Goal: Task Accomplishment & Management: Complete application form

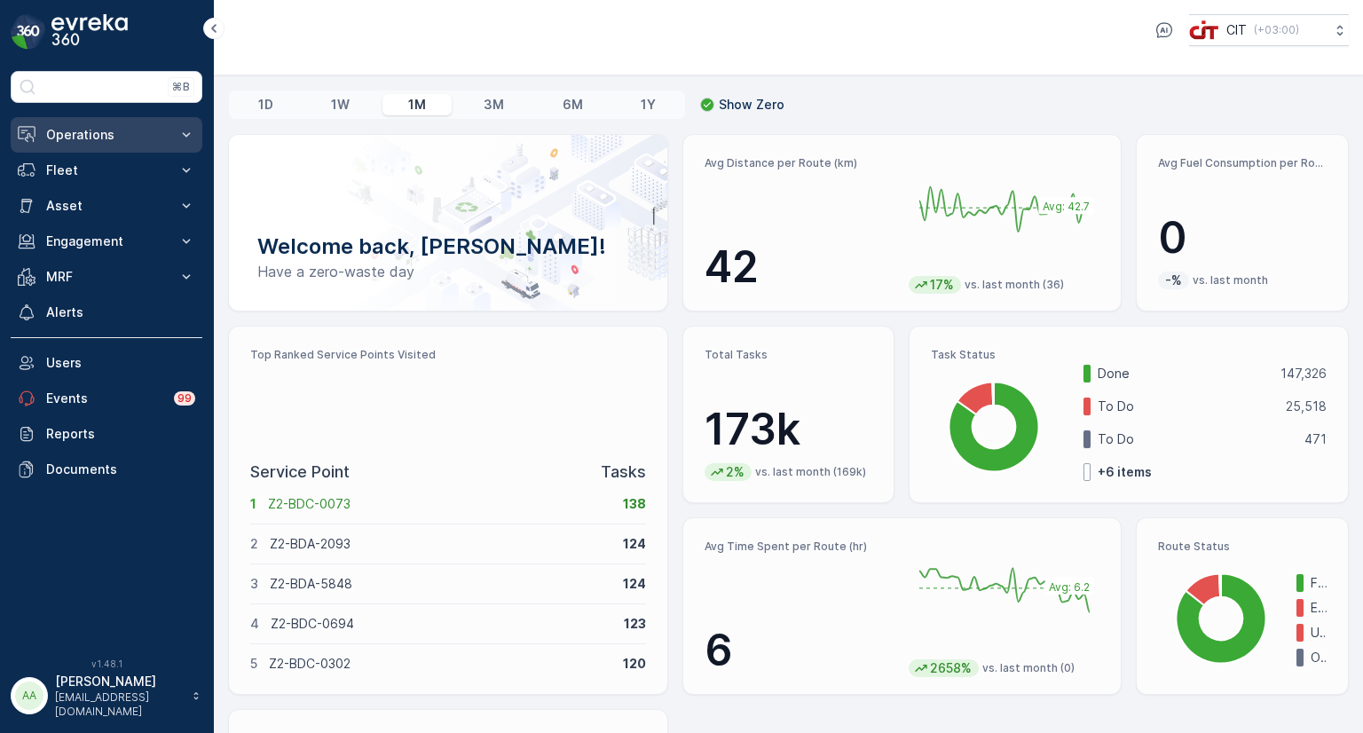
click at [71, 141] on p "Operations" at bounding box center [106, 135] width 121 height 18
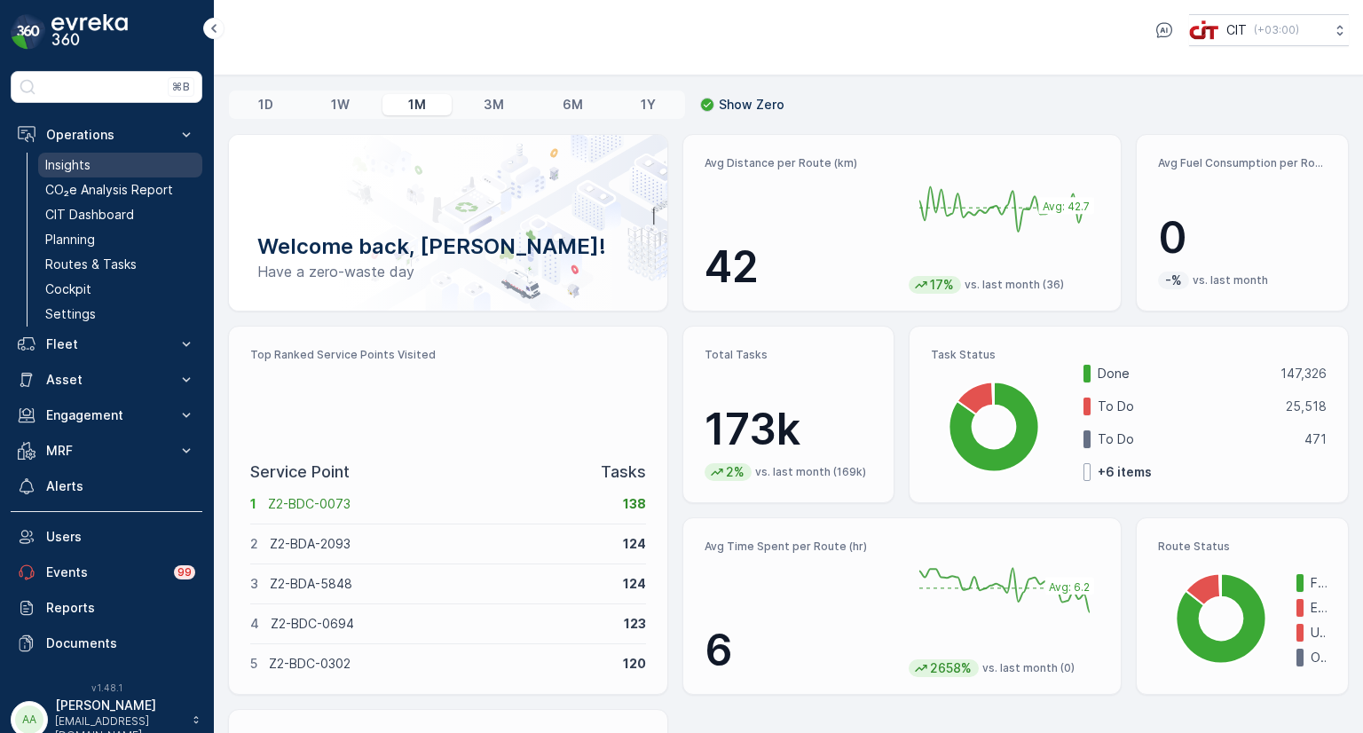
click at [65, 169] on p "Insights" at bounding box center [67, 165] width 45 height 18
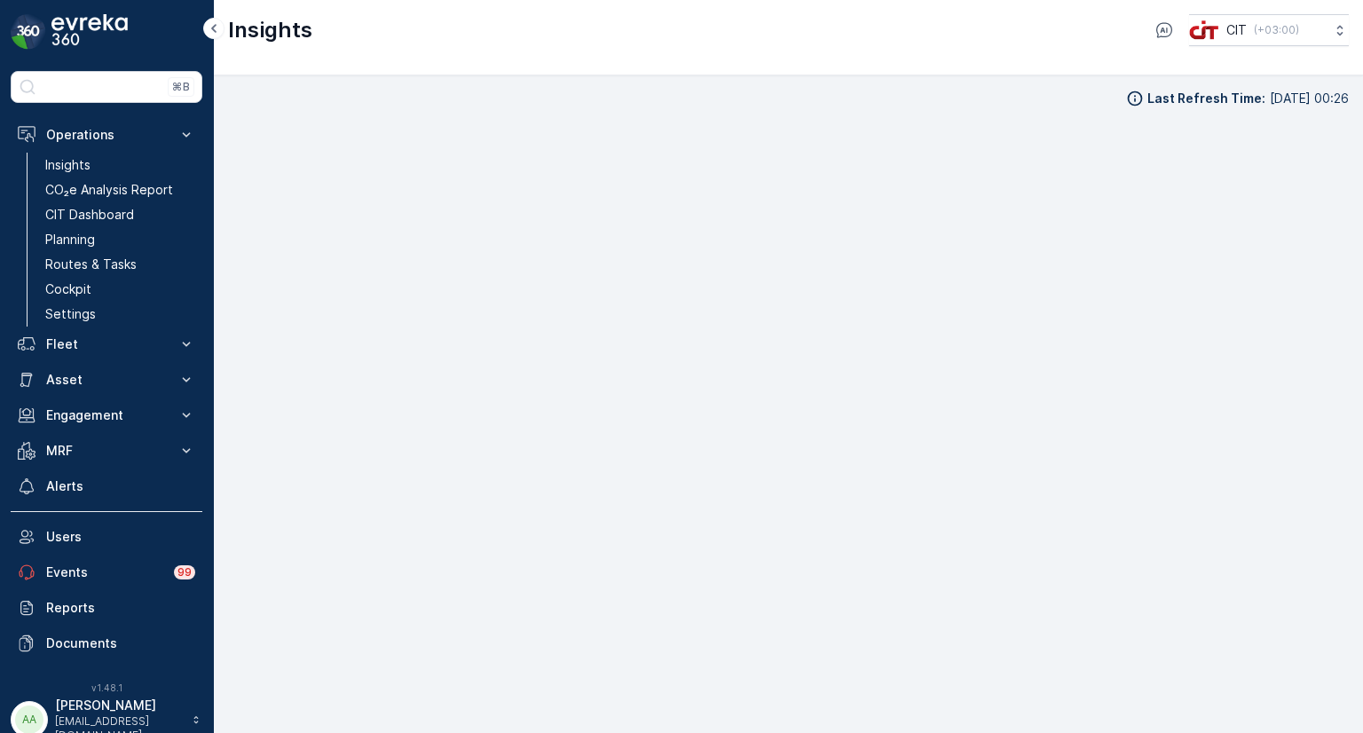
scroll to position [14, 0]
click at [403, 48] on div "Insights CIT ( +03:00 )" at bounding box center [789, 37] width 1150 height 75
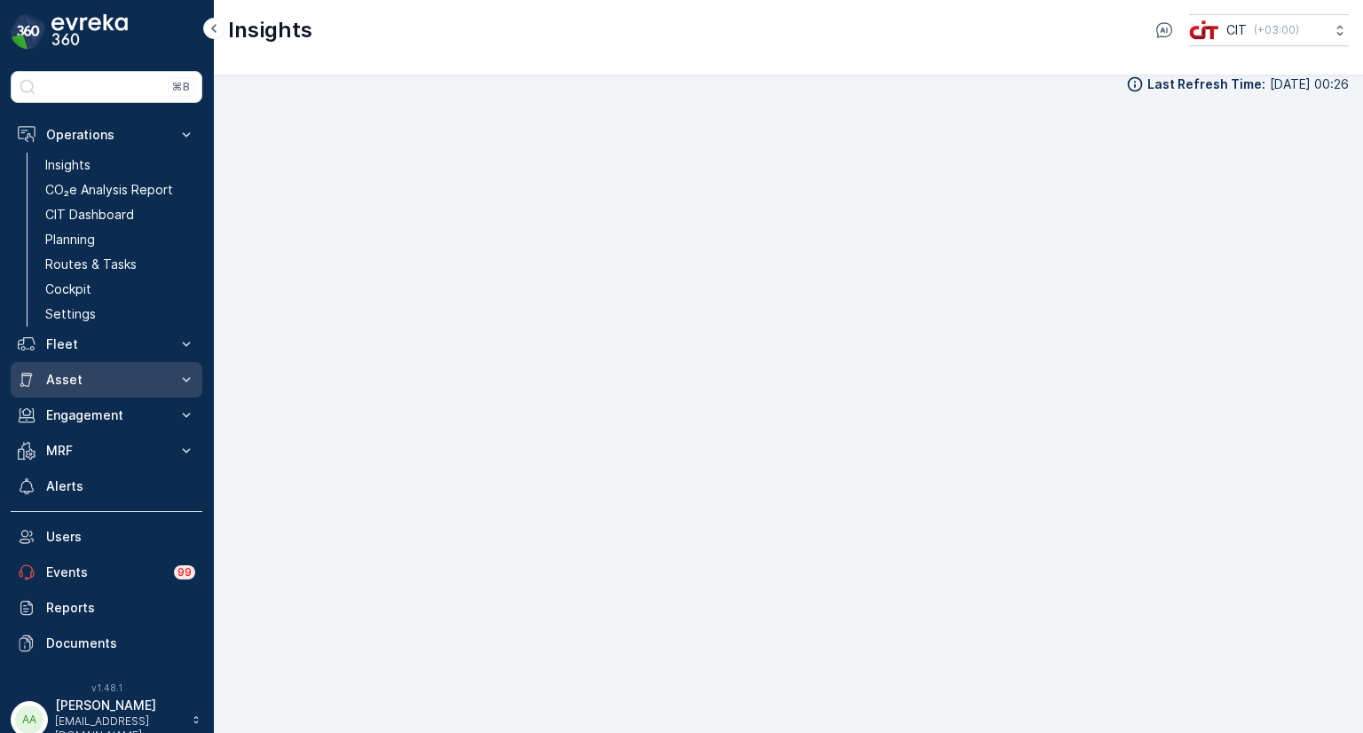
click at [60, 381] on p "Asset" at bounding box center [106, 380] width 121 height 18
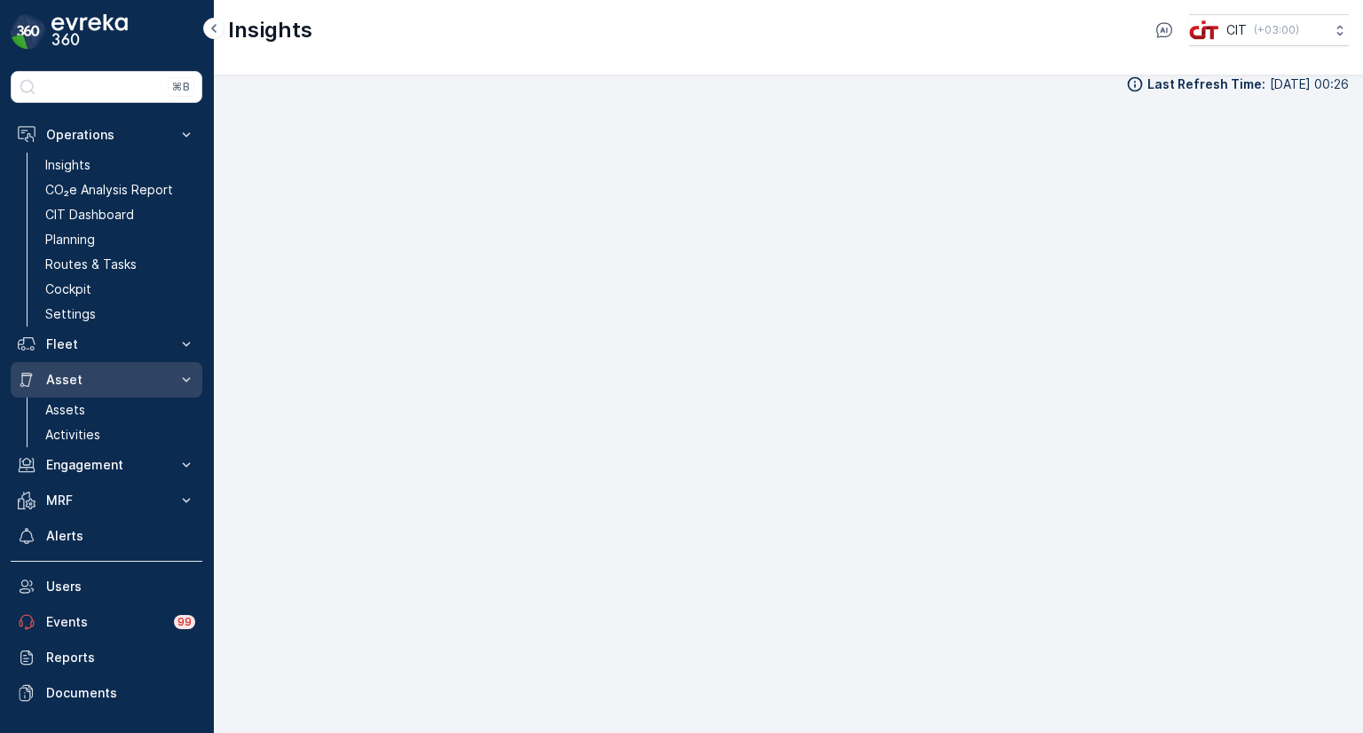
click at [71, 367] on button "Asset" at bounding box center [107, 380] width 192 height 36
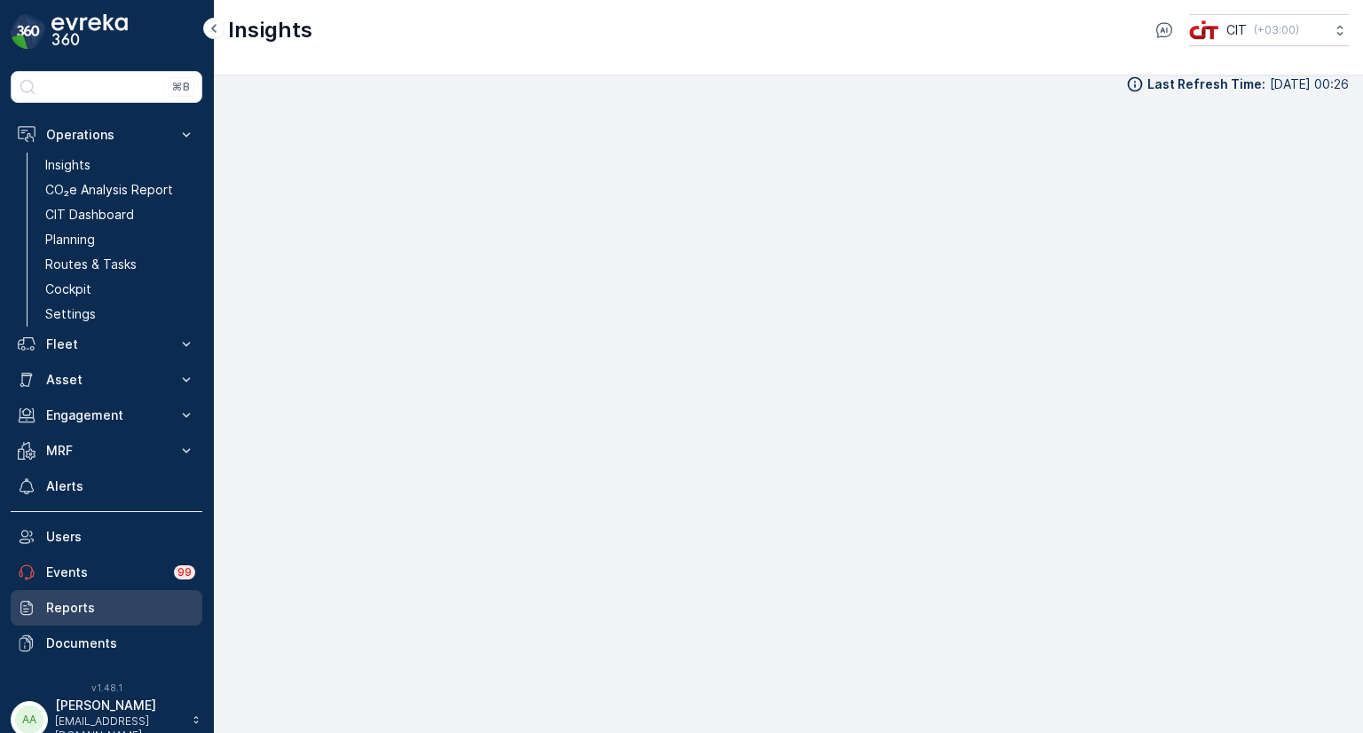
click at [80, 606] on p "Reports" at bounding box center [120, 608] width 149 height 18
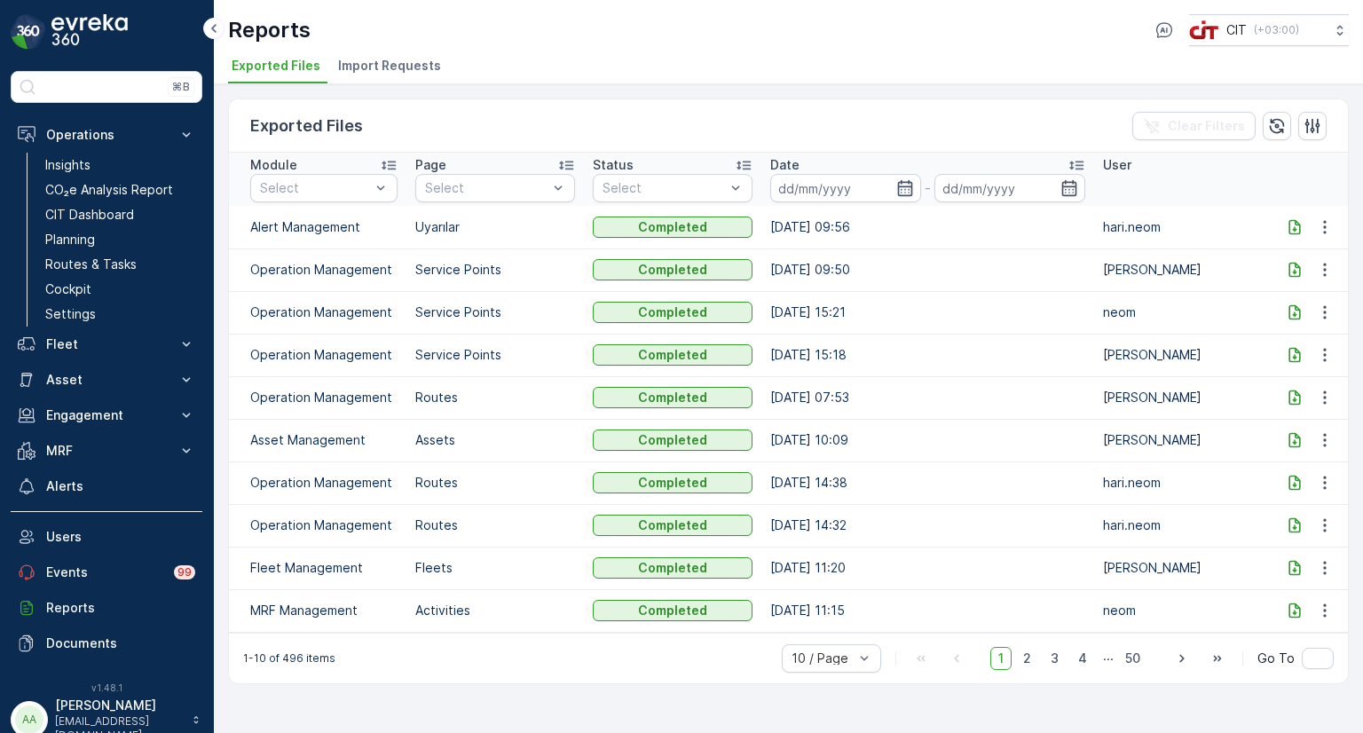
click at [1296, 352] on icon at bounding box center [1295, 355] width 18 height 18
click at [1292, 266] on icon at bounding box center [1295, 270] width 18 height 18
click at [1278, 123] on icon "button" at bounding box center [1277, 125] width 15 height 15
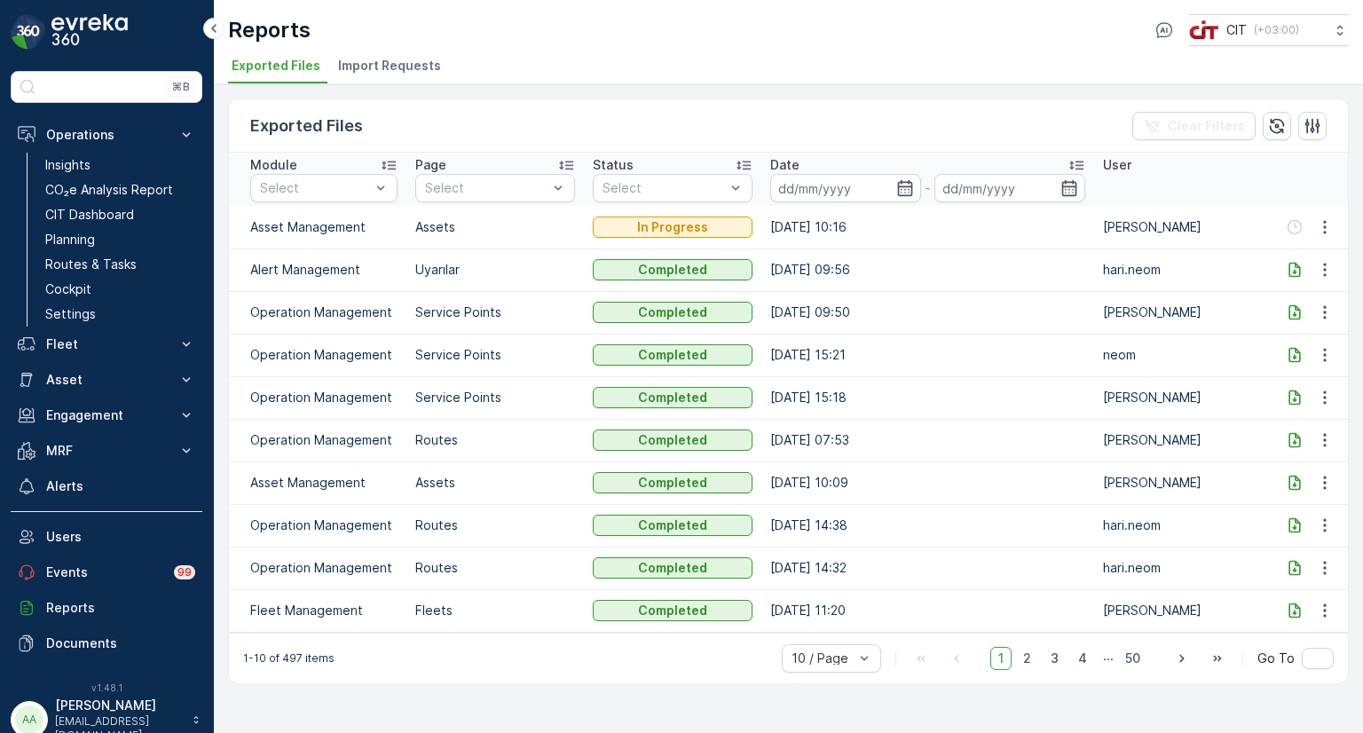
click at [1289, 312] on icon at bounding box center [1295, 313] width 18 height 18
click at [1282, 121] on icon "button" at bounding box center [1277, 125] width 15 height 15
click at [1271, 123] on icon "button" at bounding box center [1277, 126] width 18 height 18
click at [1324, 224] on icon "button" at bounding box center [1325, 227] width 18 height 18
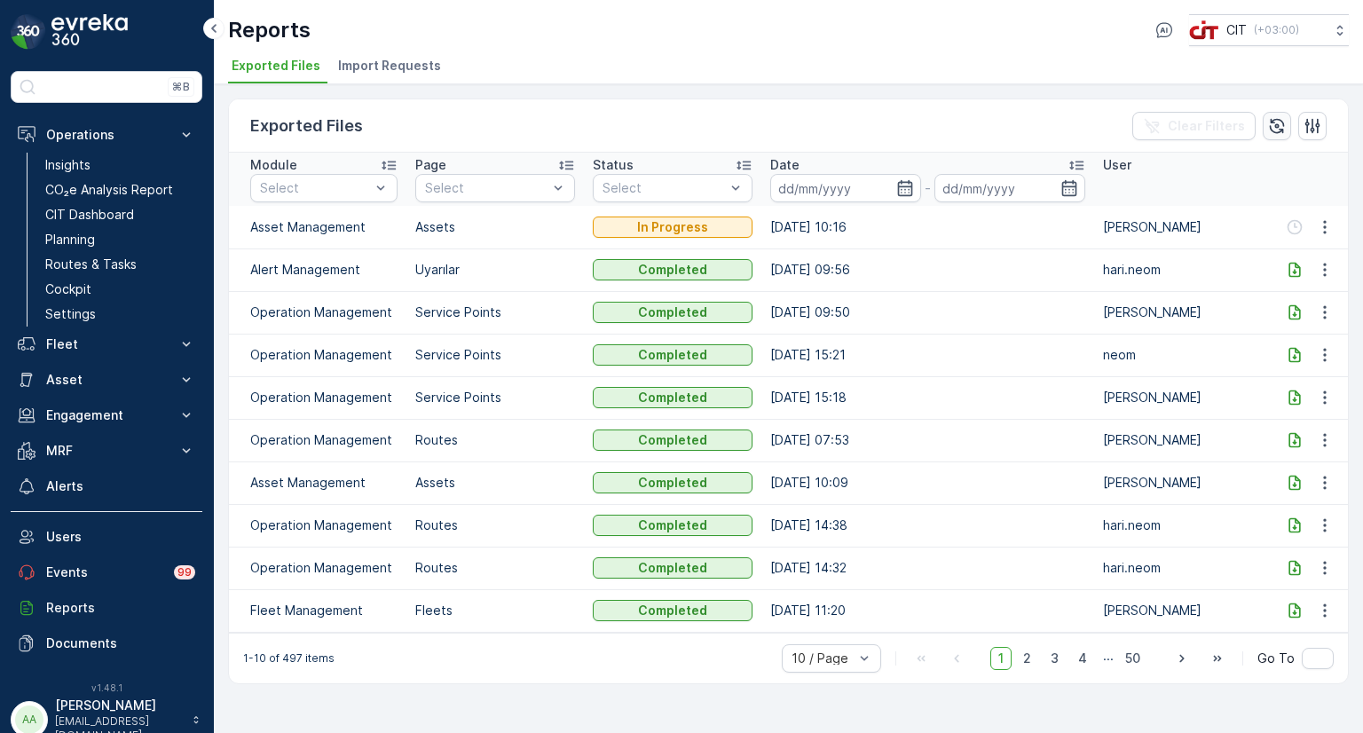
click at [1275, 119] on icon "button" at bounding box center [1277, 126] width 18 height 18
click at [1283, 125] on icon "button" at bounding box center [1277, 126] width 18 height 18
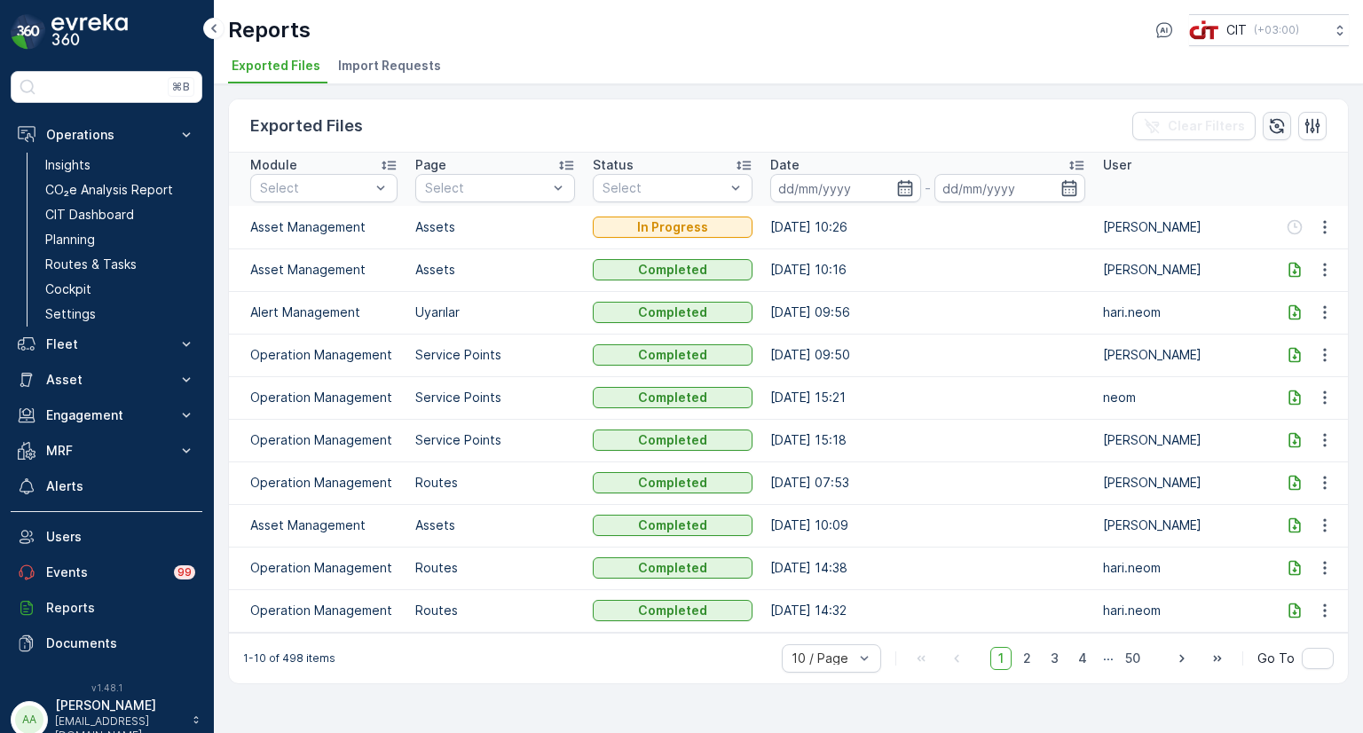
click at [1282, 129] on icon "button" at bounding box center [1277, 126] width 18 height 18
click at [1273, 122] on icon "button" at bounding box center [1277, 126] width 18 height 18
click at [1292, 232] on icon at bounding box center [1295, 227] width 18 height 18
click at [82, 347] on p "Fleet" at bounding box center [106, 345] width 121 height 18
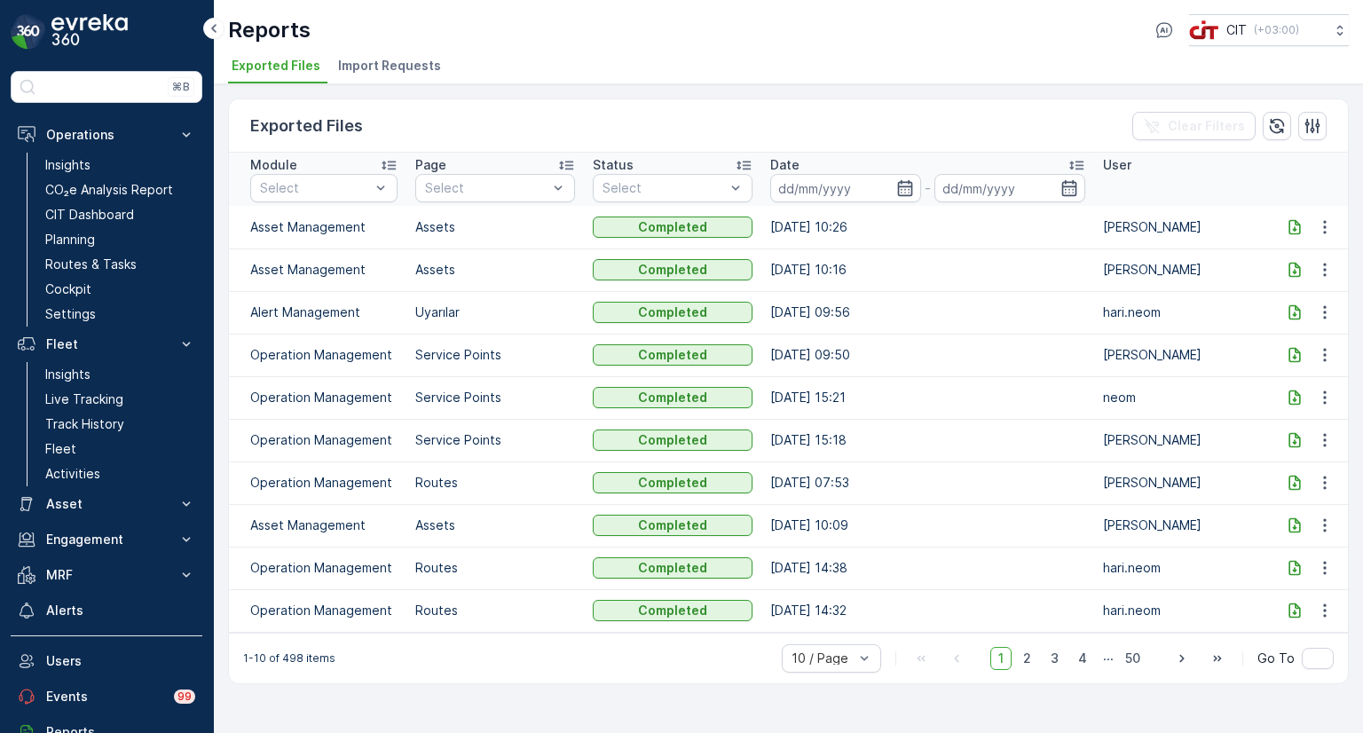
click at [1289, 223] on icon at bounding box center [1295, 227] width 18 height 18
click at [78, 395] on p "Live Tracking" at bounding box center [84, 400] width 78 height 18
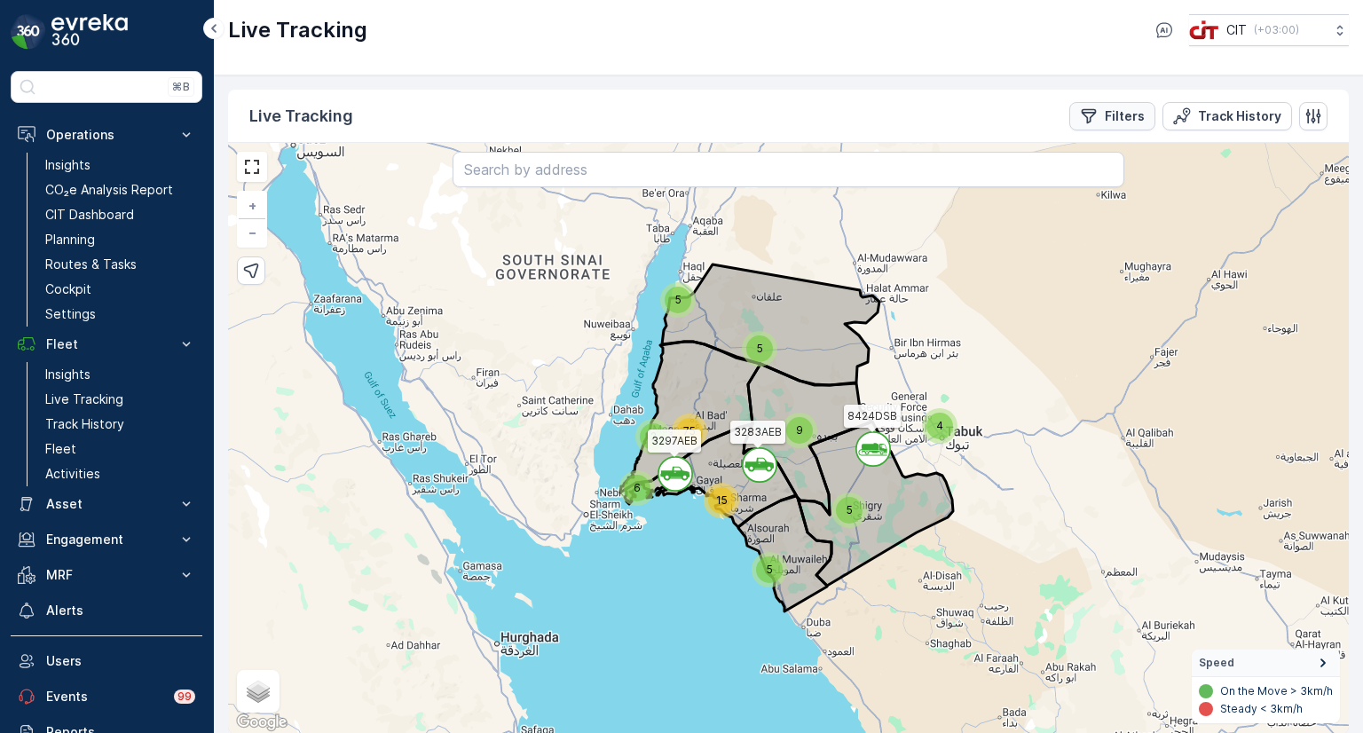
click at [1118, 122] on p "Filters" at bounding box center [1125, 116] width 40 height 18
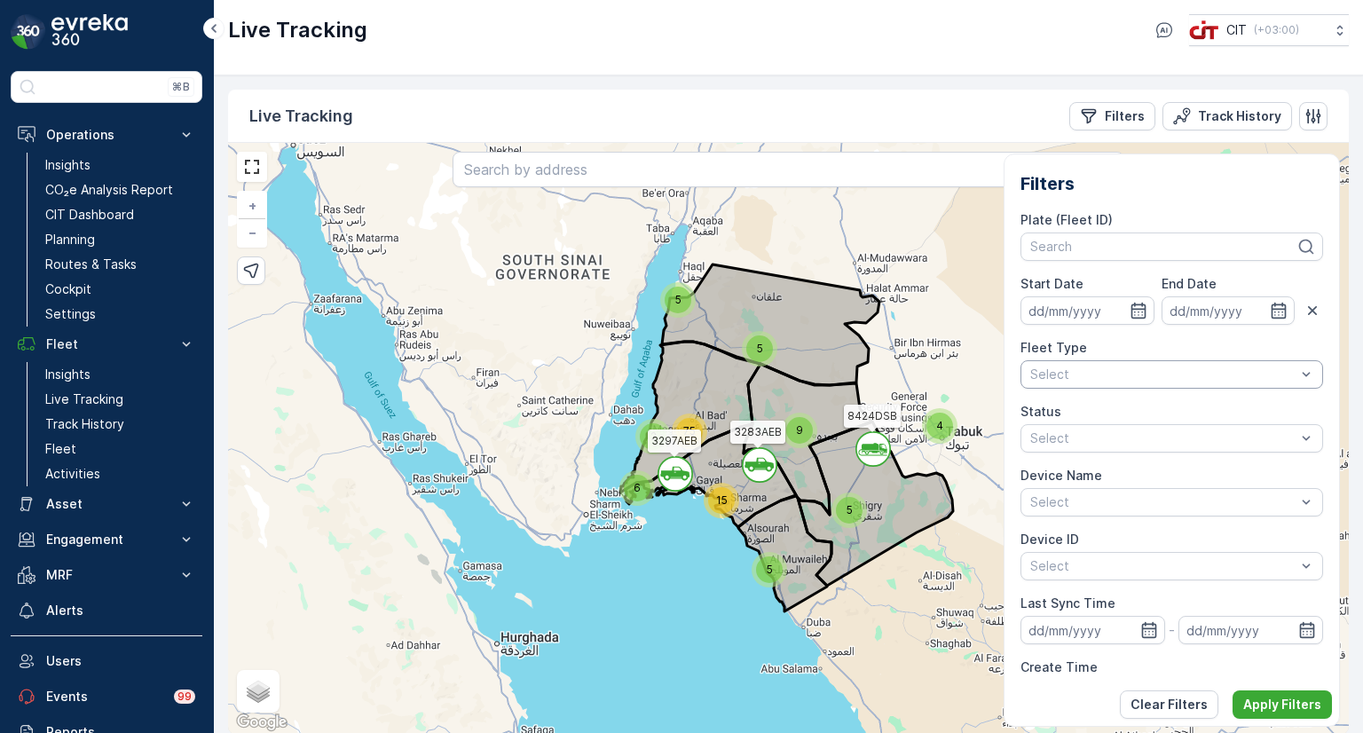
click at [1082, 370] on div at bounding box center [1163, 374] width 269 height 14
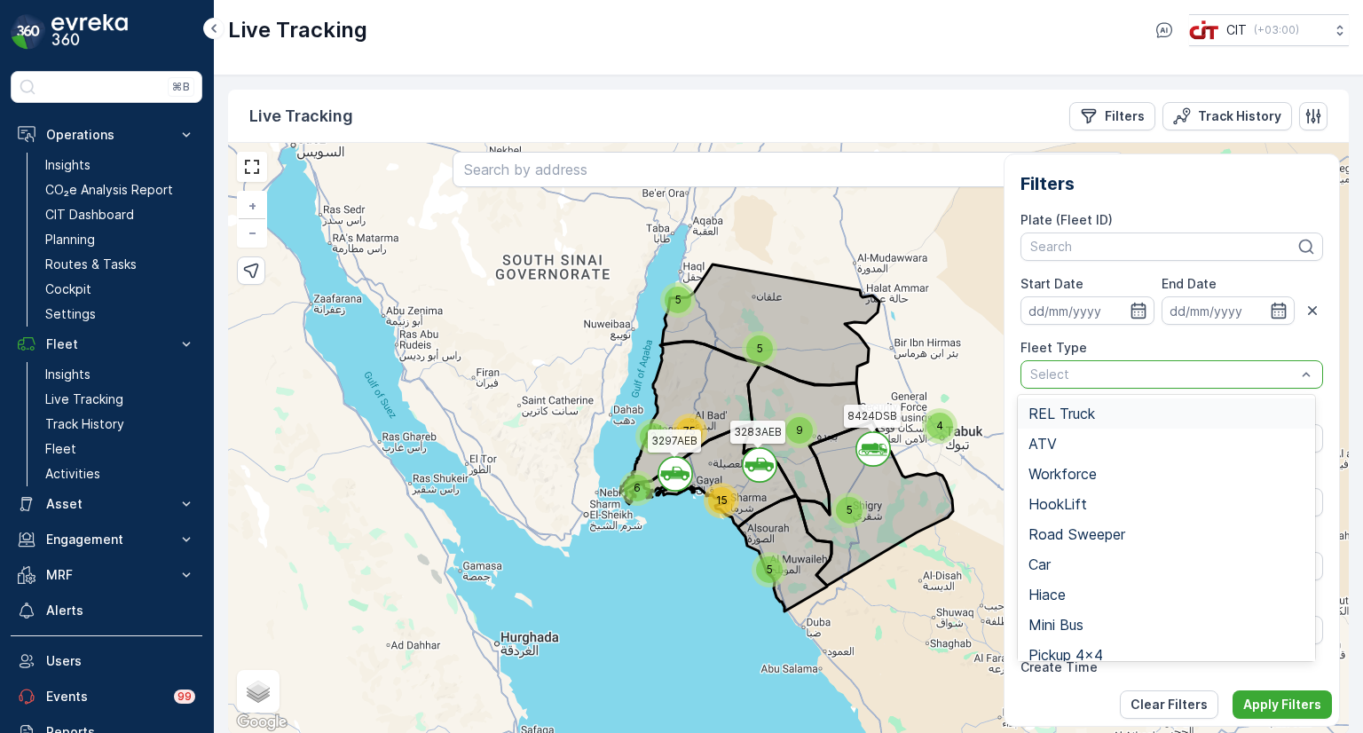
click at [1065, 415] on span "REL Truck" at bounding box center [1062, 414] width 67 height 16
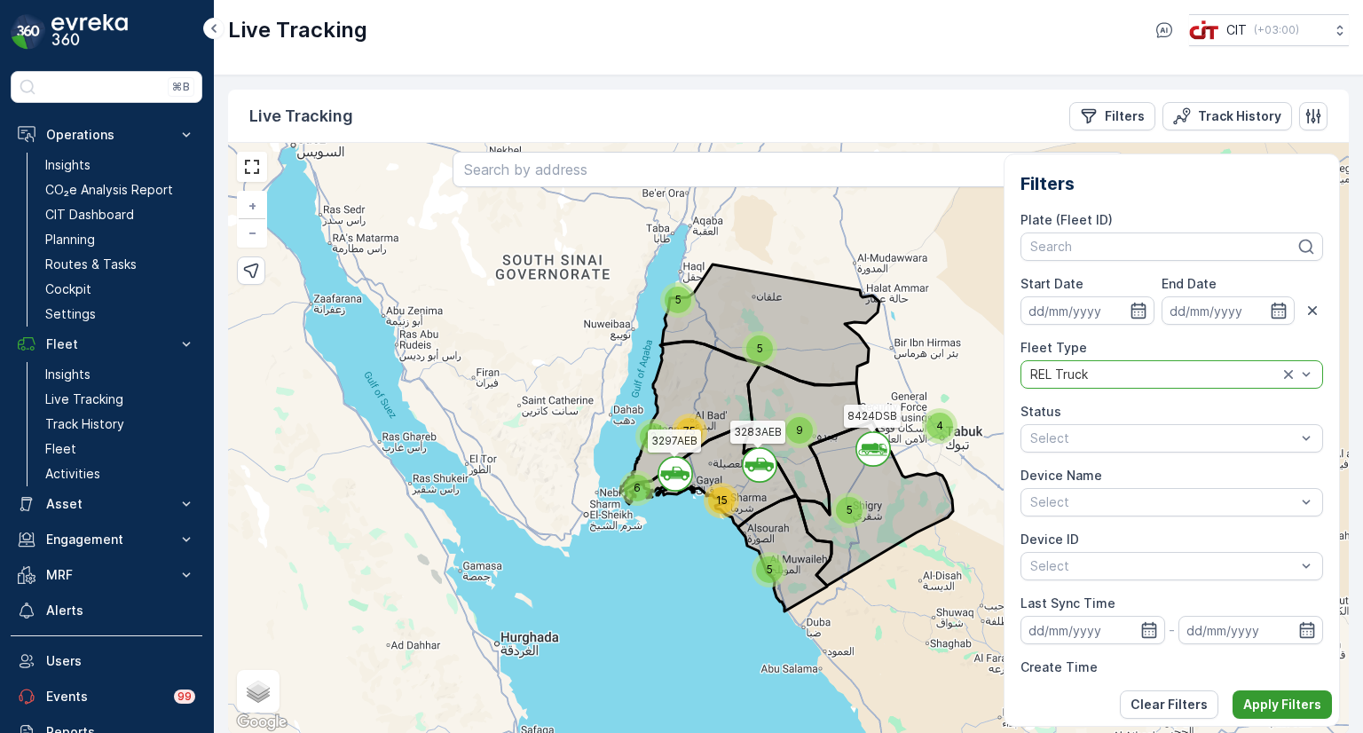
click at [1299, 714] on button "Apply Filters" at bounding box center [1282, 705] width 99 height 28
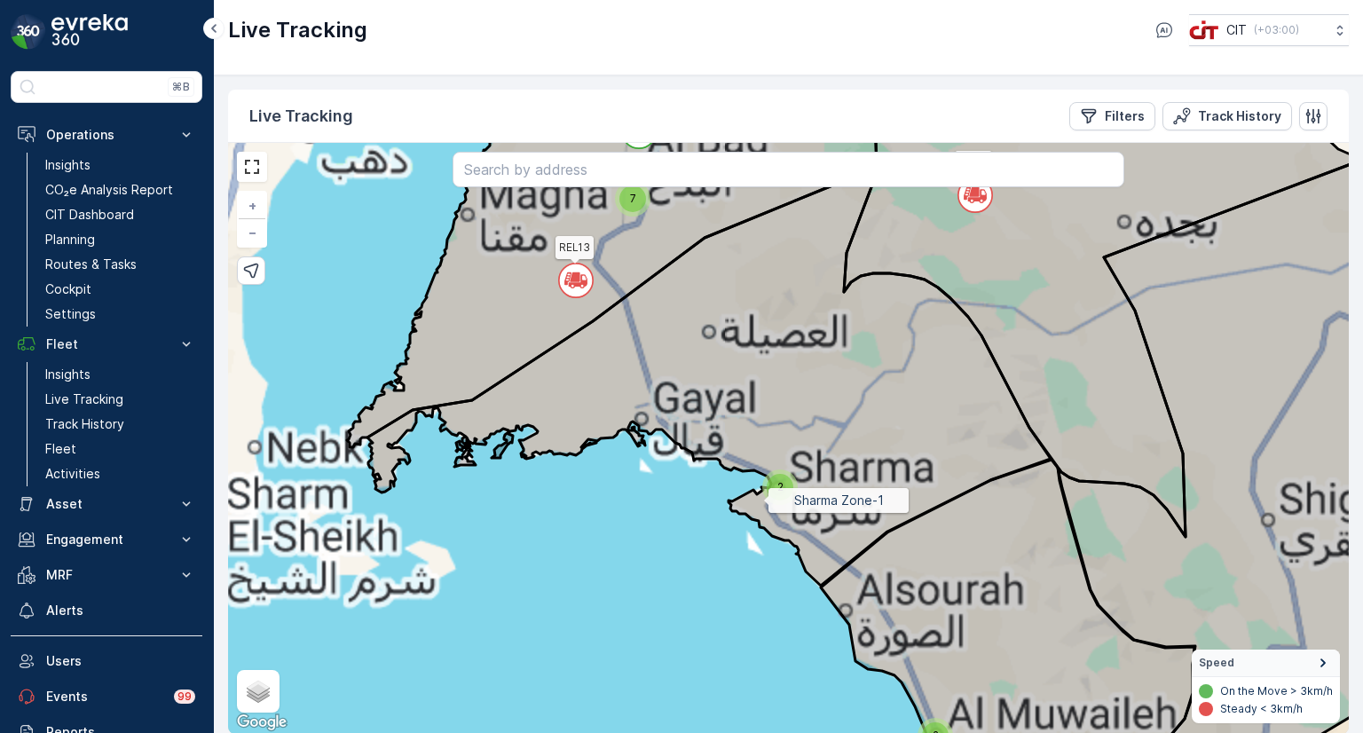
click at [764, 492] on div "2" at bounding box center [781, 488] width 36 height 36
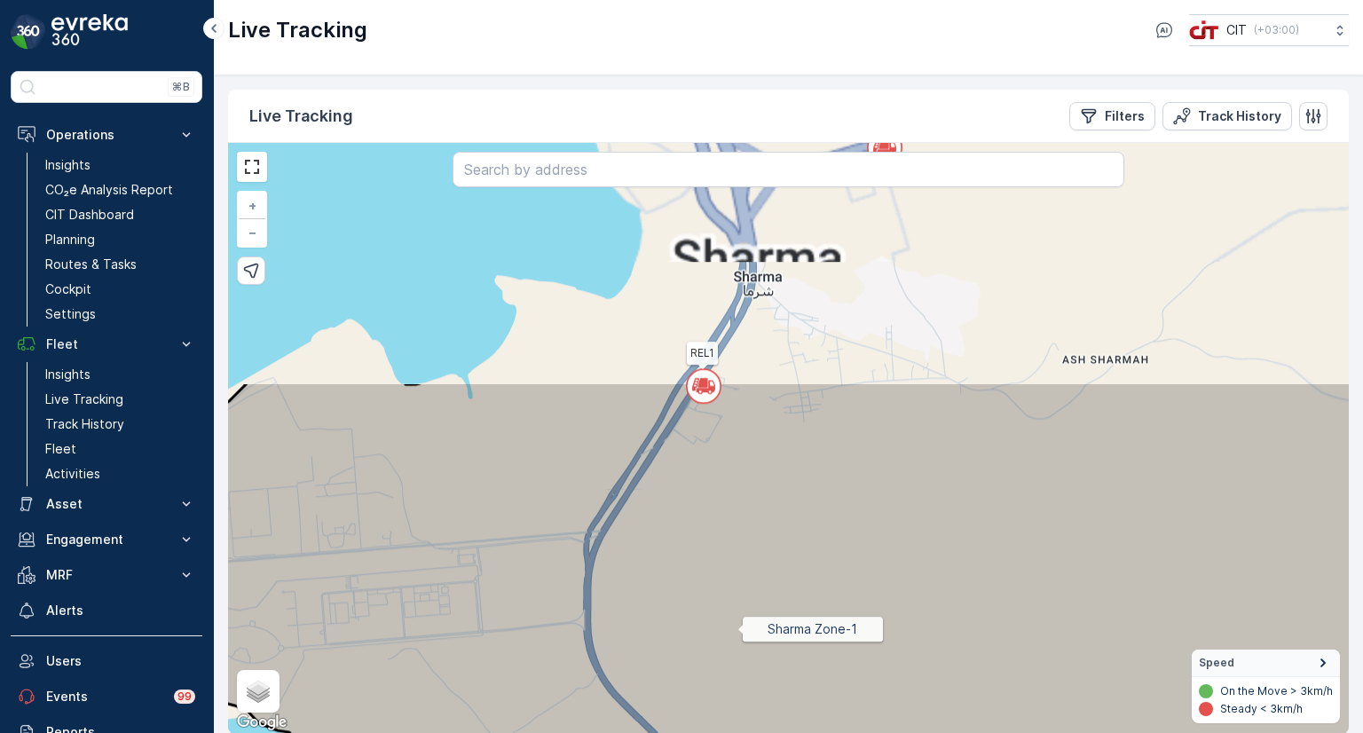
drag, startPoint x: 725, startPoint y: 368, endPoint x: 738, endPoint y: 628, distance: 259.5
click at [738, 628] on icon at bounding box center [799, 739] width 1346 height 715
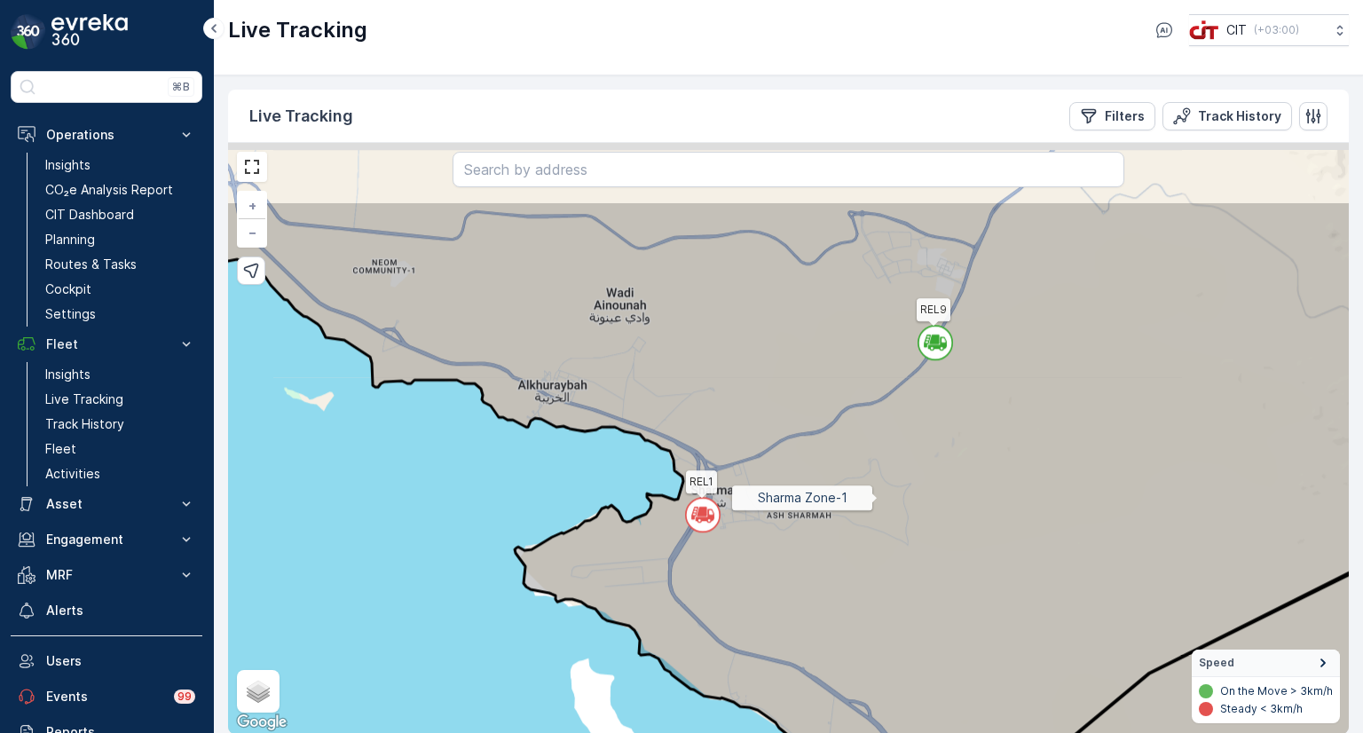
drag, startPoint x: 895, startPoint y: 375, endPoint x: 879, endPoint y: 495, distance: 120.9
click at [879, 495] on icon at bounding box center [771, 546] width 1346 height 690
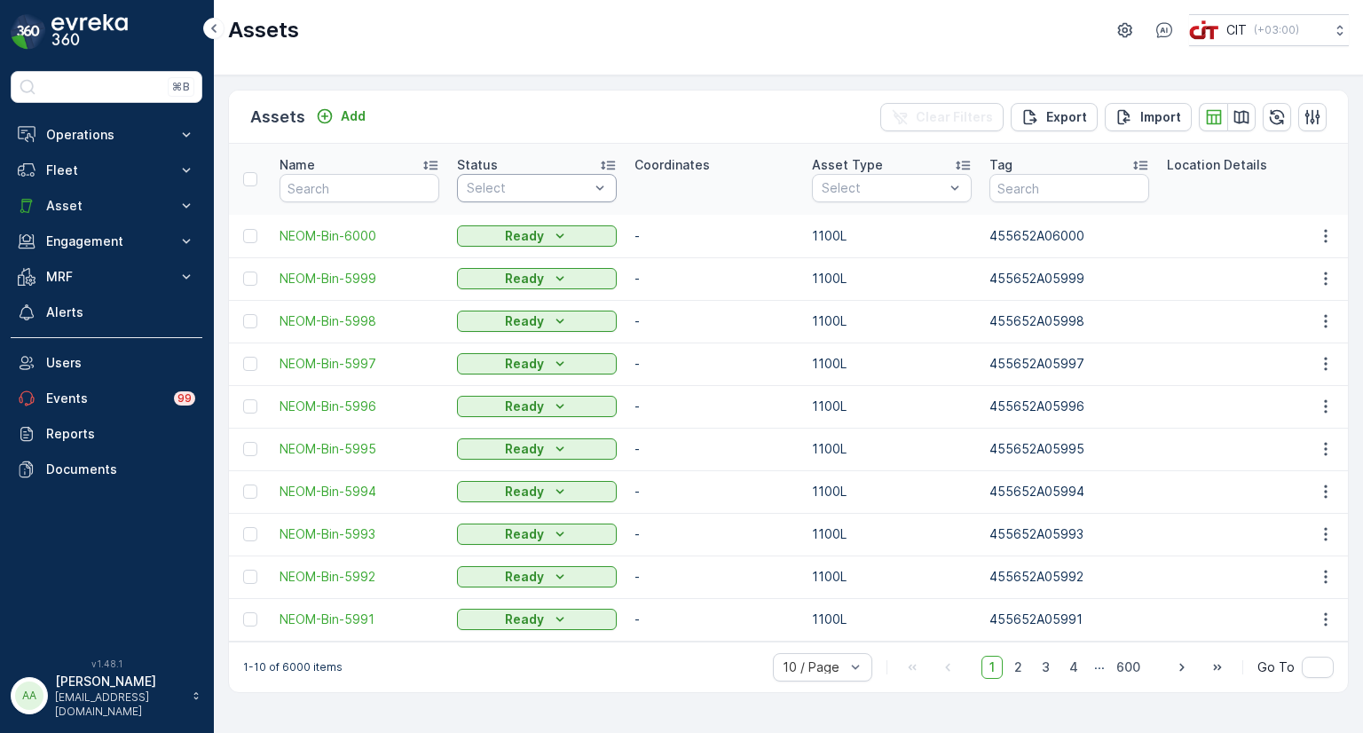
click at [534, 194] on div at bounding box center [528, 188] width 126 height 14
click at [510, 290] on p "On Field" at bounding box center [511, 293] width 51 height 18
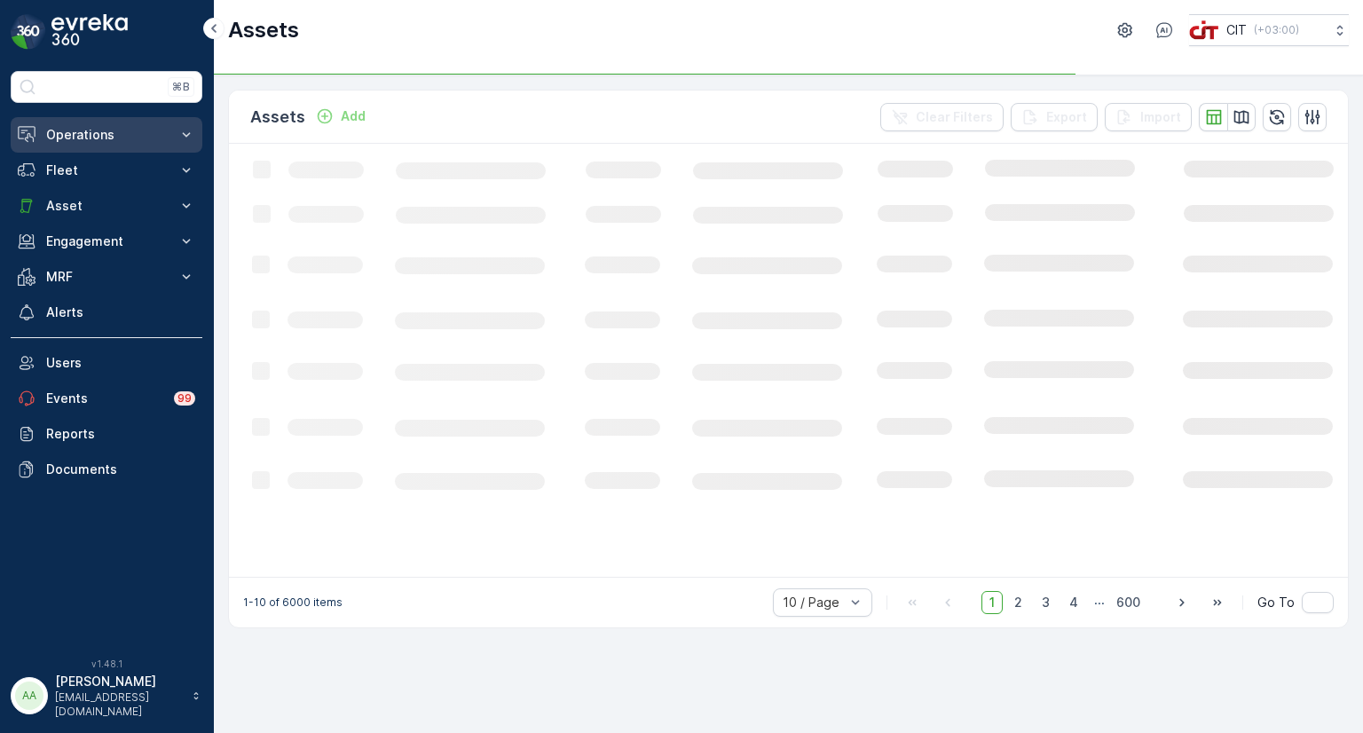
click at [90, 130] on p "Operations" at bounding box center [106, 135] width 121 height 18
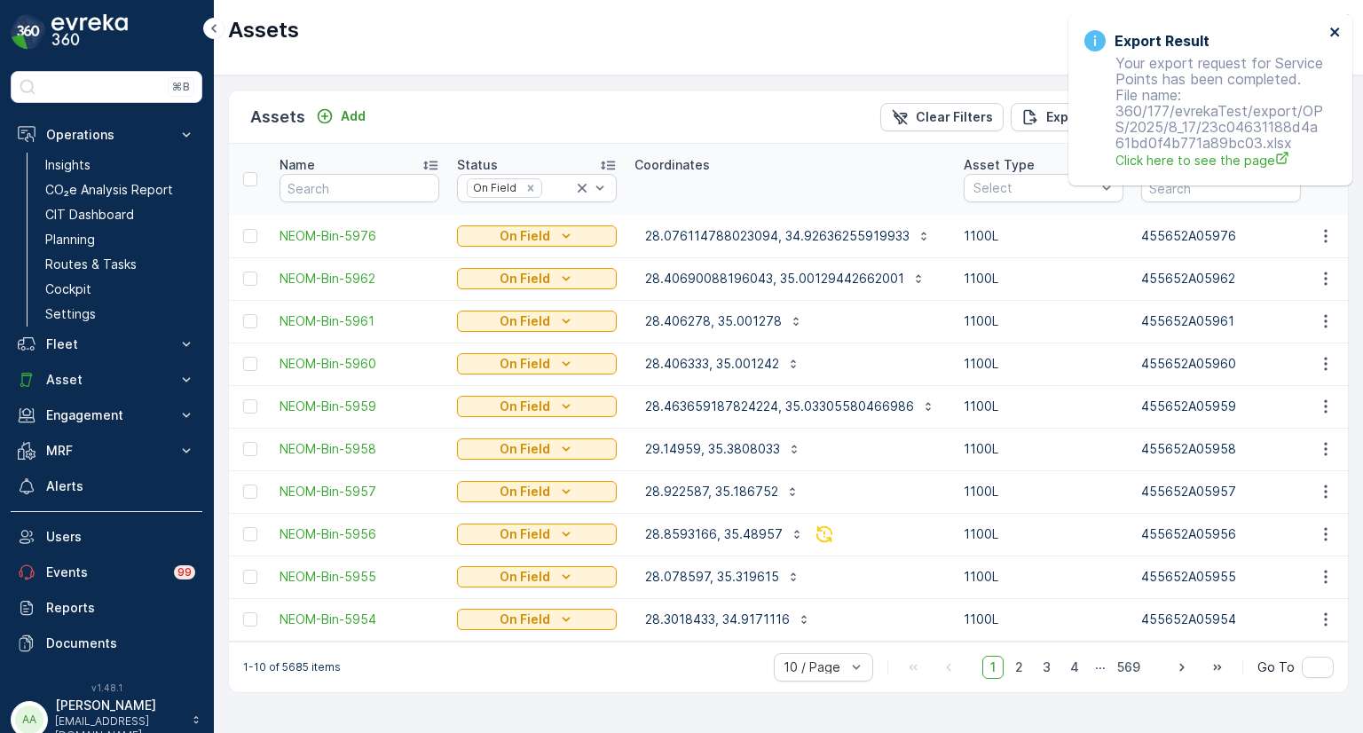
click at [1335, 28] on icon "close" at bounding box center [1336, 32] width 12 height 14
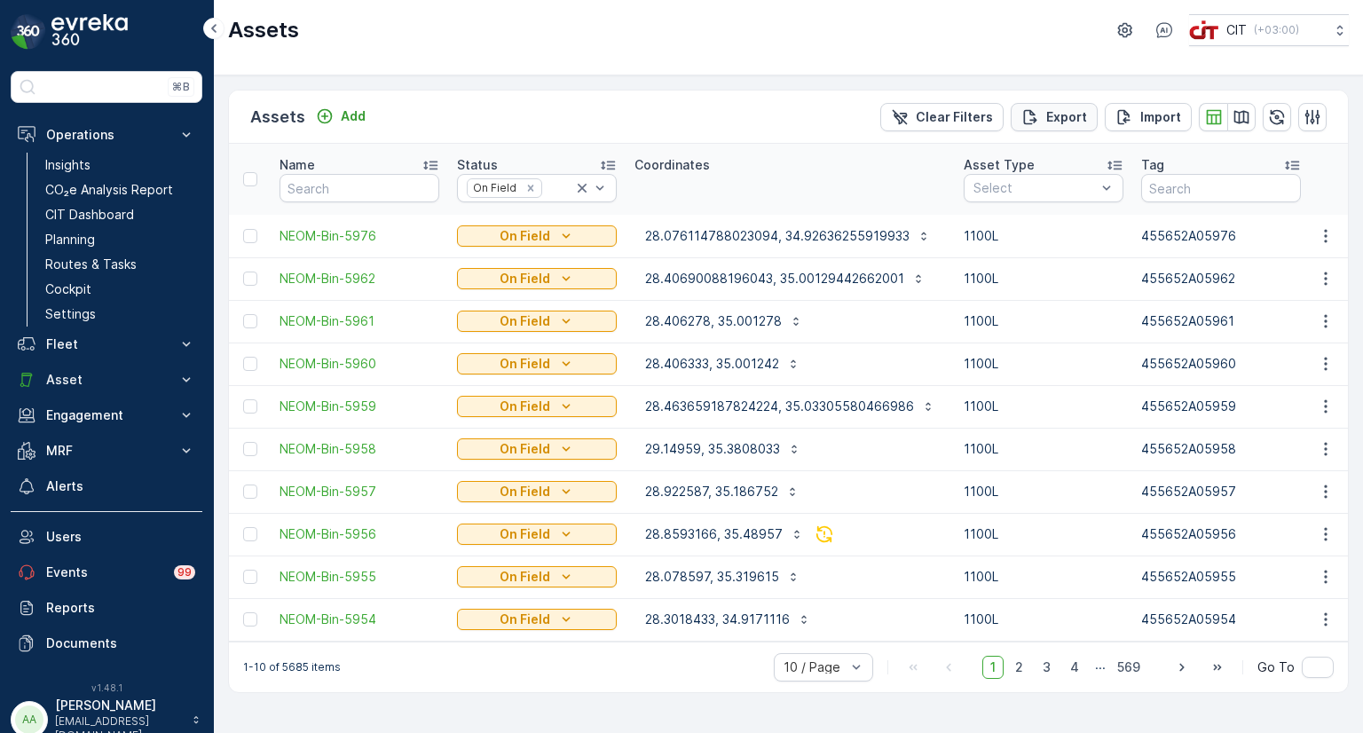
click at [1056, 114] on p "Export" at bounding box center [1067, 117] width 41 height 18
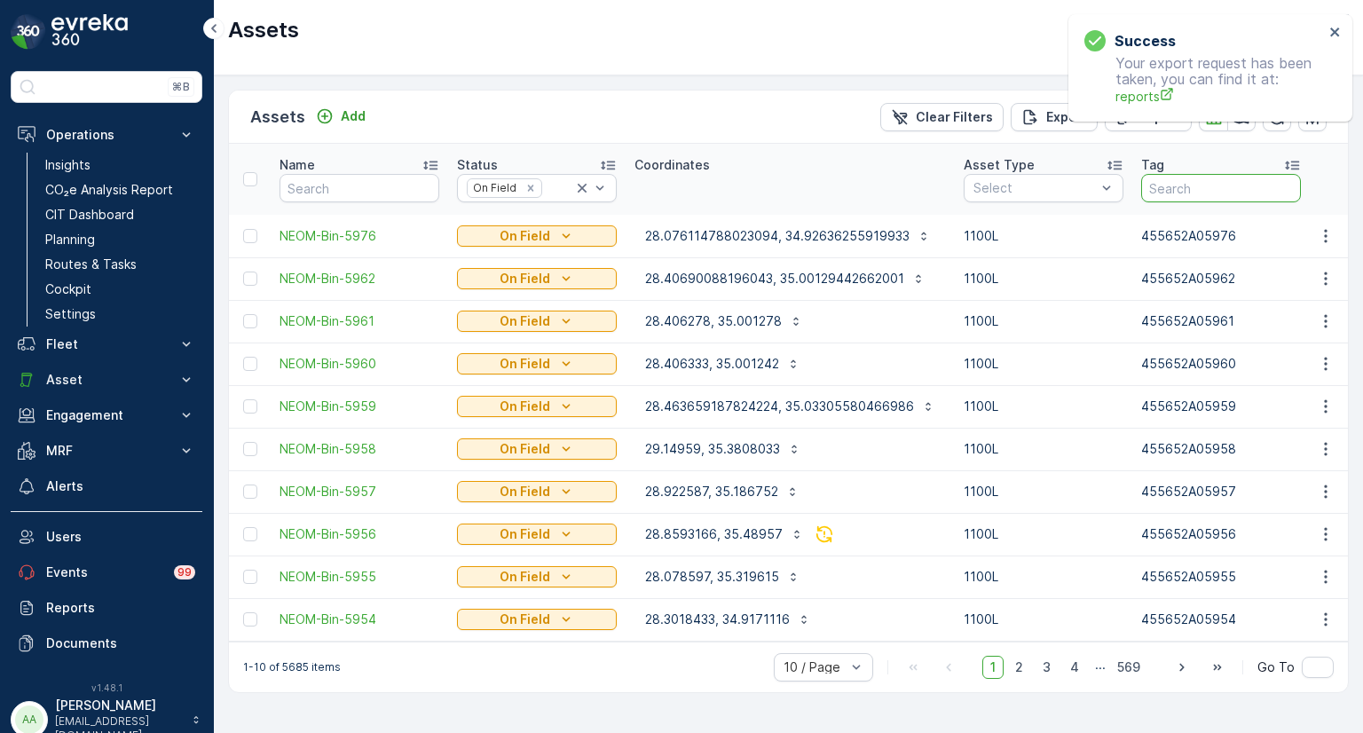
click at [1194, 189] on input "text" at bounding box center [1222, 188] width 160 height 28
paste input "5856"
type input "5856"
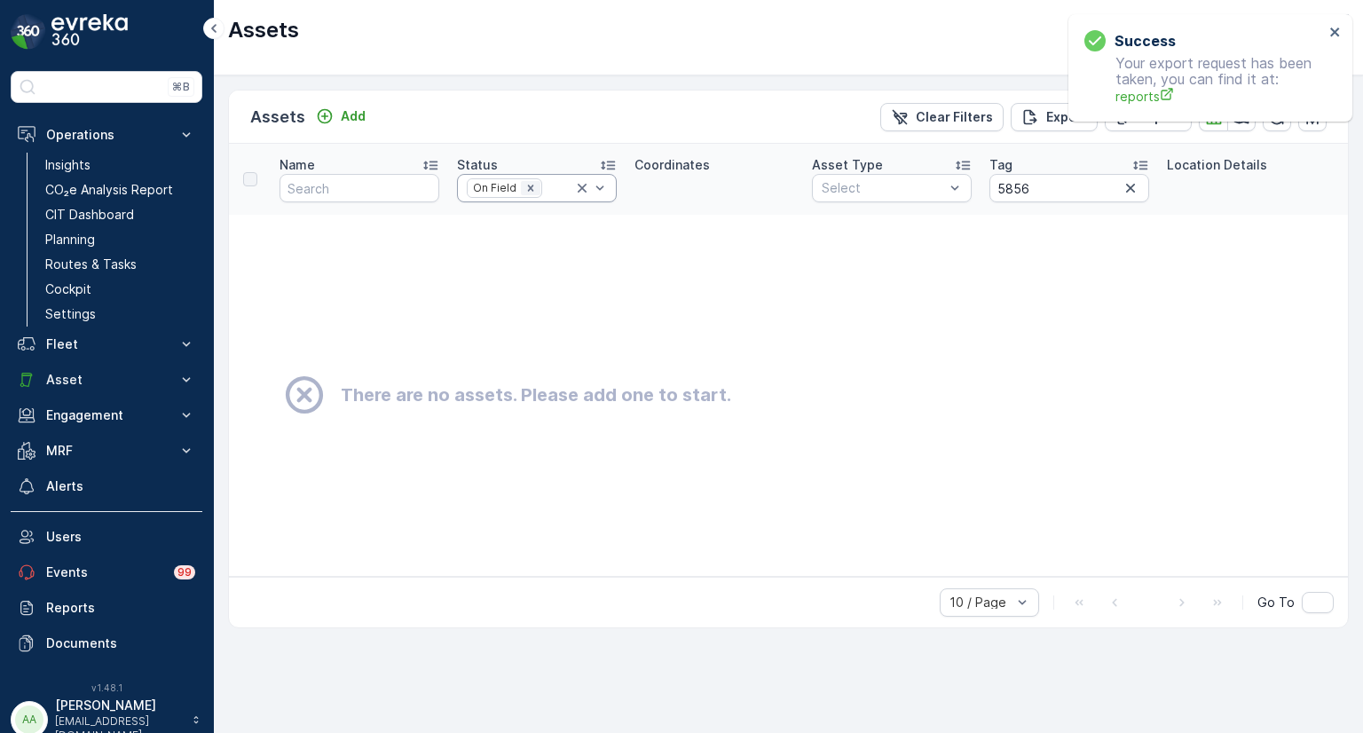
click at [527, 189] on icon "Remove On Field" at bounding box center [530, 188] width 6 height 6
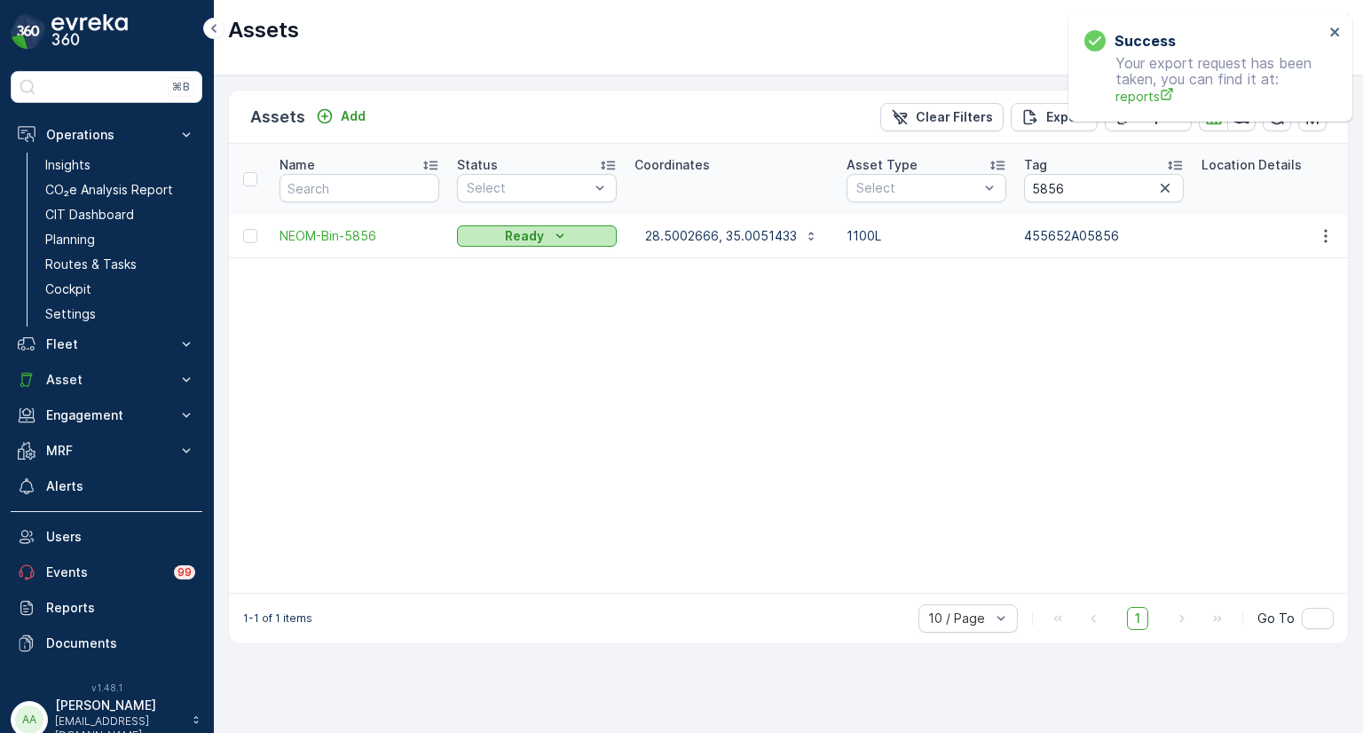
click at [517, 237] on p "Ready" at bounding box center [524, 236] width 39 height 18
click at [494, 258] on span "On Field" at bounding box center [492, 262] width 49 height 18
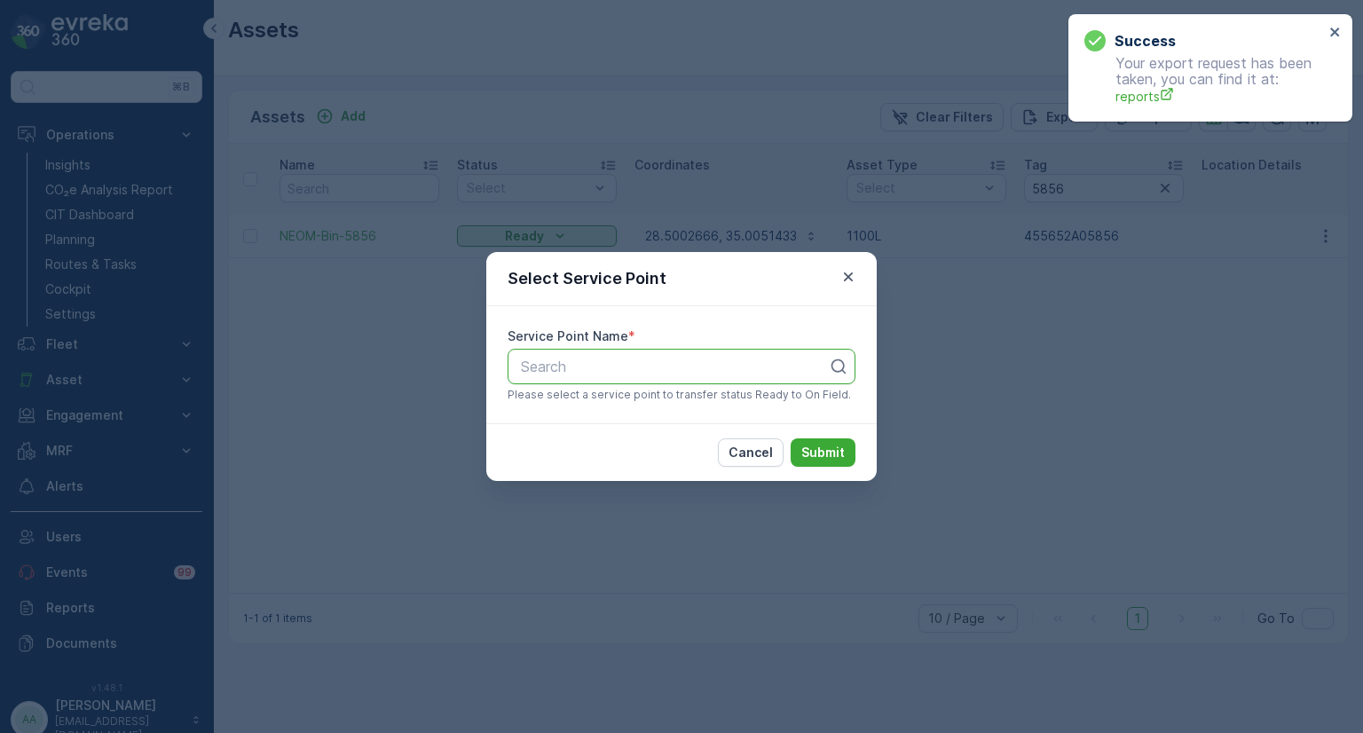
click at [612, 360] on div at bounding box center [674, 367] width 311 height 16
paste input "5856"
type input "5856"
click at [557, 415] on span "Z2-BDC-5856" at bounding box center [565, 410] width 95 height 16
click at [742, 424] on div "Cancel Submit" at bounding box center [681, 452] width 391 height 58
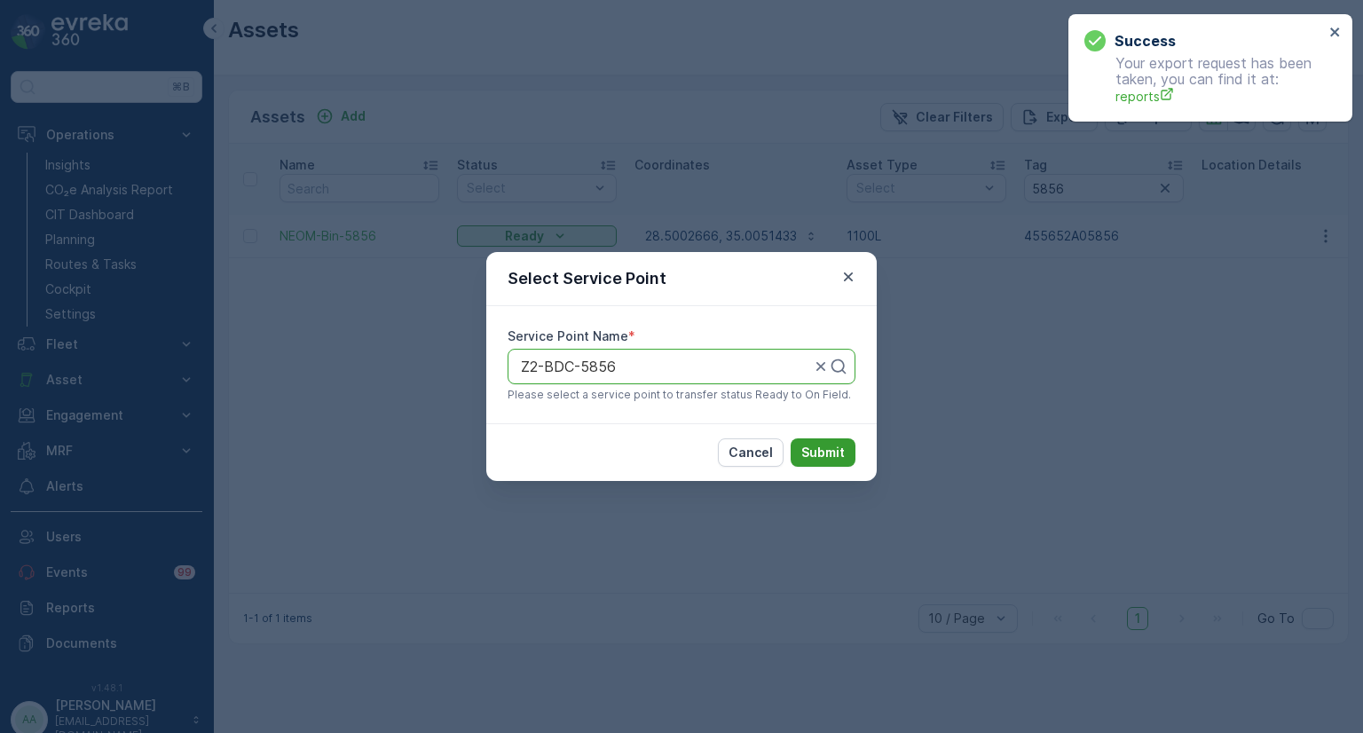
click at [800, 455] on button "Submit" at bounding box center [823, 453] width 65 height 28
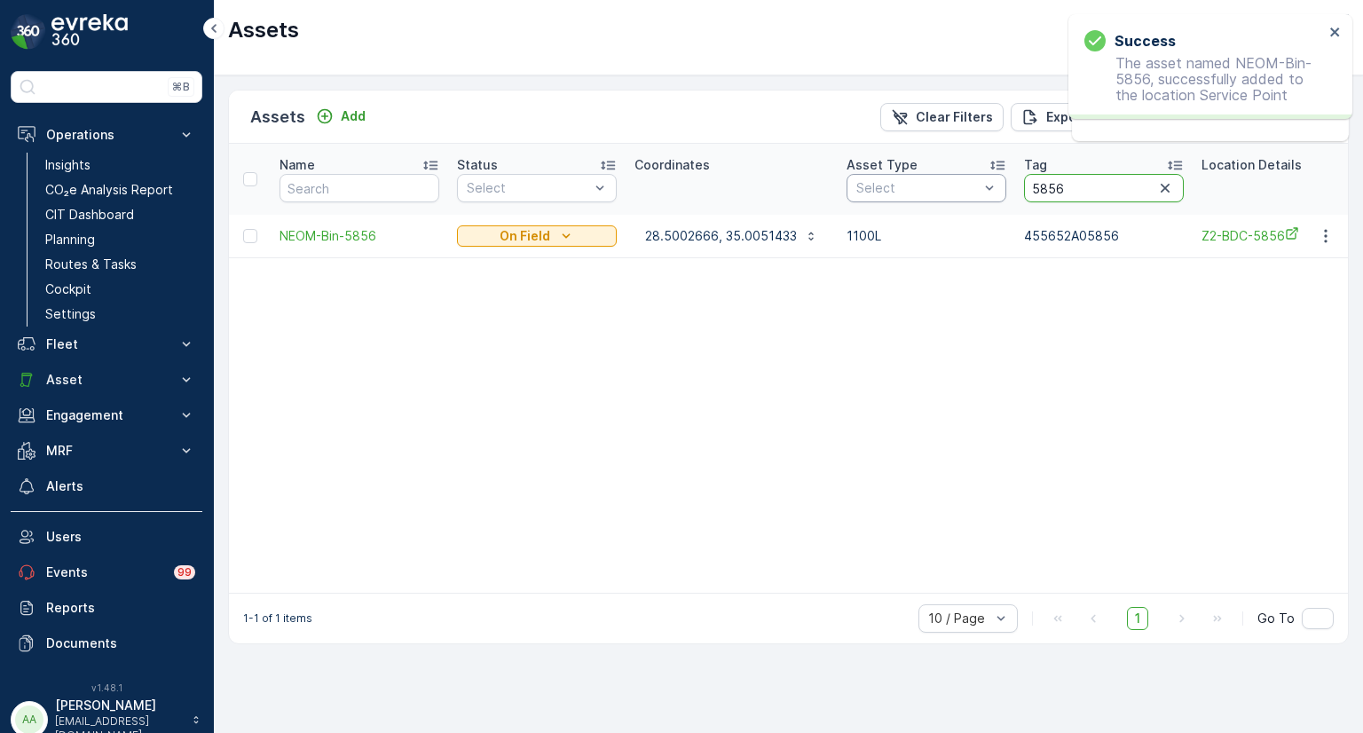
drag, startPoint x: 1074, startPoint y: 188, endPoint x: 993, endPoint y: 188, distance: 80.8
paste input "330"
type input "3306"
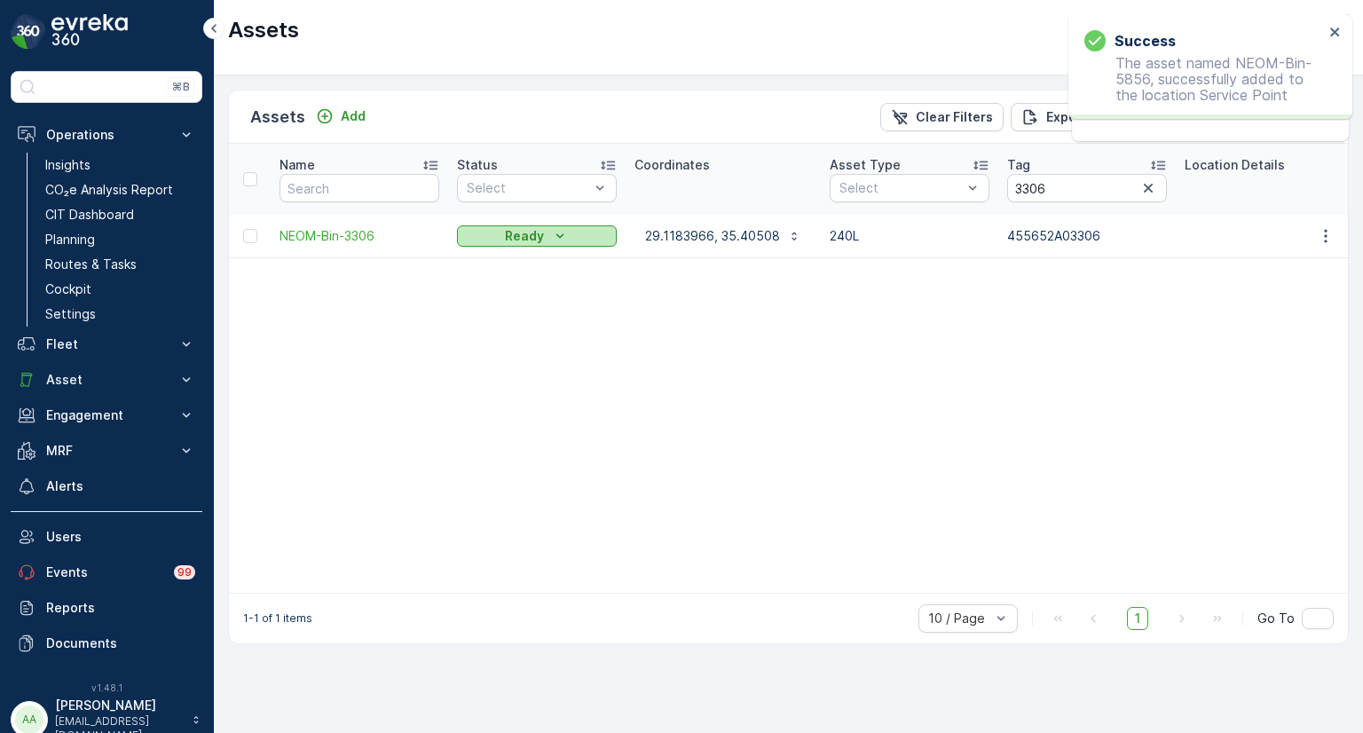
click at [543, 230] on div "Ready" at bounding box center [537, 236] width 146 height 18
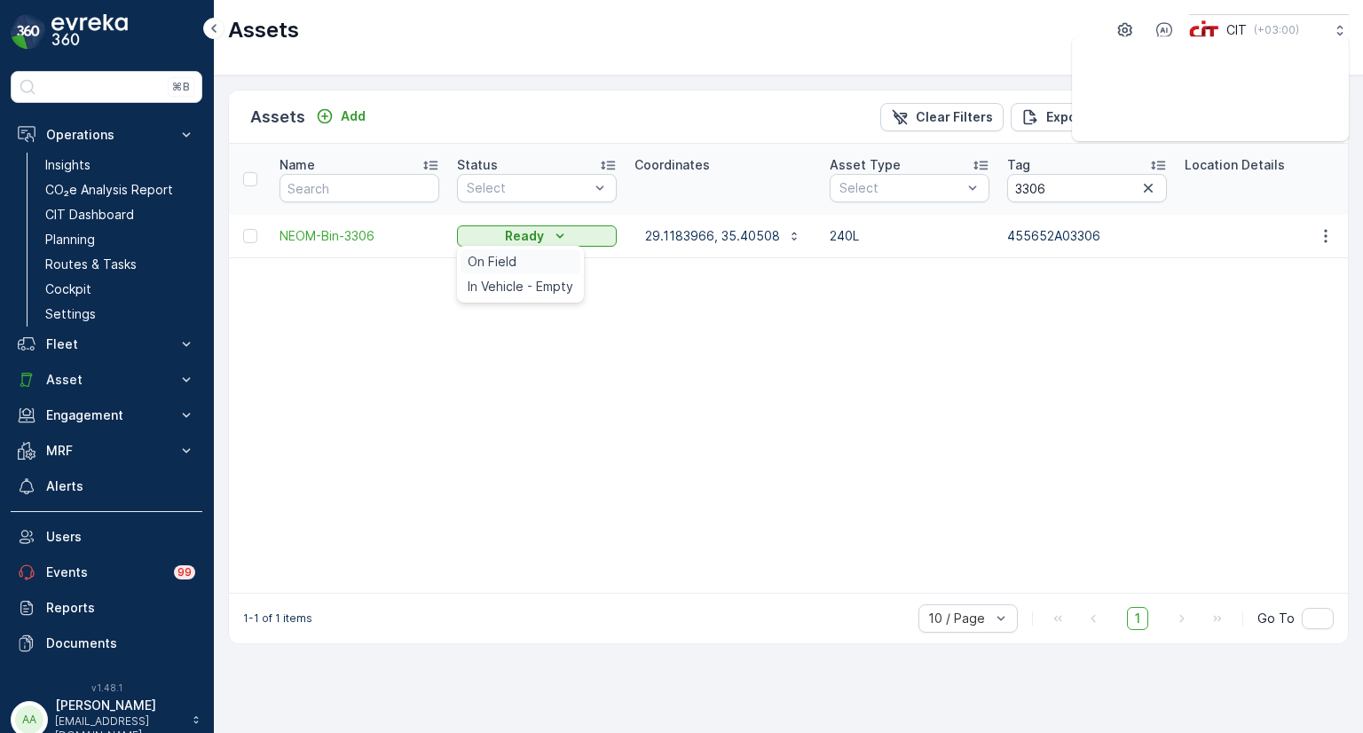
click at [489, 264] on span "On Field" at bounding box center [492, 262] width 49 height 18
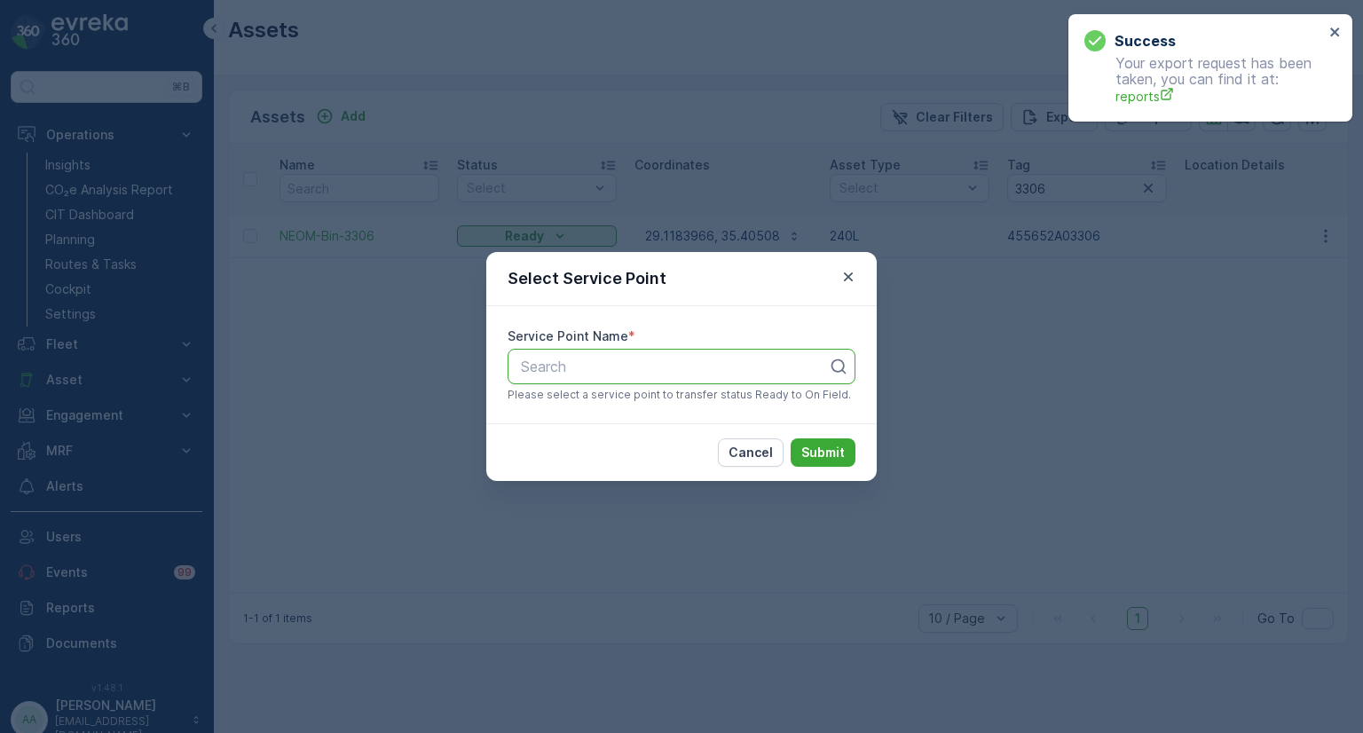
paste input "3306"
type input "3306"
click at [579, 415] on span "Z3-ALG-3306" at bounding box center [565, 410] width 94 height 16
click at [826, 452] on p "Submit" at bounding box center [823, 453] width 43 height 18
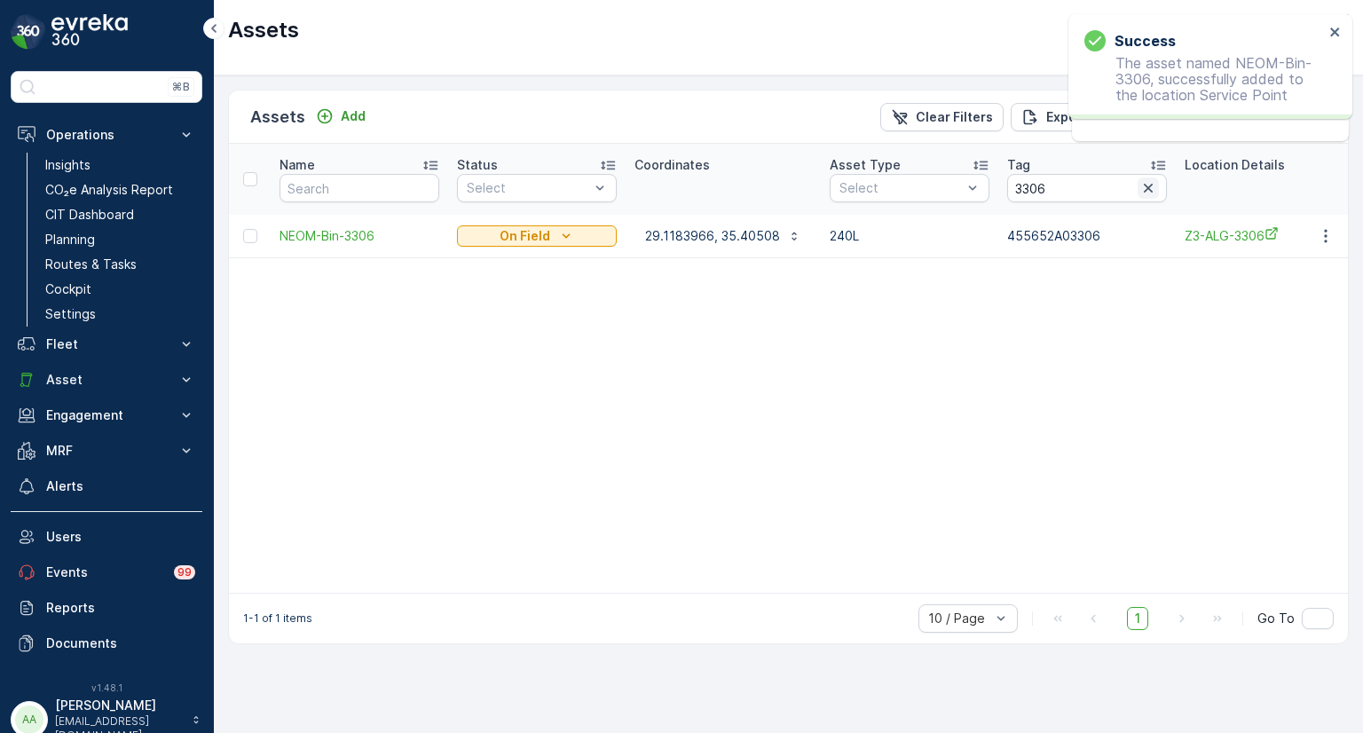
click at [1142, 186] on icon "button" at bounding box center [1149, 188] width 18 height 18
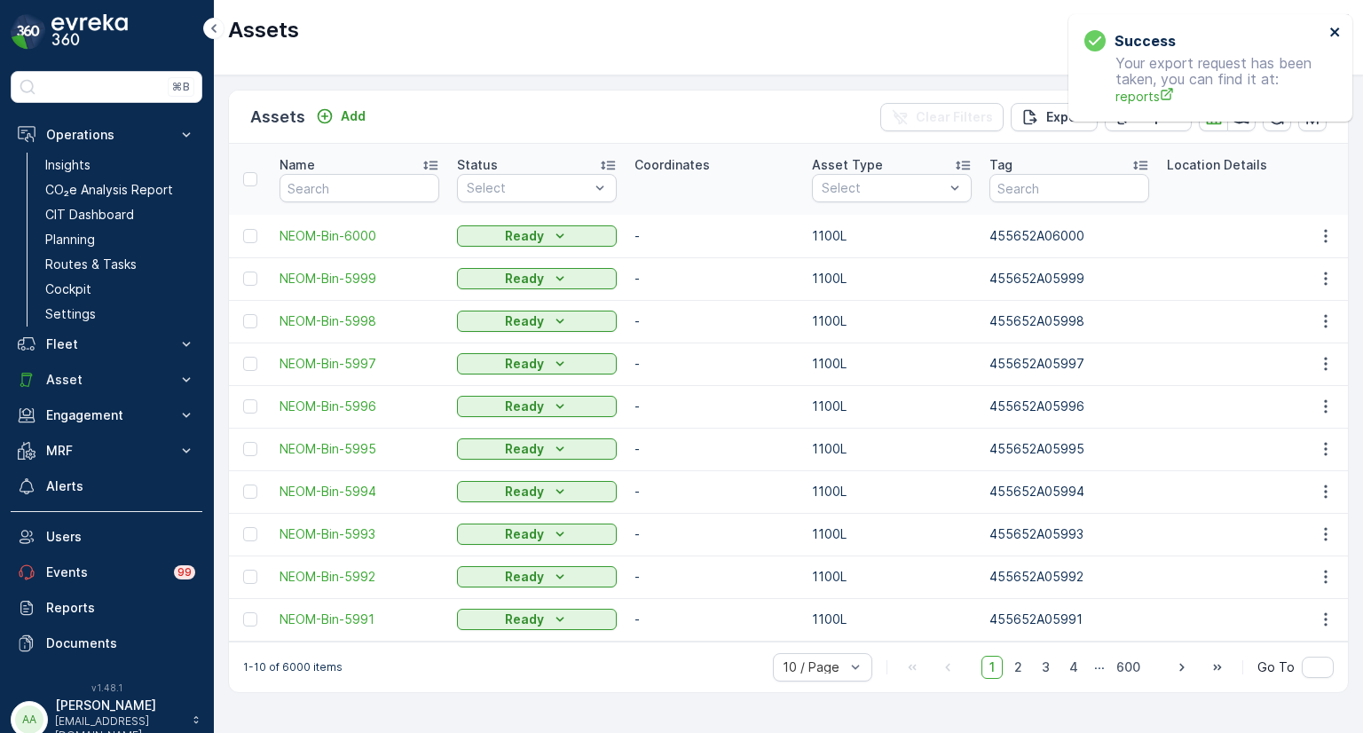
click at [1339, 28] on icon "close" at bounding box center [1335, 32] width 9 height 9
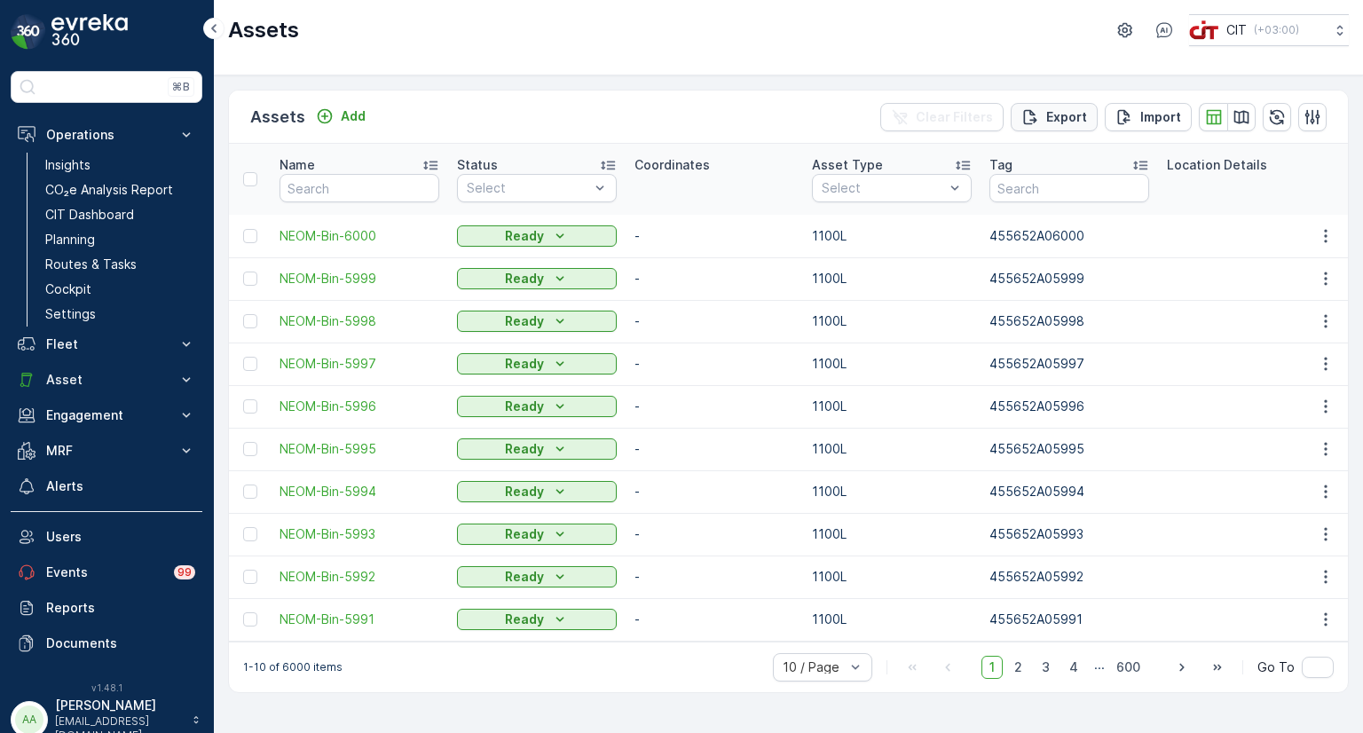
click at [1055, 113] on p "Export" at bounding box center [1067, 117] width 41 height 18
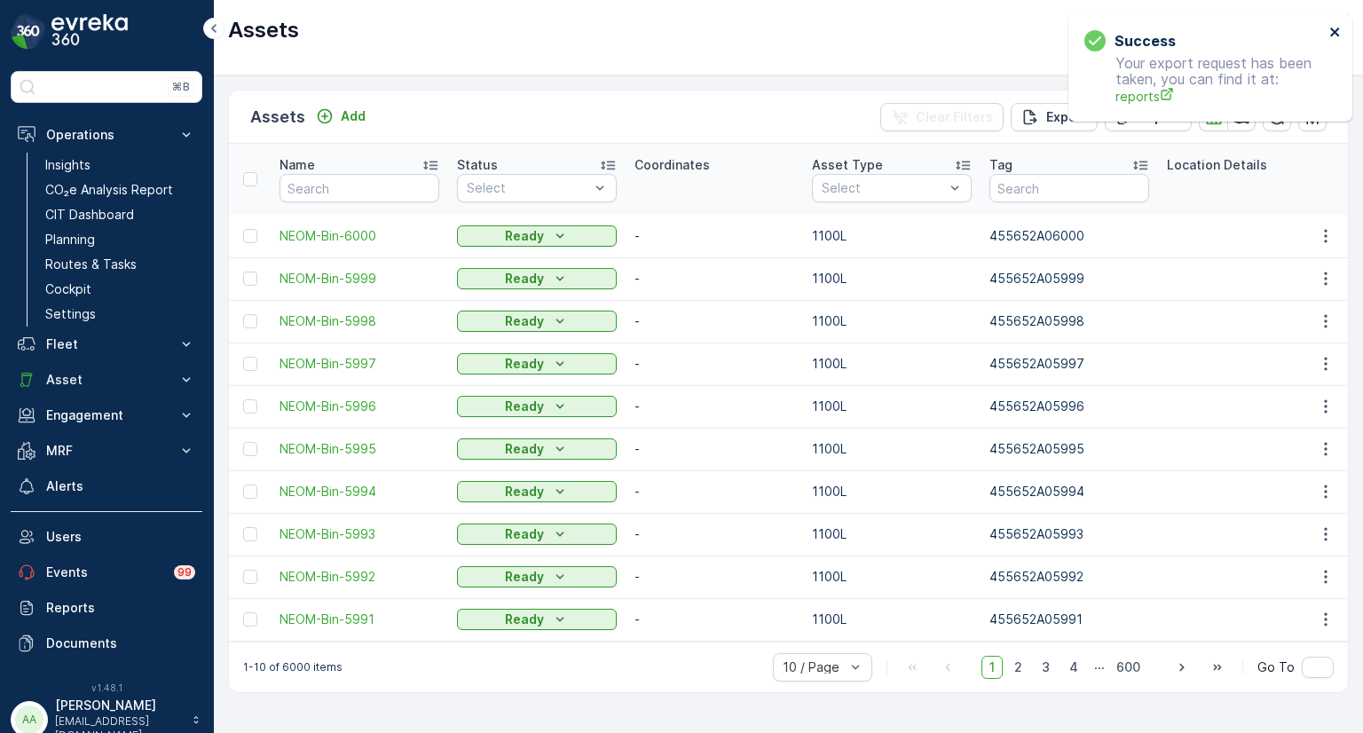
click at [1337, 29] on icon "close" at bounding box center [1335, 32] width 9 height 9
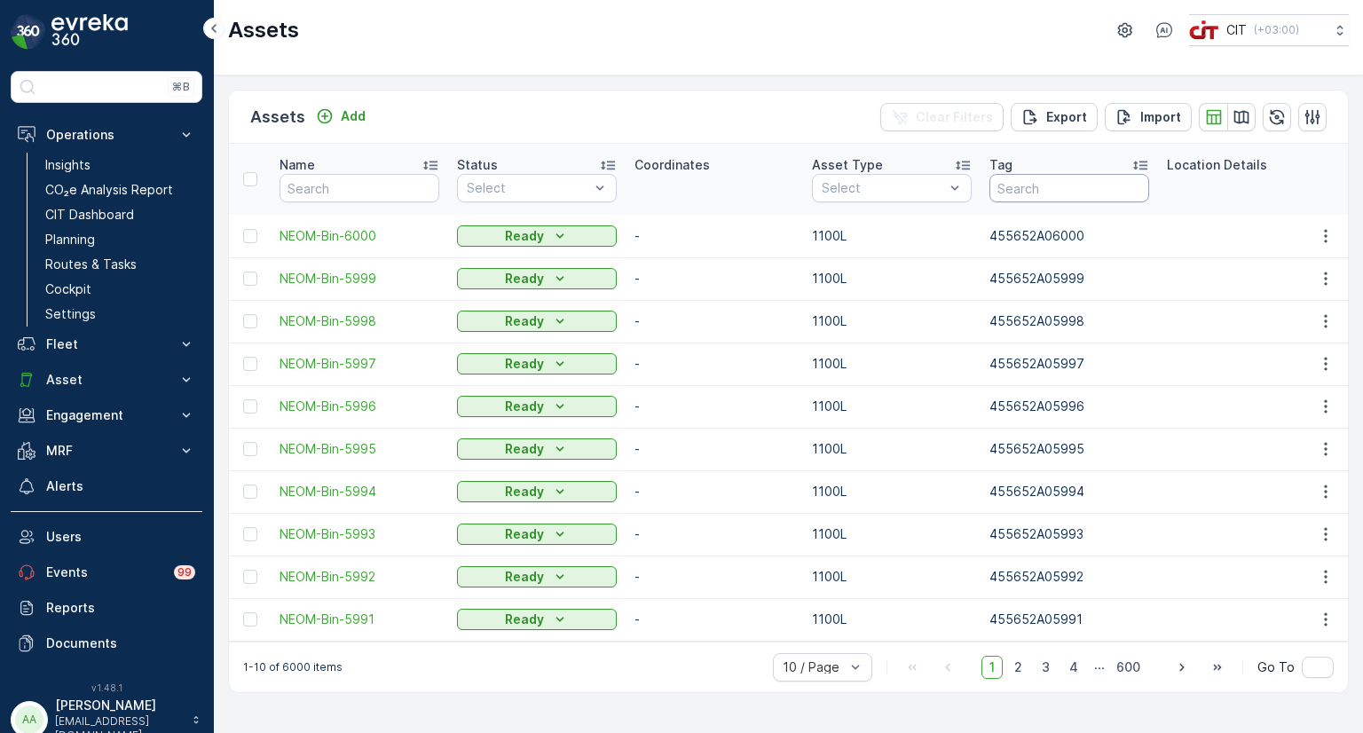
click at [1058, 190] on input "text" at bounding box center [1070, 188] width 160 height 28
type input "01805"
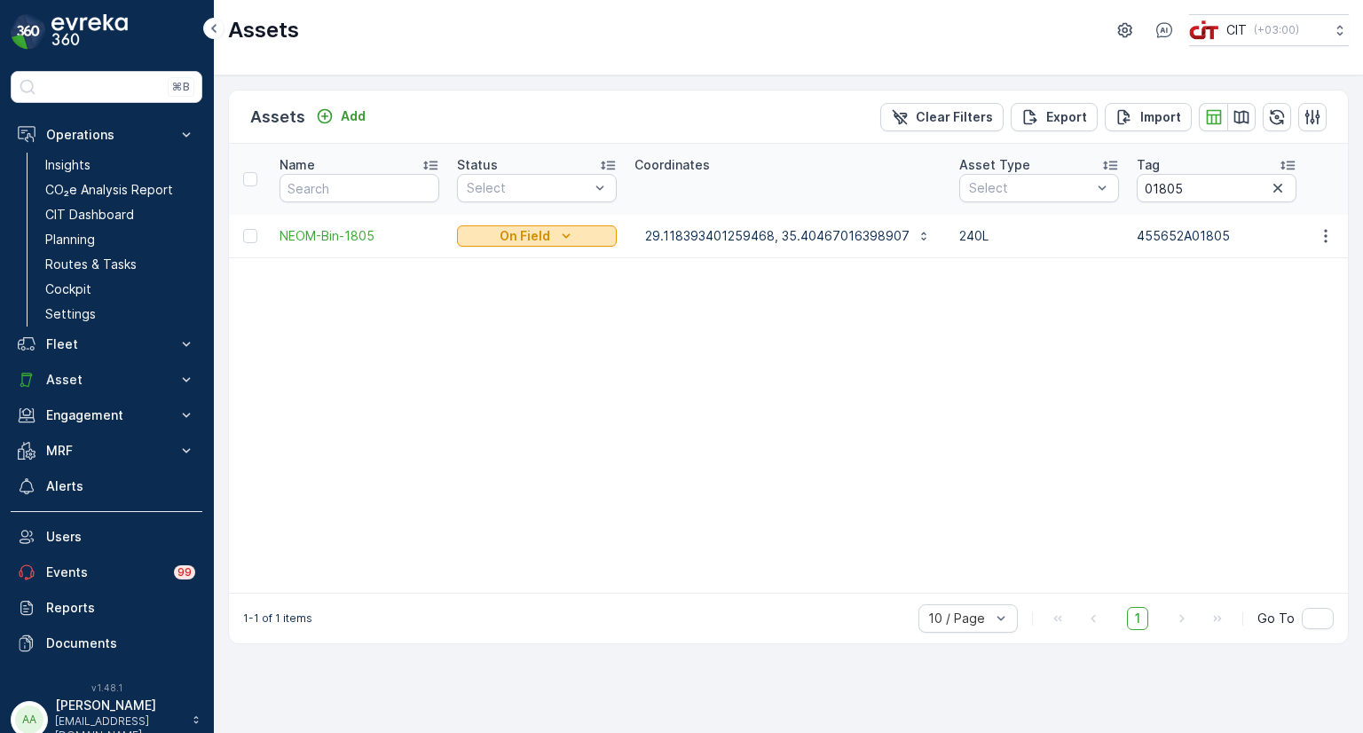
click at [532, 233] on p "On Field" at bounding box center [525, 236] width 51 height 18
click at [478, 259] on span "Ready" at bounding box center [487, 262] width 38 height 18
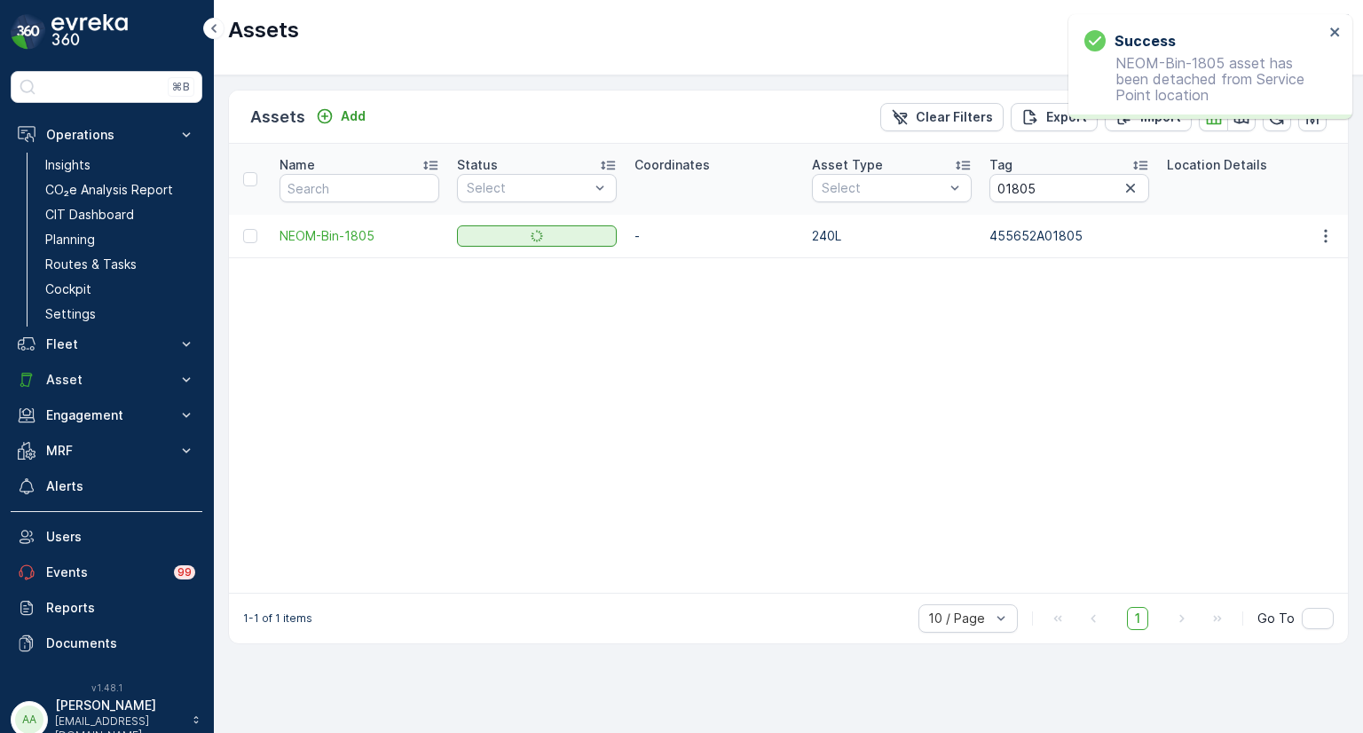
click at [533, 242] on p "Ready" at bounding box center [524, 236] width 39 height 18
click at [518, 264] on div "On Field" at bounding box center [521, 261] width 120 height 25
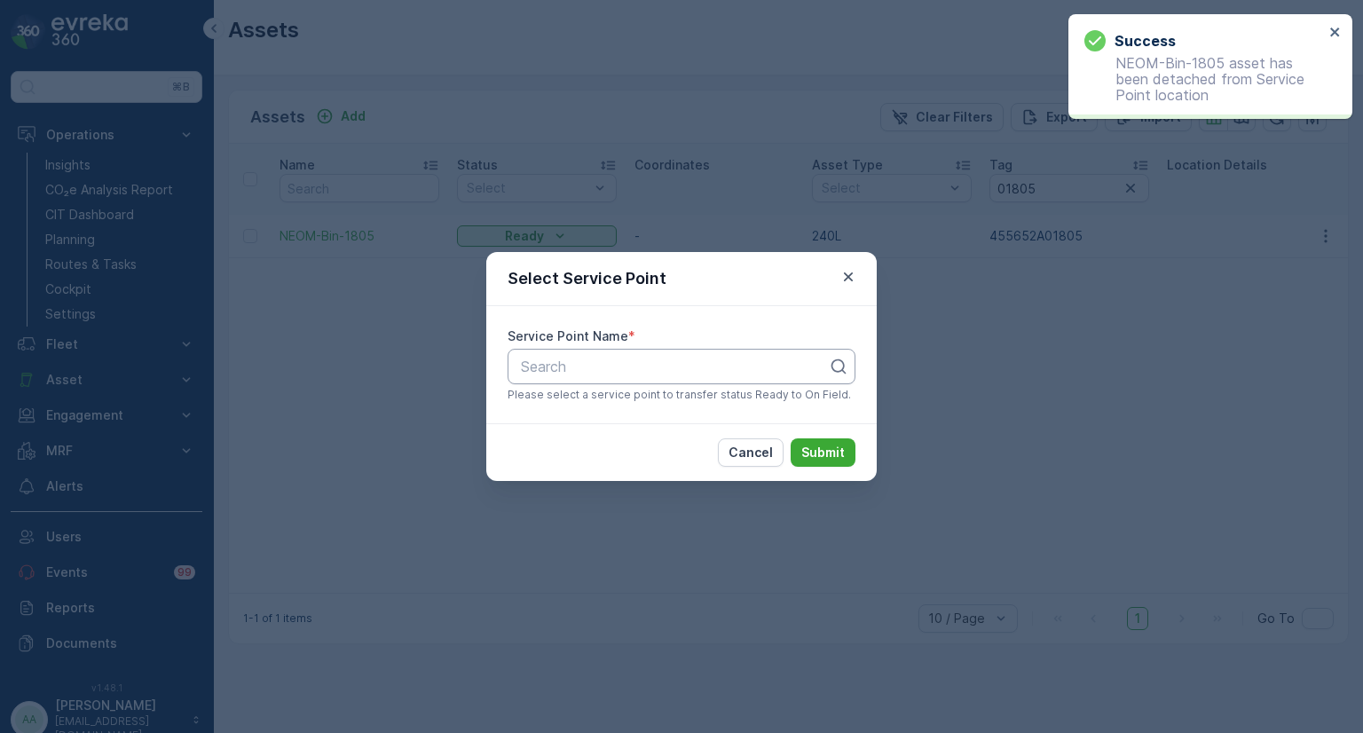
click at [630, 367] on div at bounding box center [674, 367] width 311 height 16
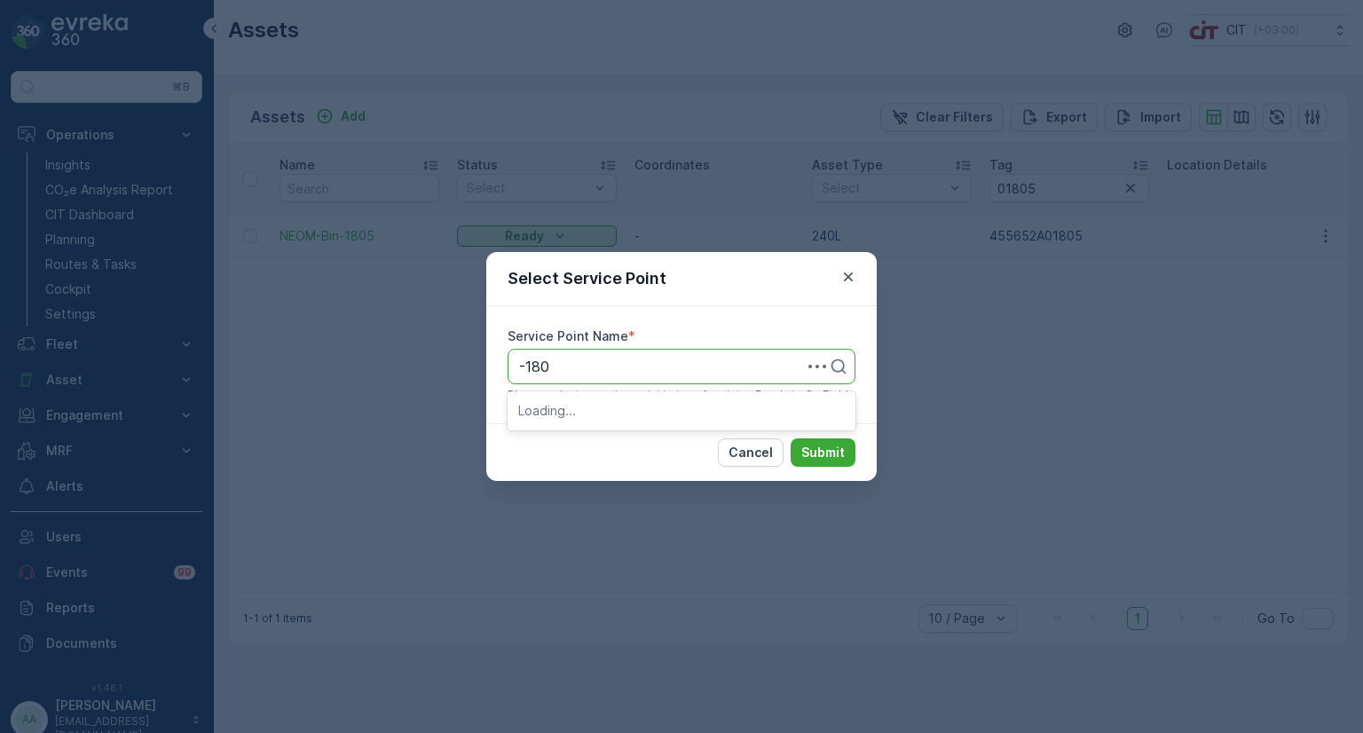
type input "-1805"
click at [575, 412] on span "Z3-ALG-1805" at bounding box center [563, 410] width 91 height 16
click at [842, 453] on p "Submit" at bounding box center [823, 453] width 43 height 18
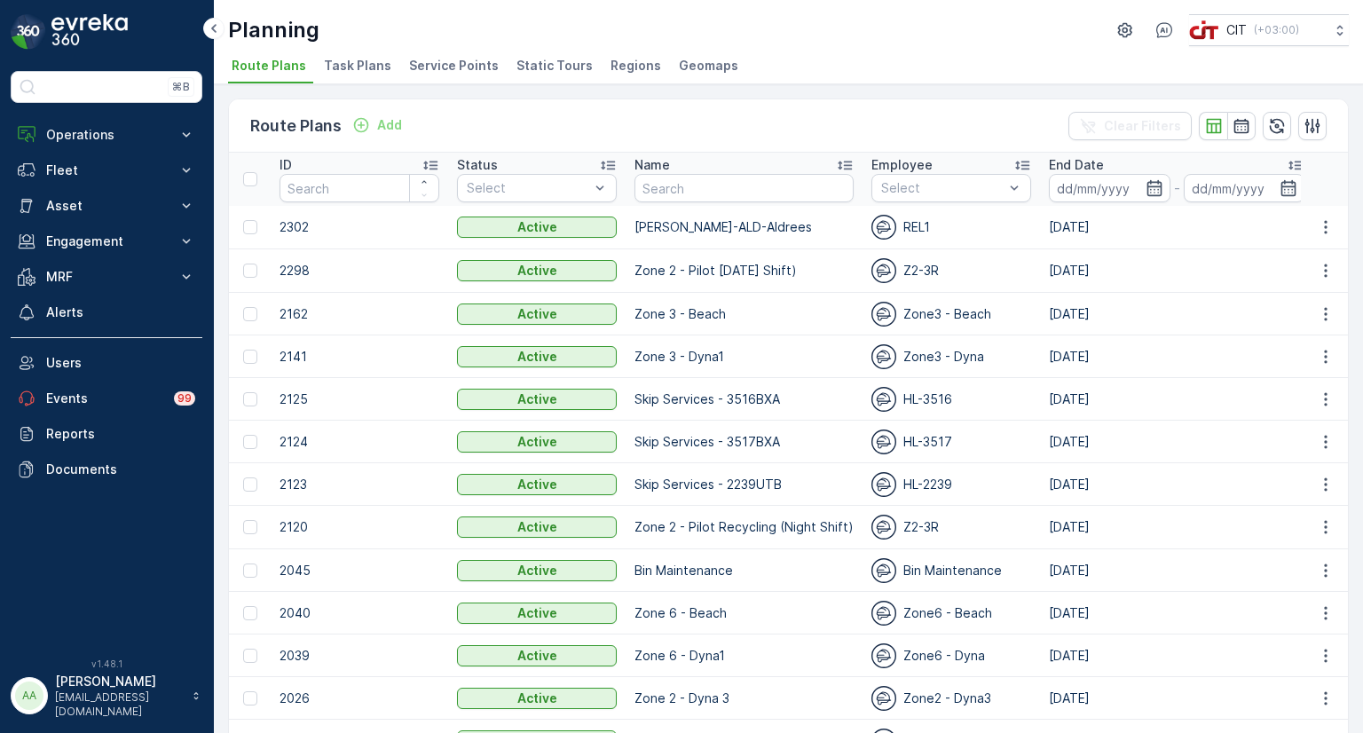
click at [454, 63] on span "Service Points" at bounding box center [454, 66] width 90 height 18
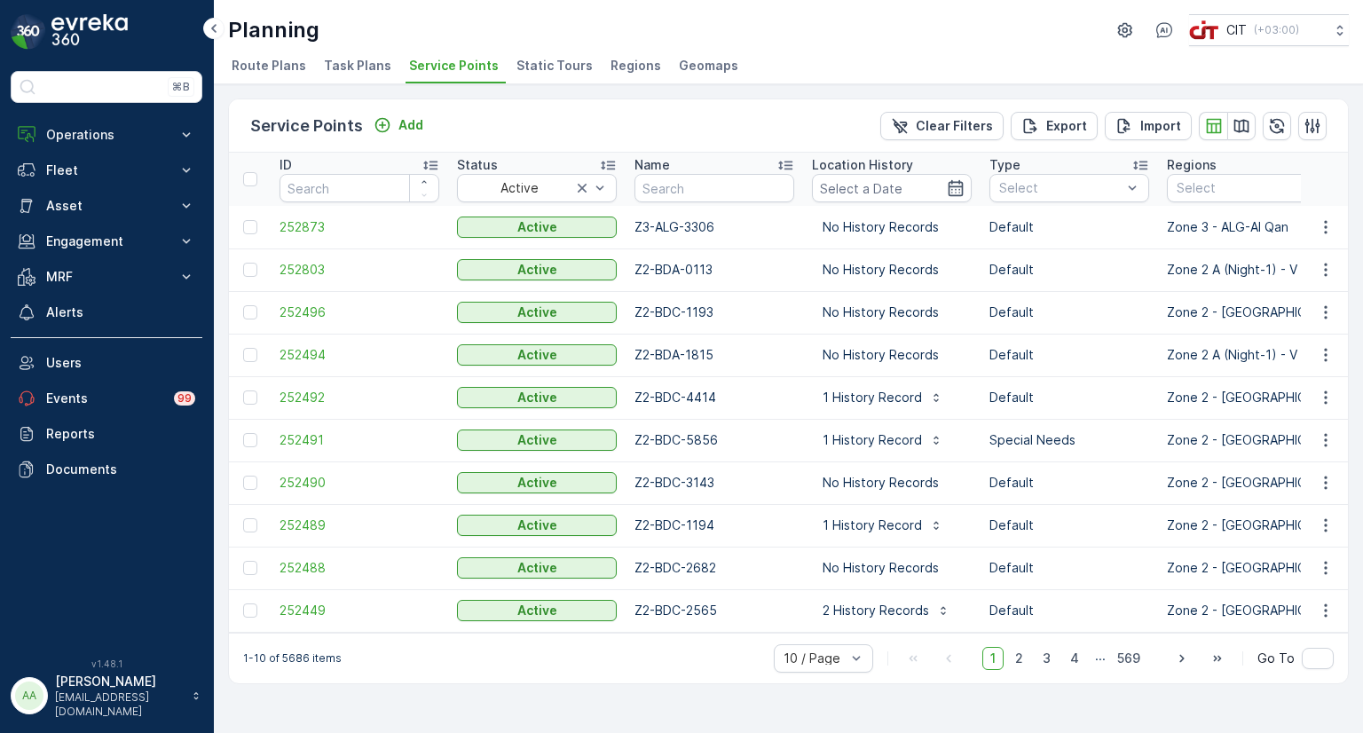
click at [277, 68] on span "Route Plans" at bounding box center [269, 66] width 75 height 18
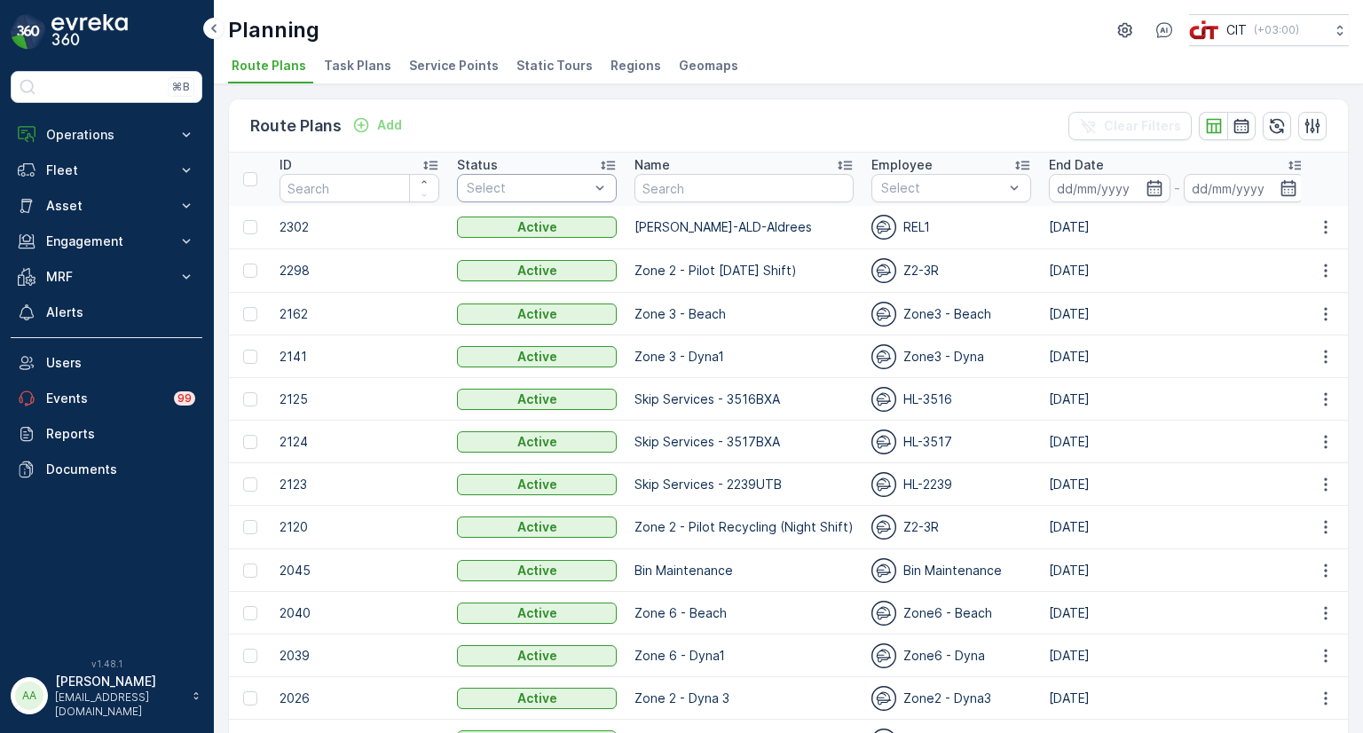
click at [518, 181] on div at bounding box center [528, 188] width 126 height 14
click at [500, 252] on span "Passive" at bounding box center [490, 256] width 45 height 14
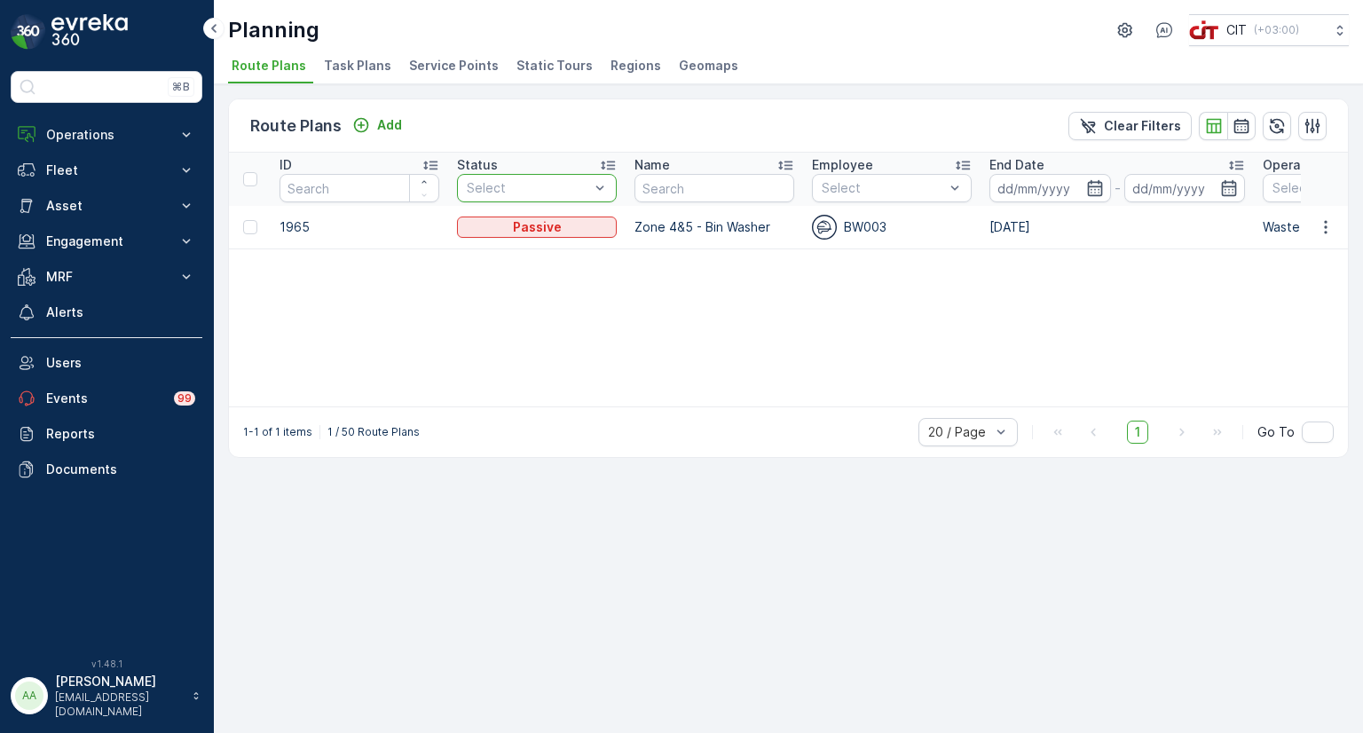
click at [444, 69] on span "Service Points" at bounding box center [454, 66] width 90 height 18
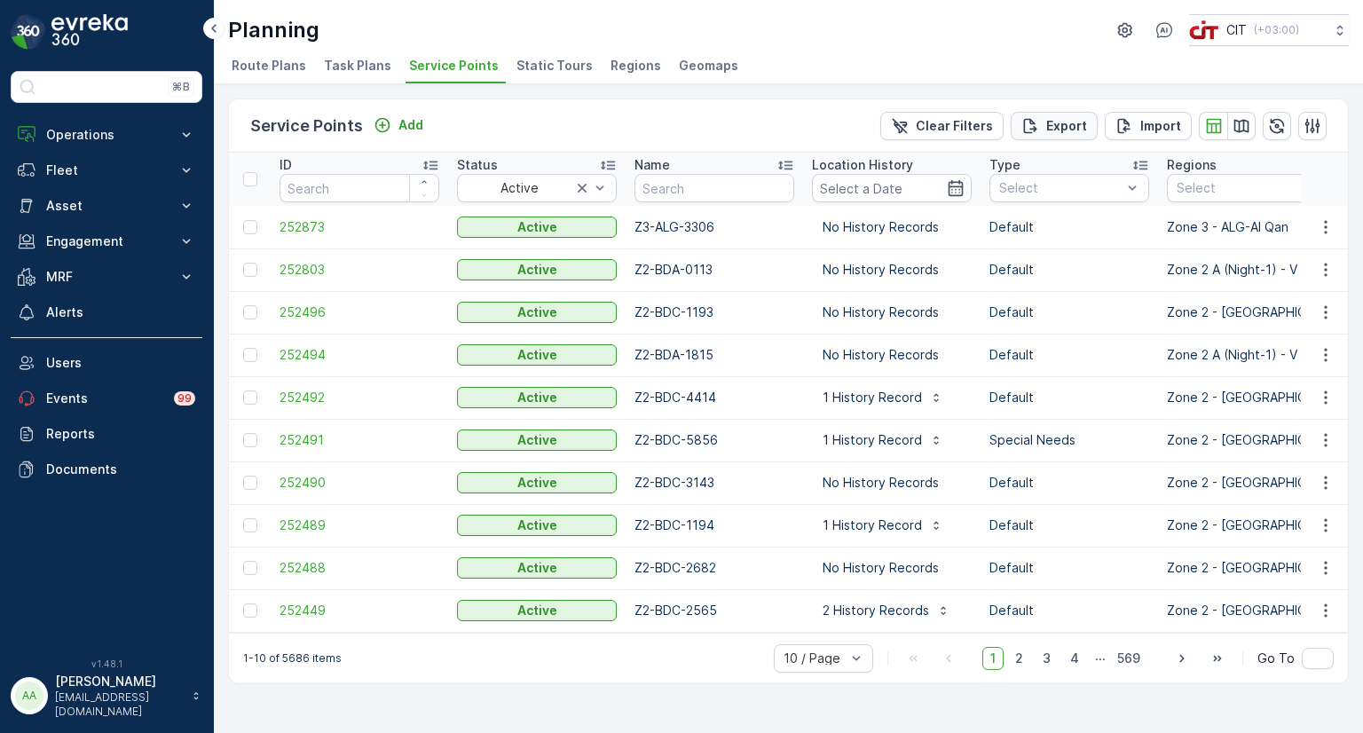
click at [1066, 125] on p "Export" at bounding box center [1067, 126] width 41 height 18
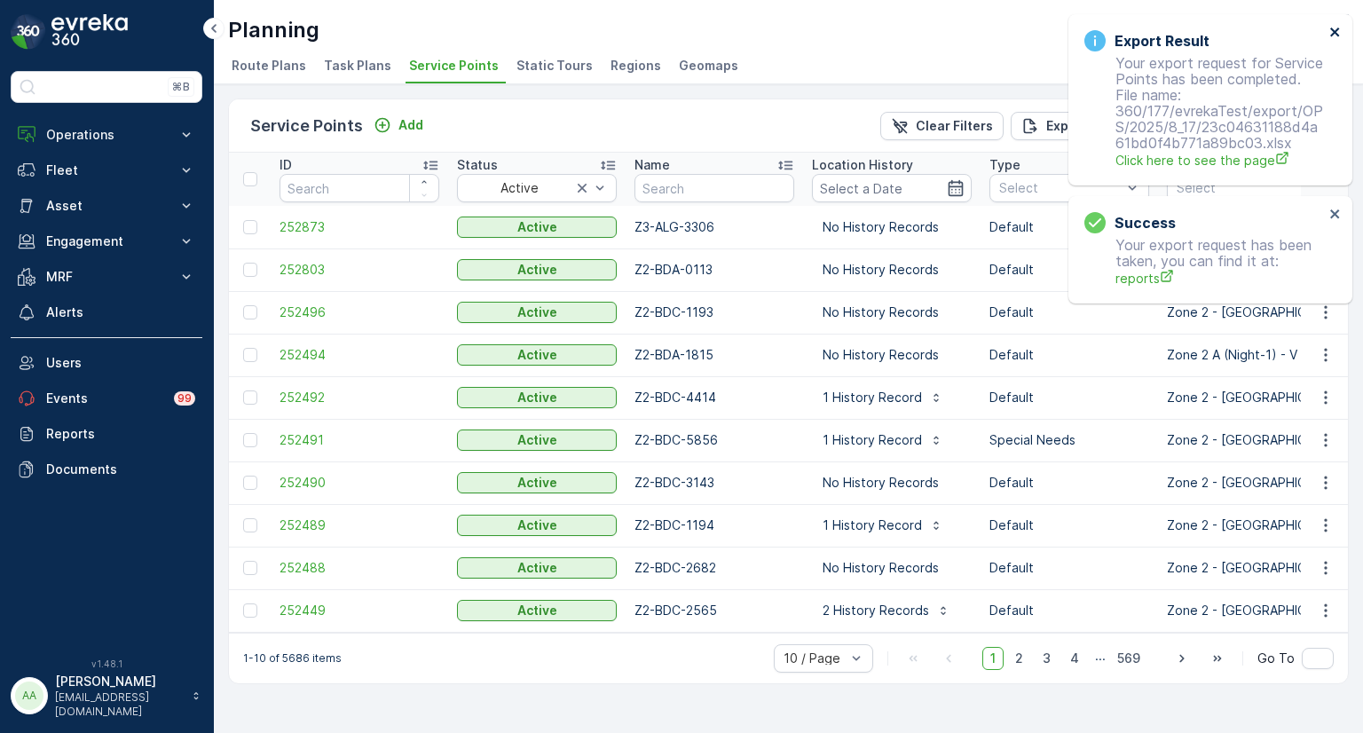
click at [1332, 27] on icon "close" at bounding box center [1336, 32] width 12 height 14
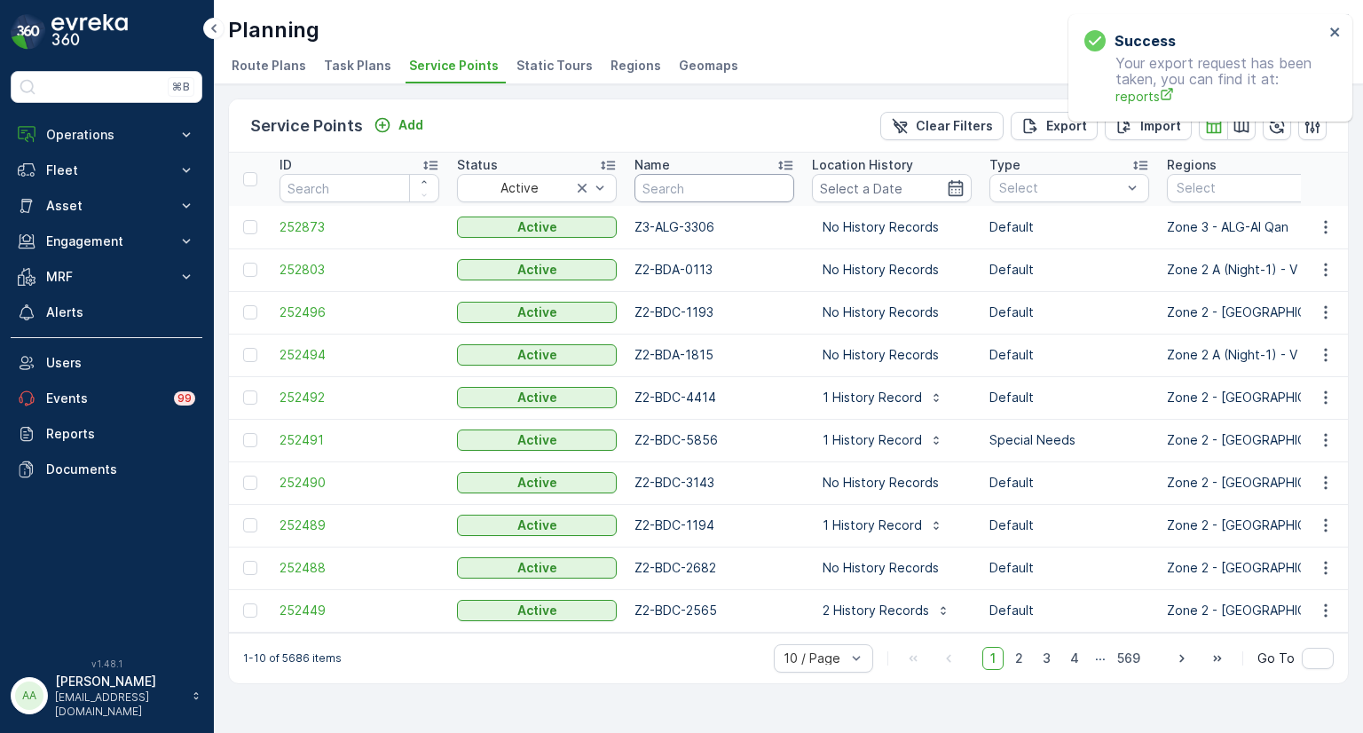
click at [689, 192] on input "text" at bounding box center [715, 188] width 160 height 28
paste input "Z6-MWL-3306"
type input "Z6-MWL-3306"
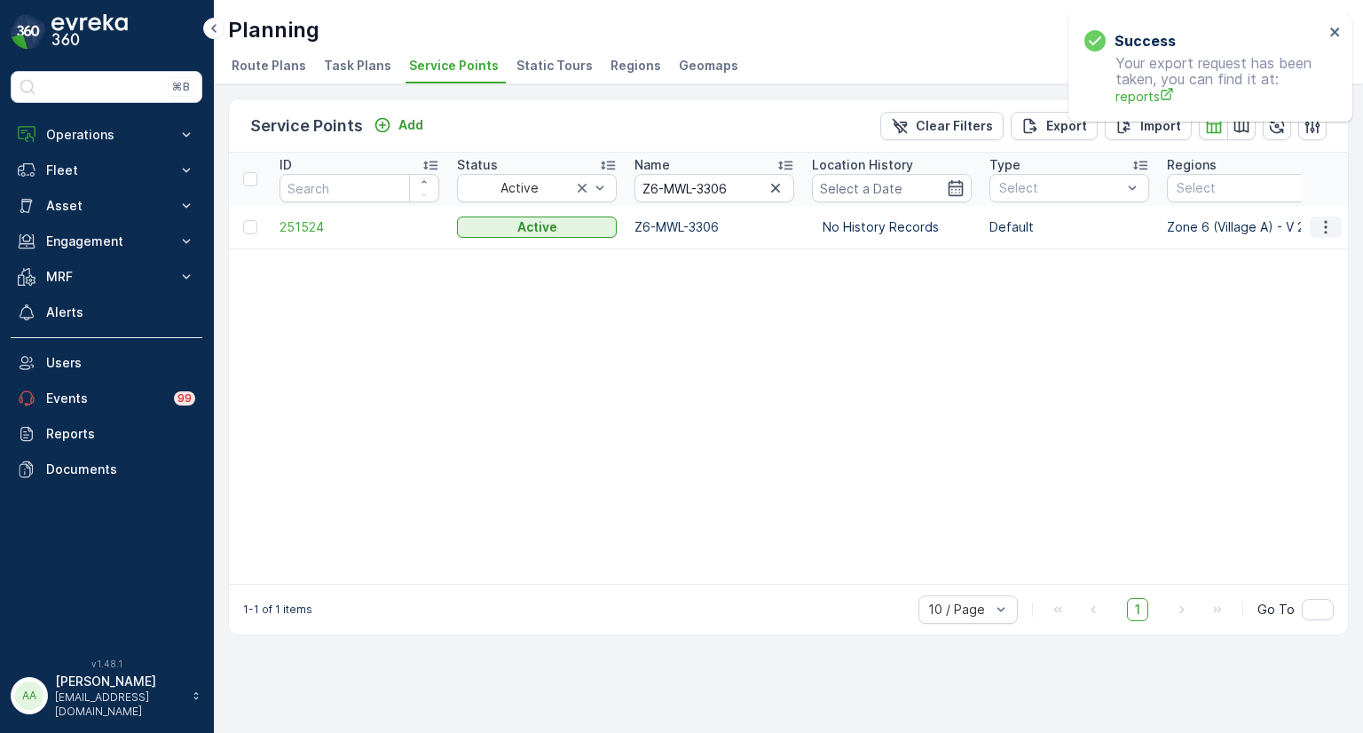
click at [1319, 222] on icon "button" at bounding box center [1326, 227] width 18 height 18
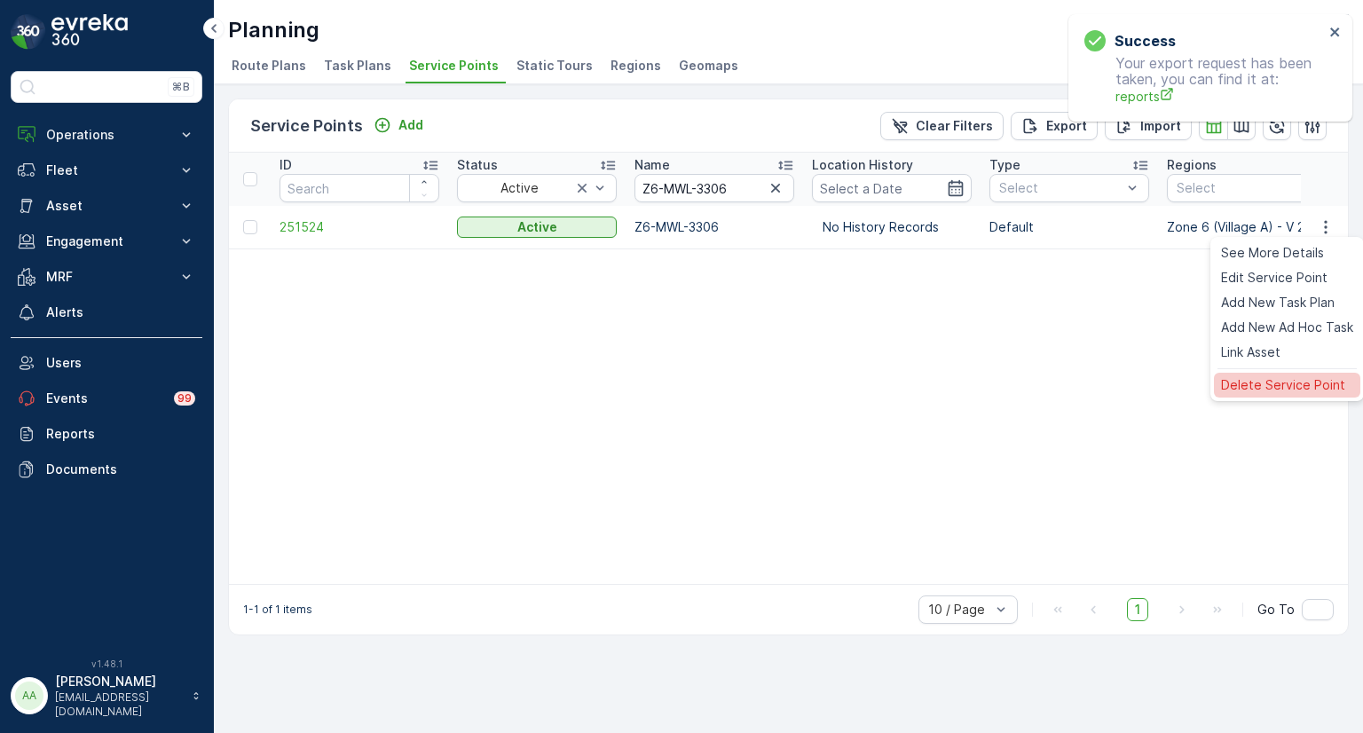
click at [1261, 384] on span "Delete Service Point" at bounding box center [1283, 385] width 124 height 18
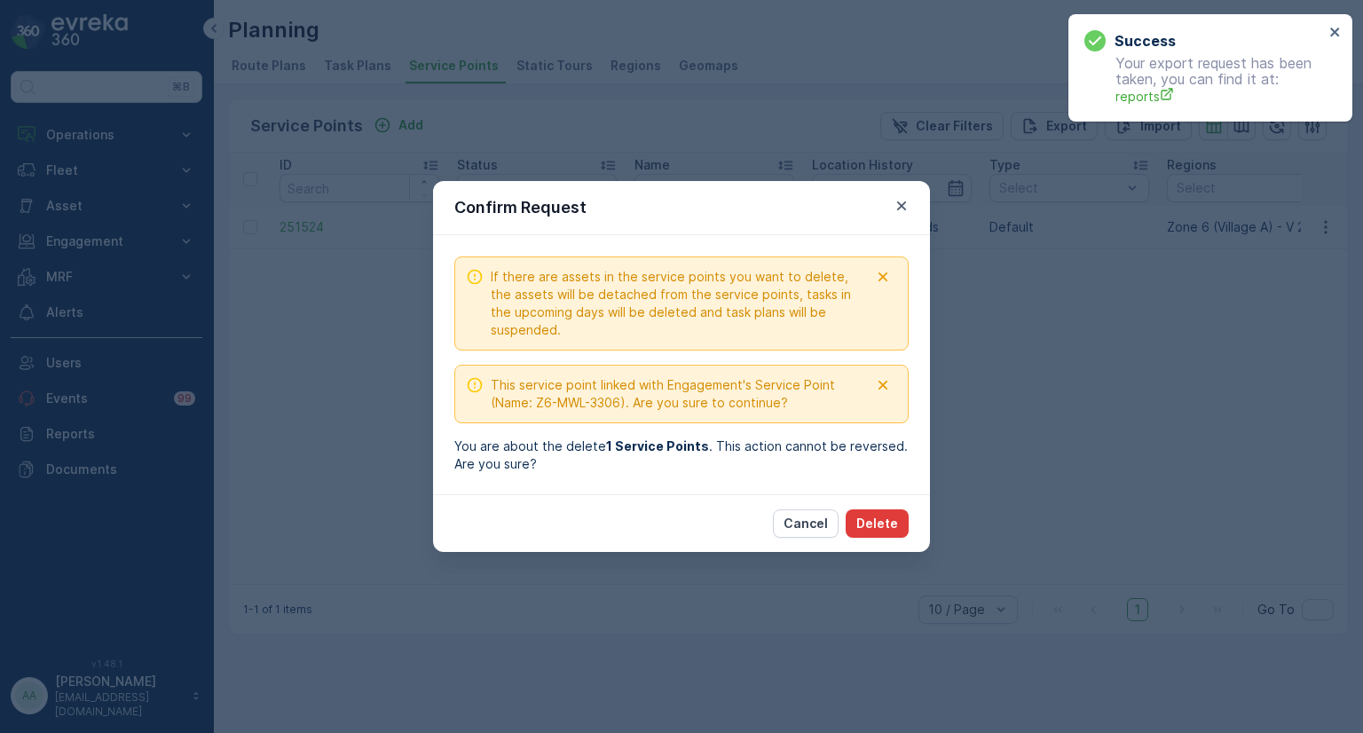
click at [877, 523] on p "Delete" at bounding box center [878, 524] width 42 height 18
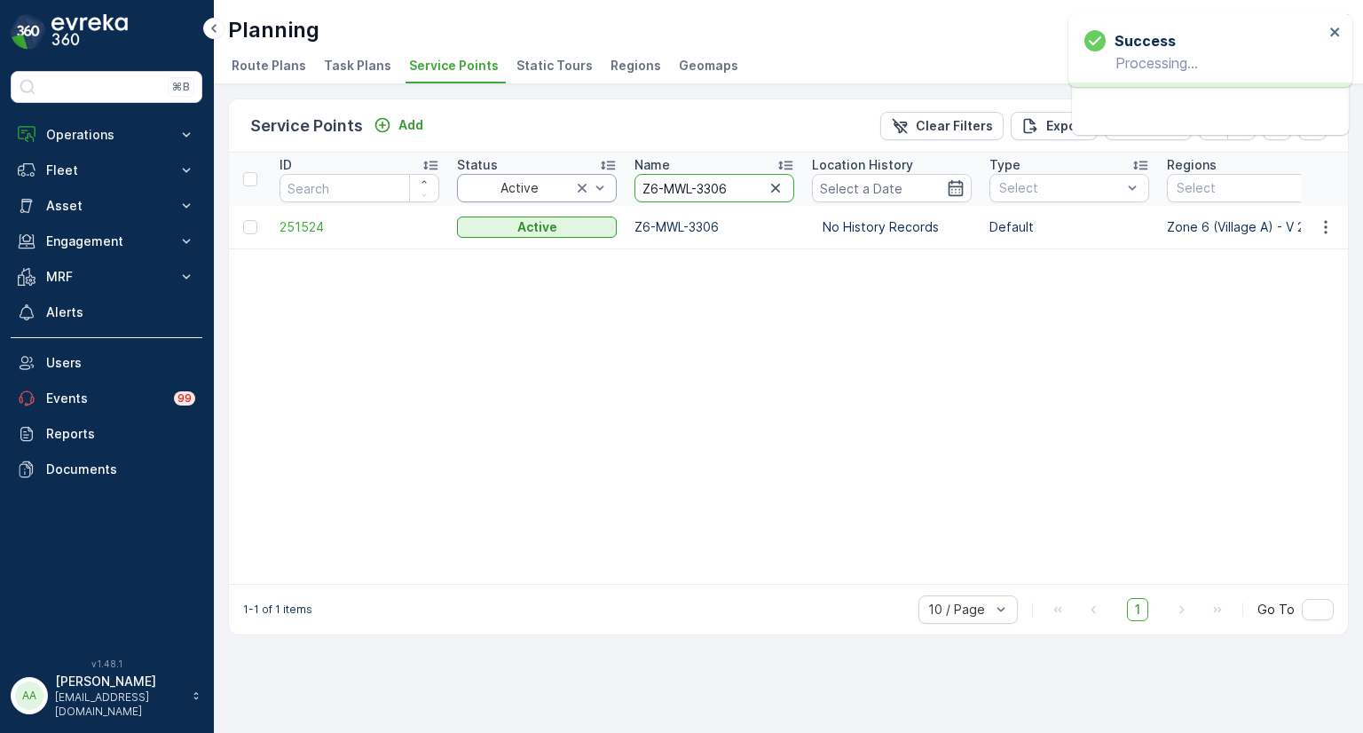
drag, startPoint x: 748, startPoint y: 193, endPoint x: 545, endPoint y: 194, distance: 203.3
paste input "585"
type input "Z6-MWL-5856"
click at [1332, 231] on icon "button" at bounding box center [1326, 227] width 18 height 18
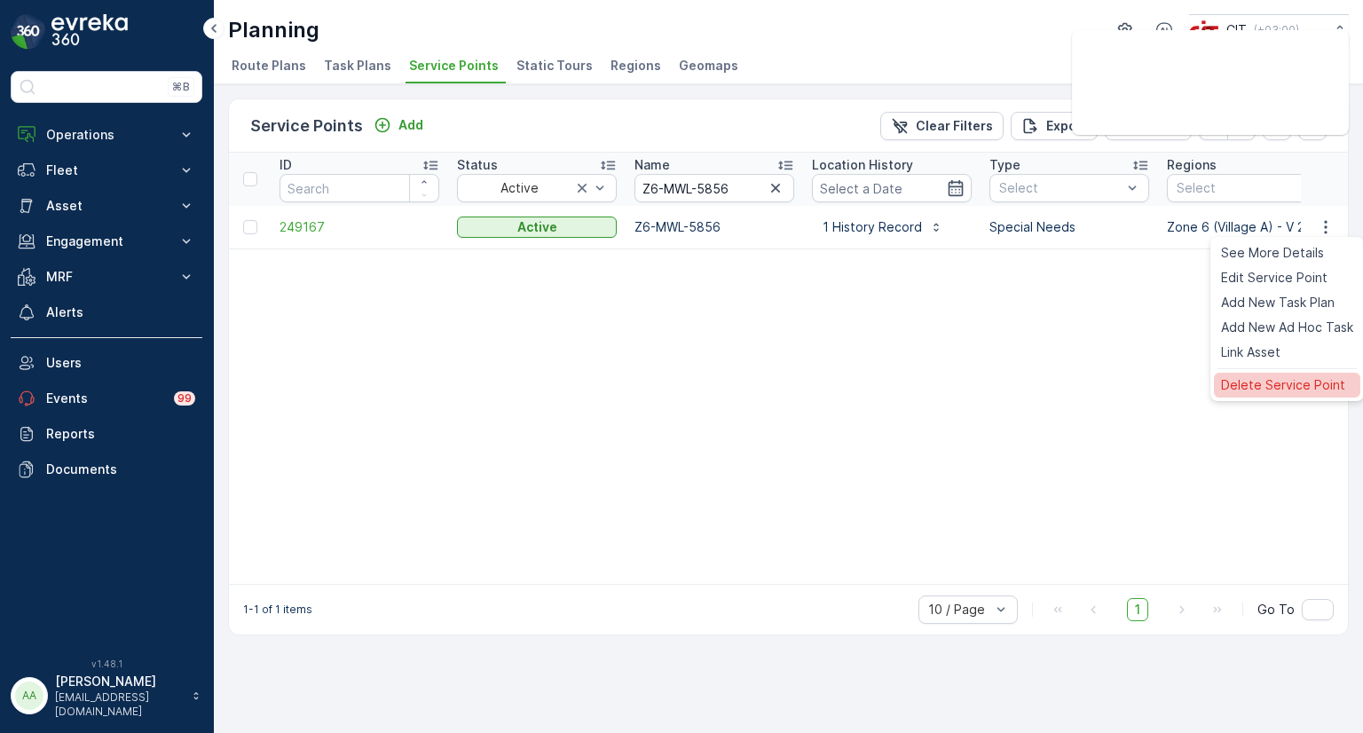
click at [1277, 376] on span "Delete Service Point" at bounding box center [1283, 385] width 124 height 18
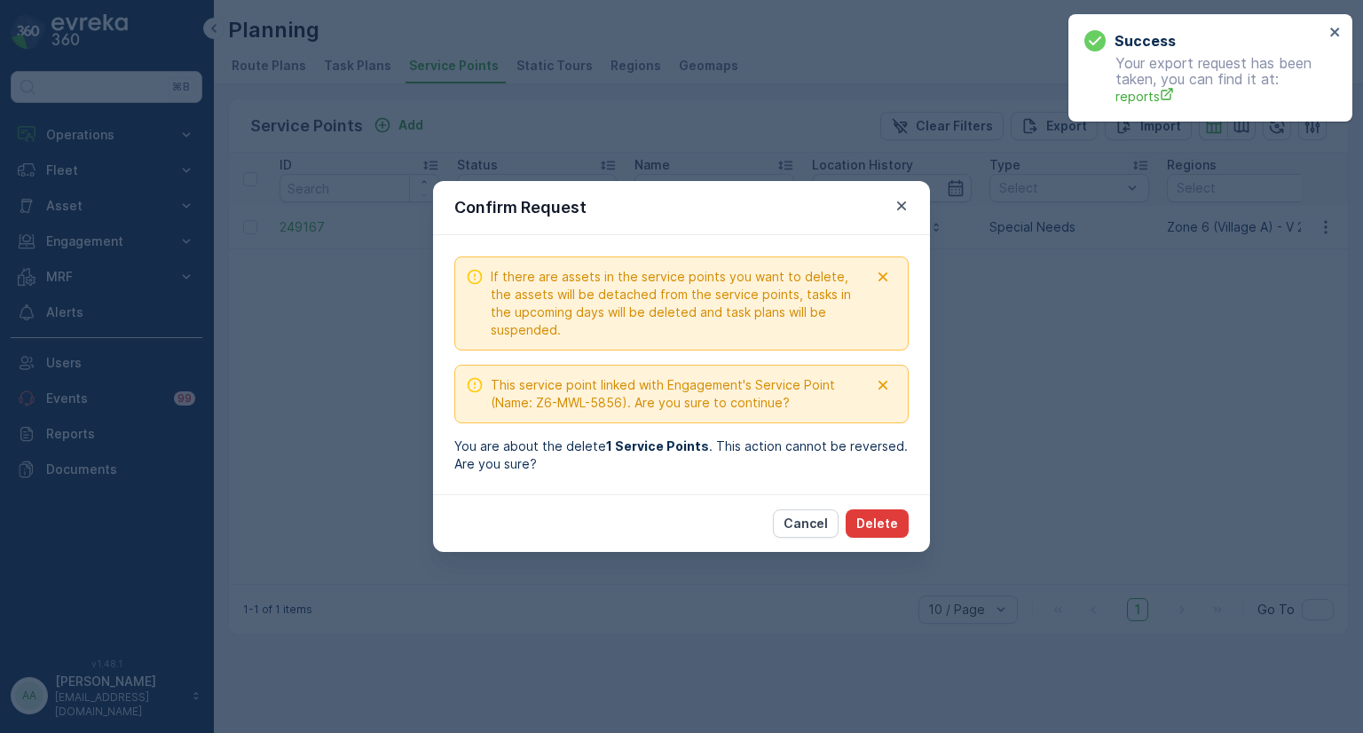
click at [870, 523] on p "Delete" at bounding box center [878, 524] width 42 height 18
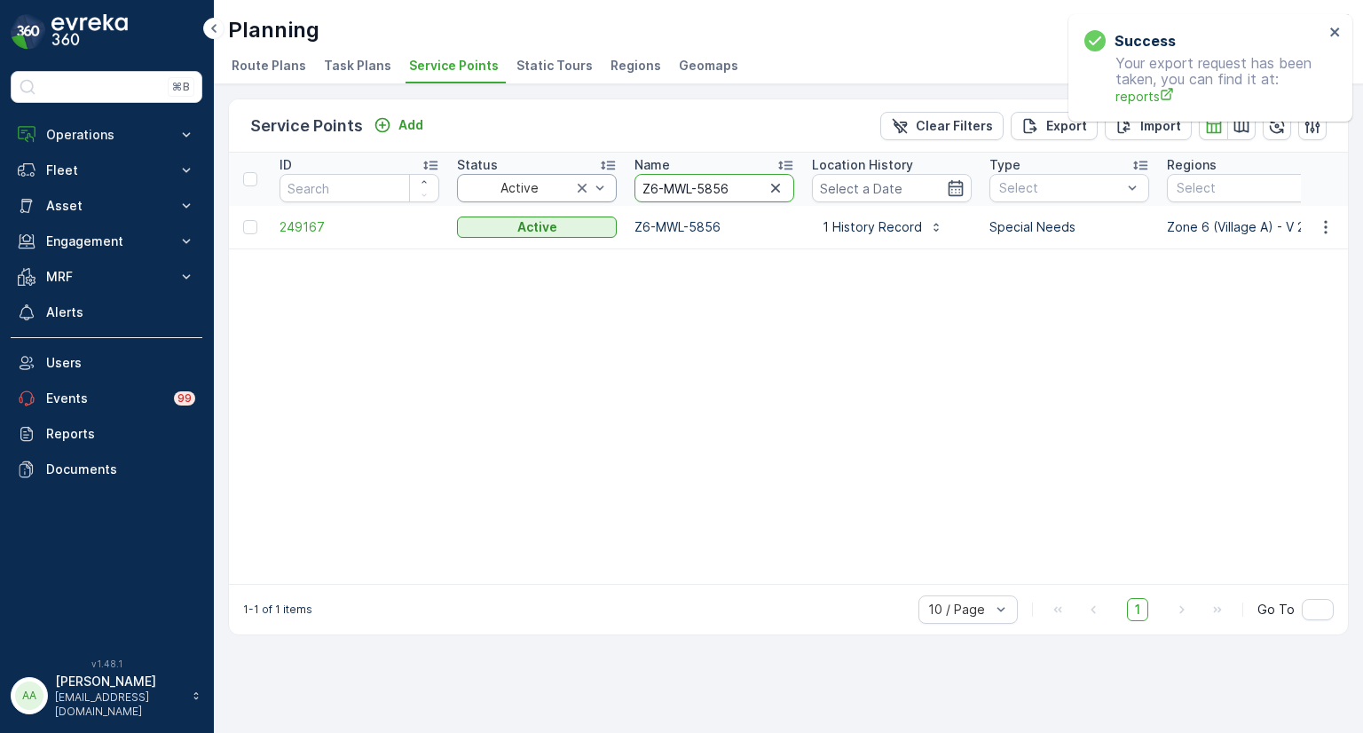
drag, startPoint x: 738, startPoint y: 187, endPoint x: 594, endPoint y: 187, distance: 143.8
type input "1805"
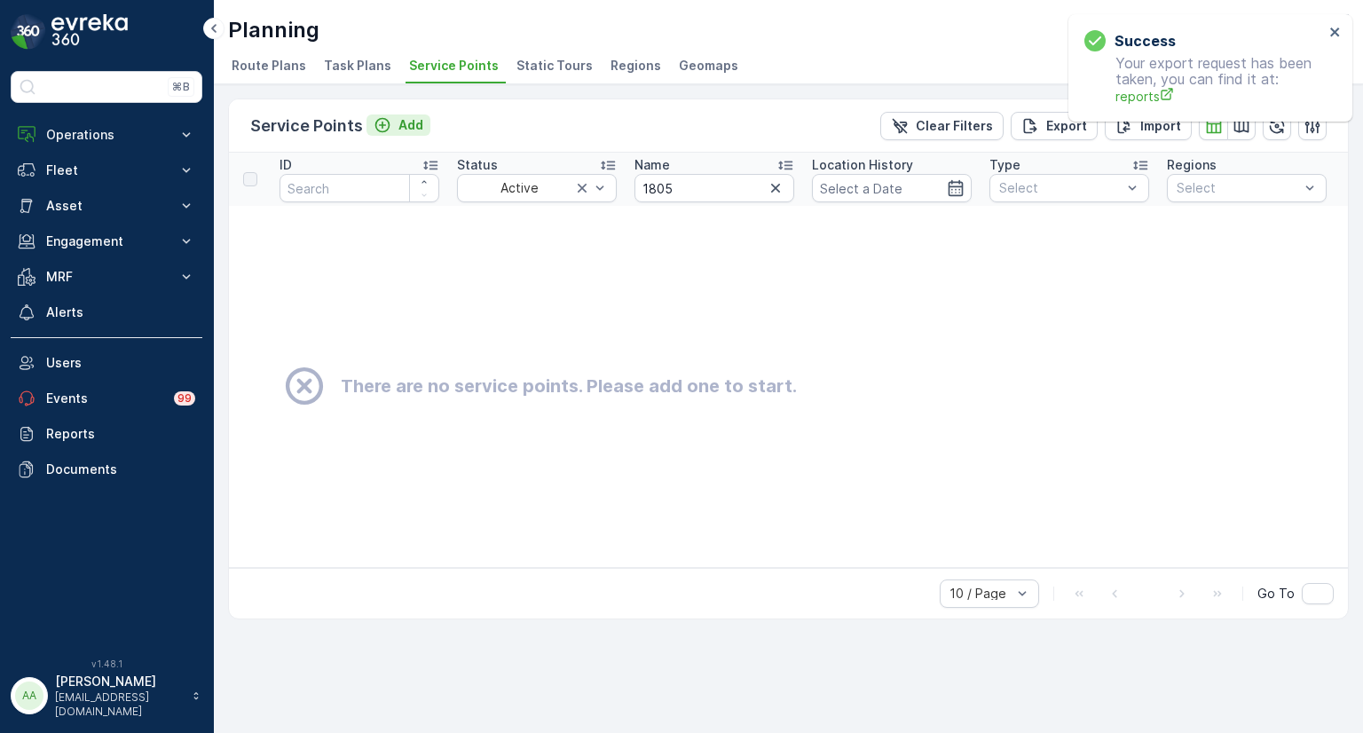
click at [399, 131] on p "Add" at bounding box center [411, 125] width 25 height 18
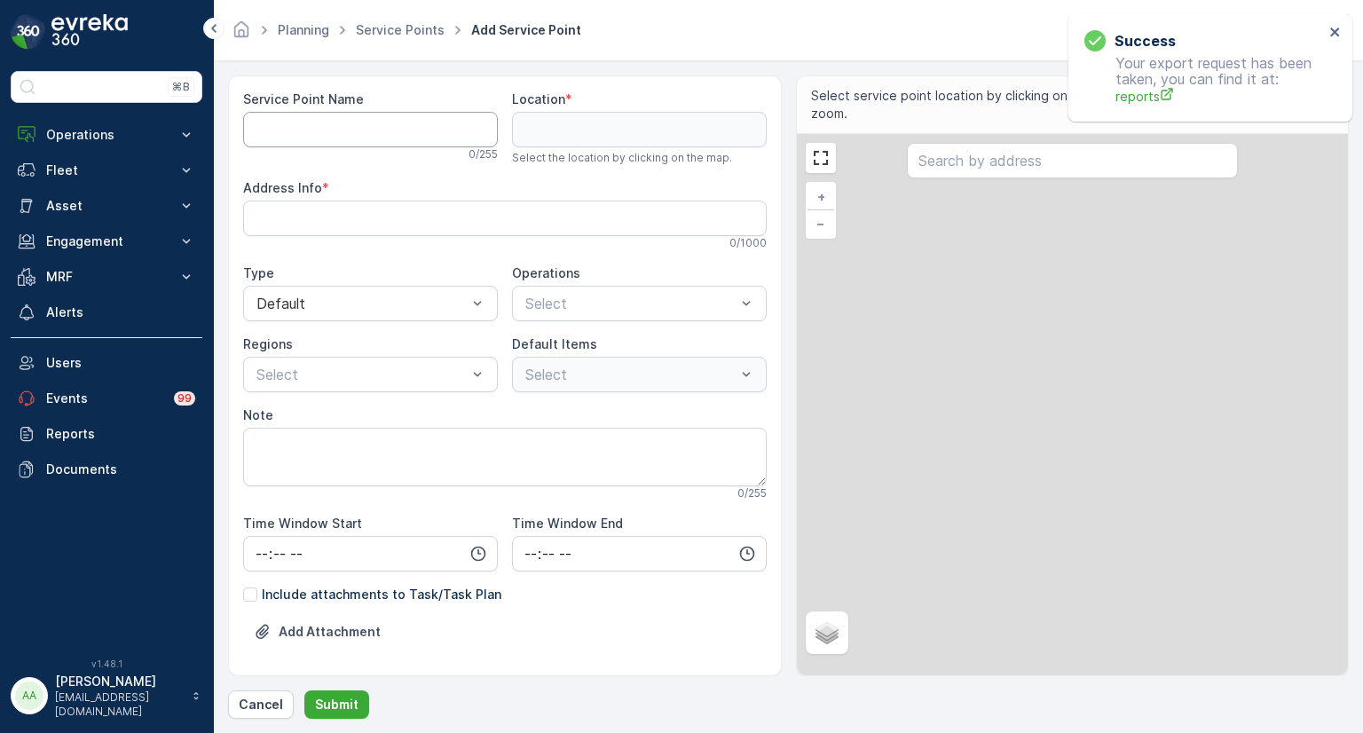
click at [327, 119] on Name "Service Point Name" at bounding box center [370, 130] width 255 height 36
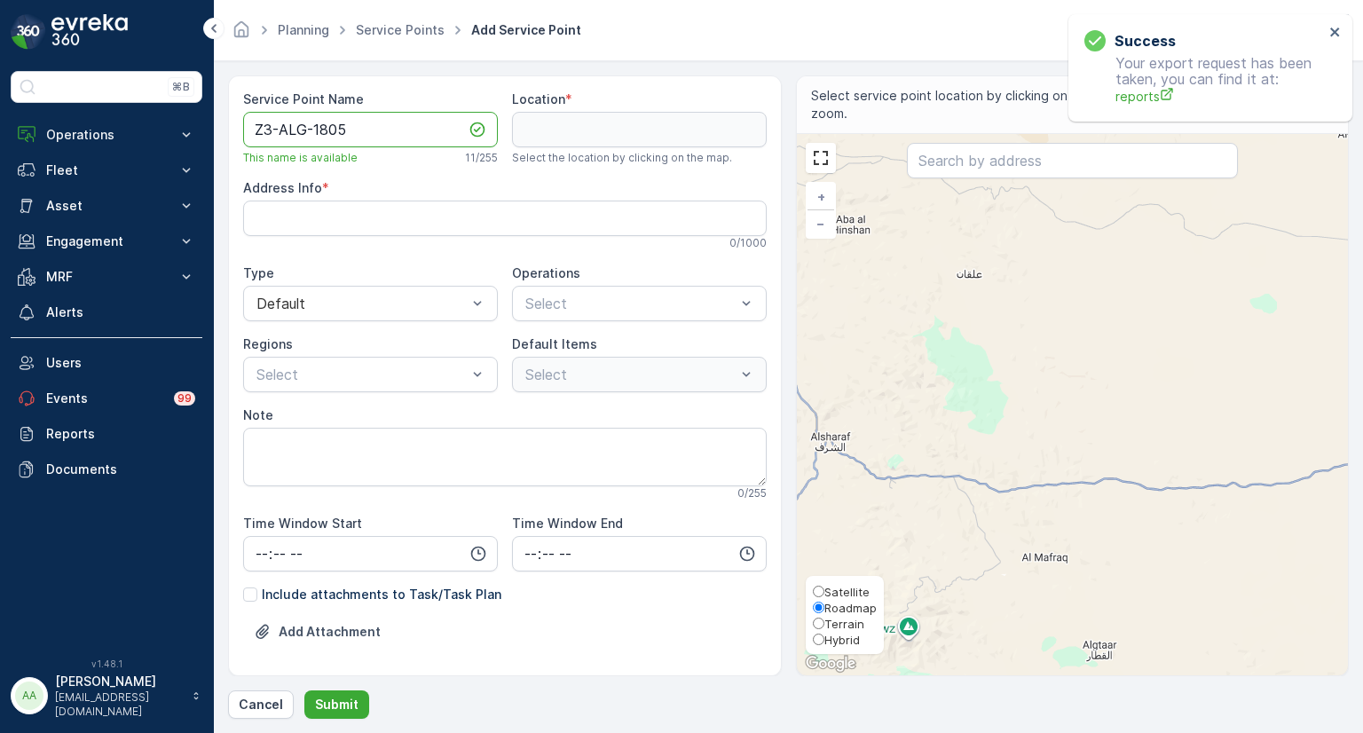
type Name "Z3-ALG-1805"
click at [834, 640] on span "Hybrid" at bounding box center [843, 640] width 36 height 14
click at [825, 640] on input "Hybrid" at bounding box center [819, 640] width 12 height 12
radio input "true"
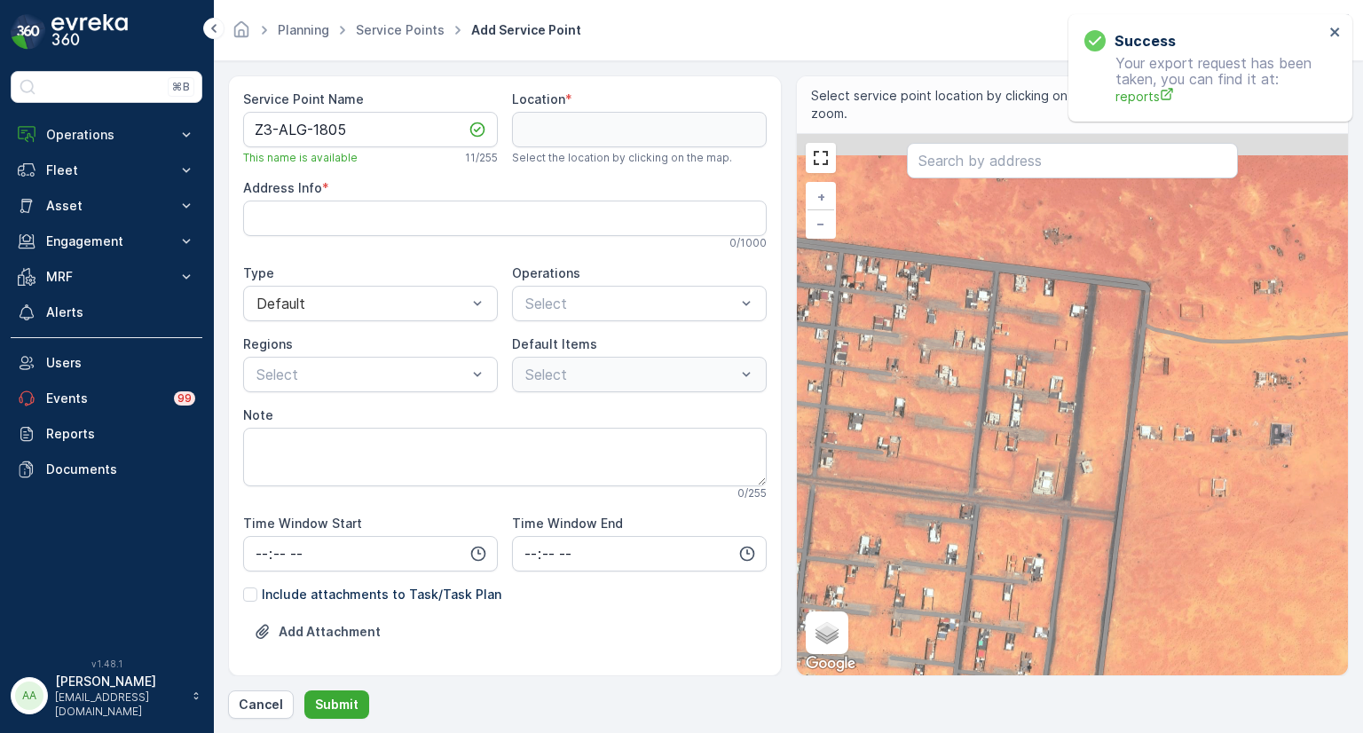
drag, startPoint x: 997, startPoint y: 353, endPoint x: 1012, endPoint y: 460, distance: 107.6
click at [1012, 460] on div "+ − Satellite Roadmap Terrain Hybrid Leaflet Keyboard shortcuts Map Data Map da…" at bounding box center [1073, 404] width 552 height 541
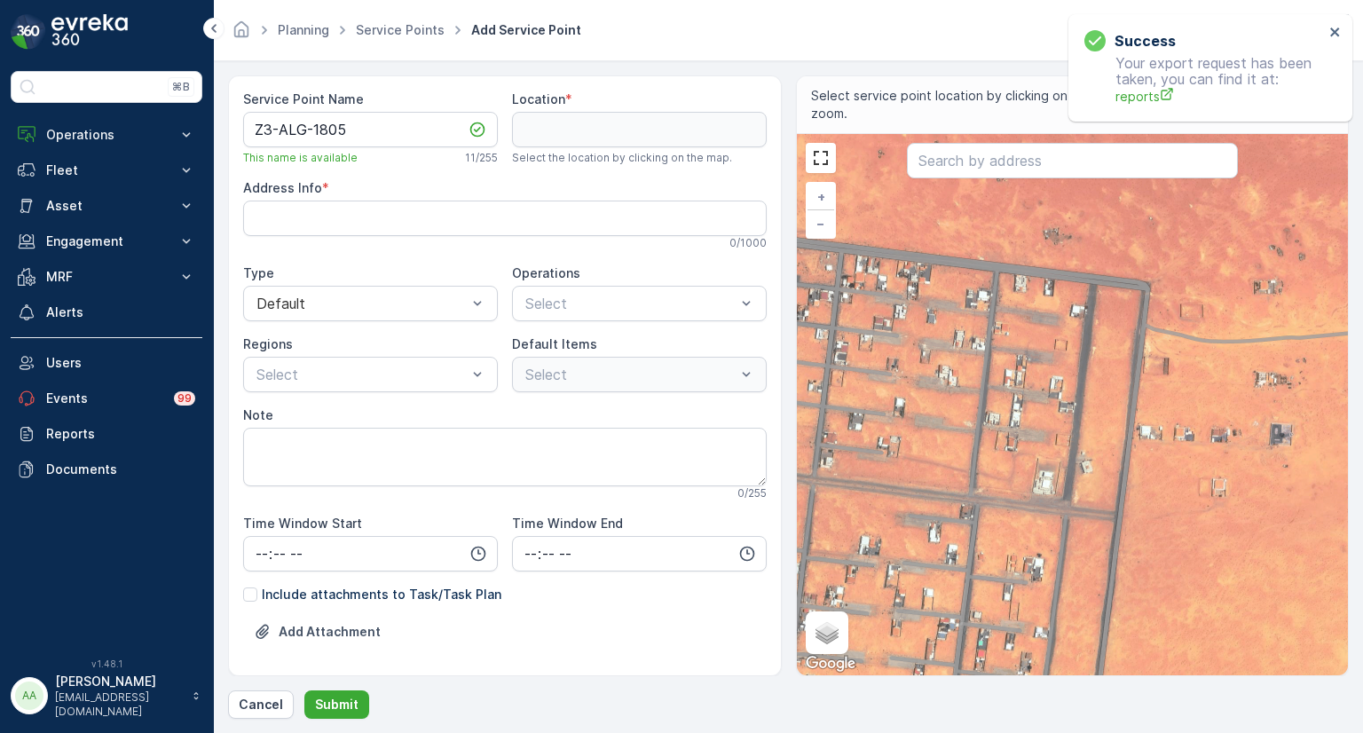
click at [1021, 391] on div "+ − Satellite Roadmap Terrain Hybrid Leaflet Keyboard shortcuts Map Data Map da…" at bounding box center [1073, 404] width 552 height 541
type input "29.118367168090764,35.40506754190073"
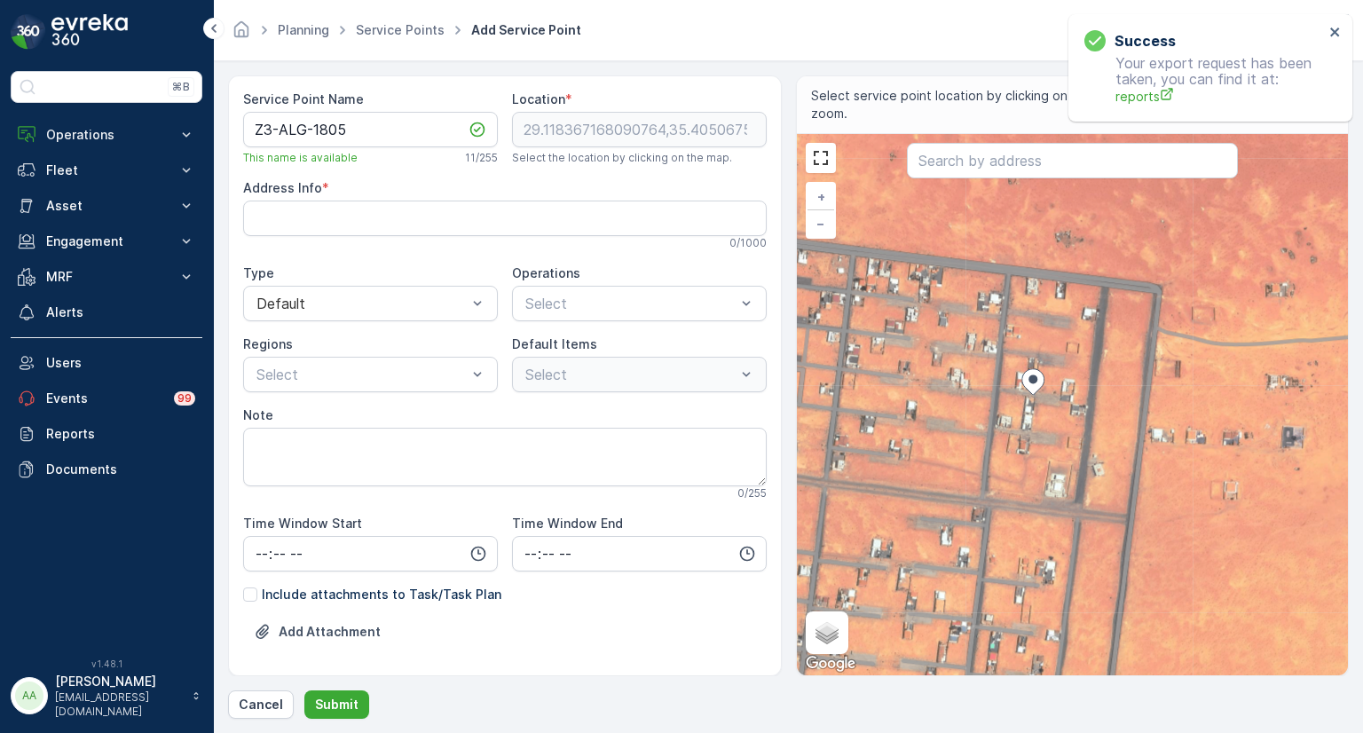
type Info "KHWA2417، 2417 ارتواز وادي عفال 193، 6856، البيانة 49994, Saudi Arabia"
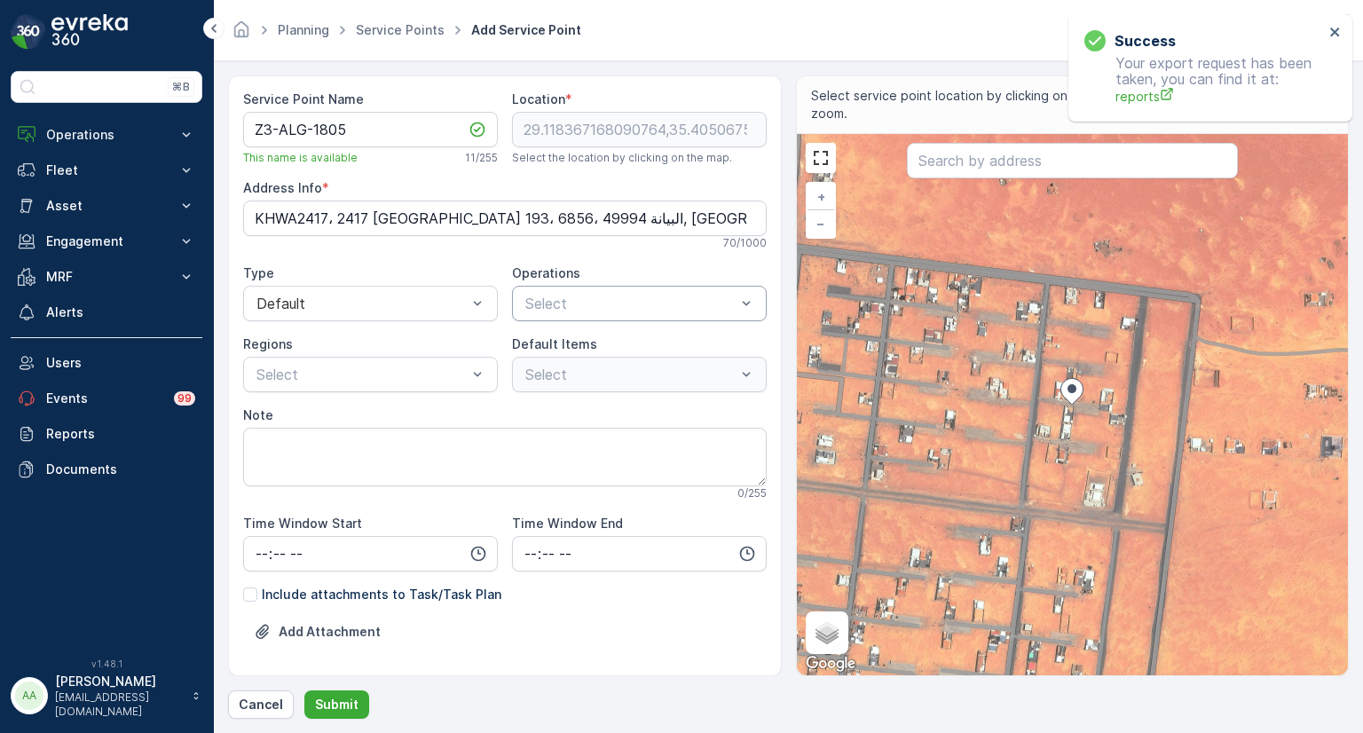
click at [554, 296] on div at bounding box center [631, 304] width 214 height 16
click at [565, 345] on span "Waste Collection" at bounding box center [579, 347] width 112 height 16
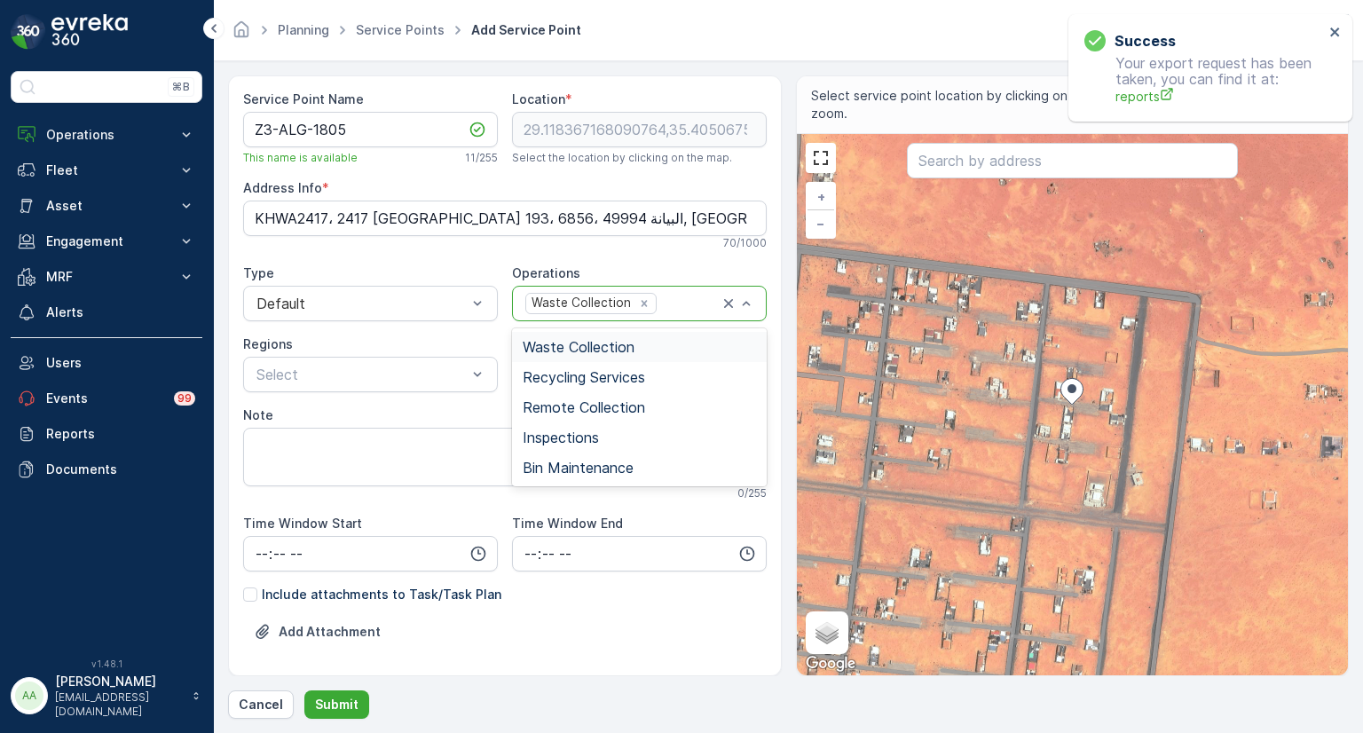
click at [595, 303] on div "Waste Collection" at bounding box center [579, 303] width 107 height 19
click at [565, 413] on span "Remote Collection" at bounding box center [584, 407] width 122 height 16
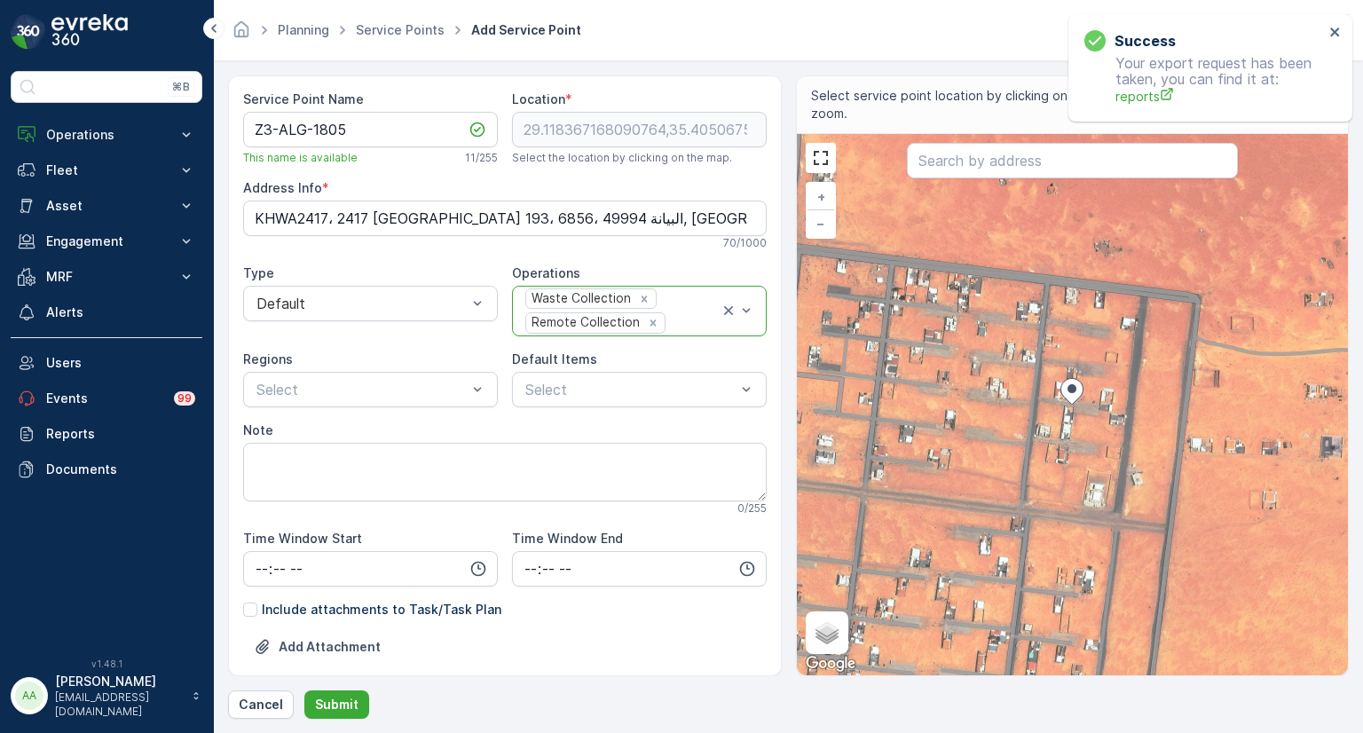
click at [668, 315] on div at bounding box center [694, 323] width 52 height 16
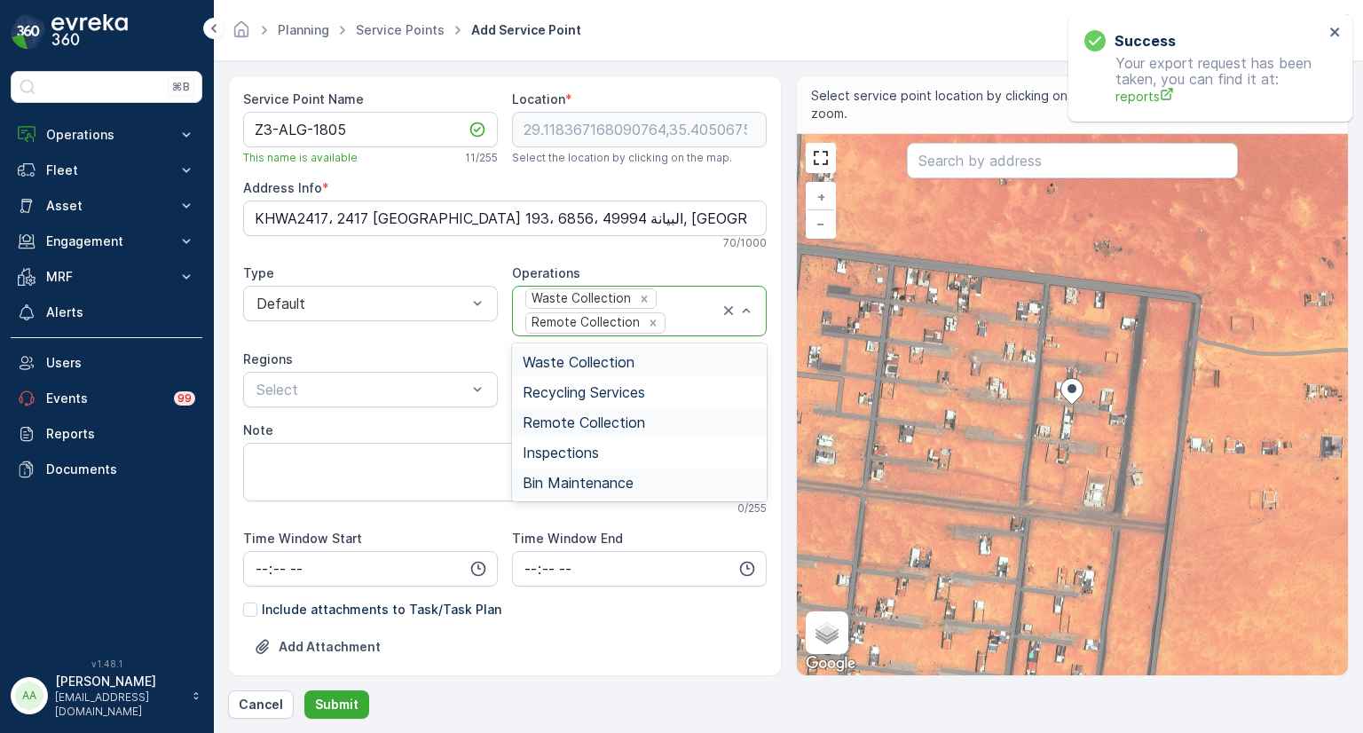
click at [591, 480] on span "Bin Maintenance" at bounding box center [578, 483] width 111 height 16
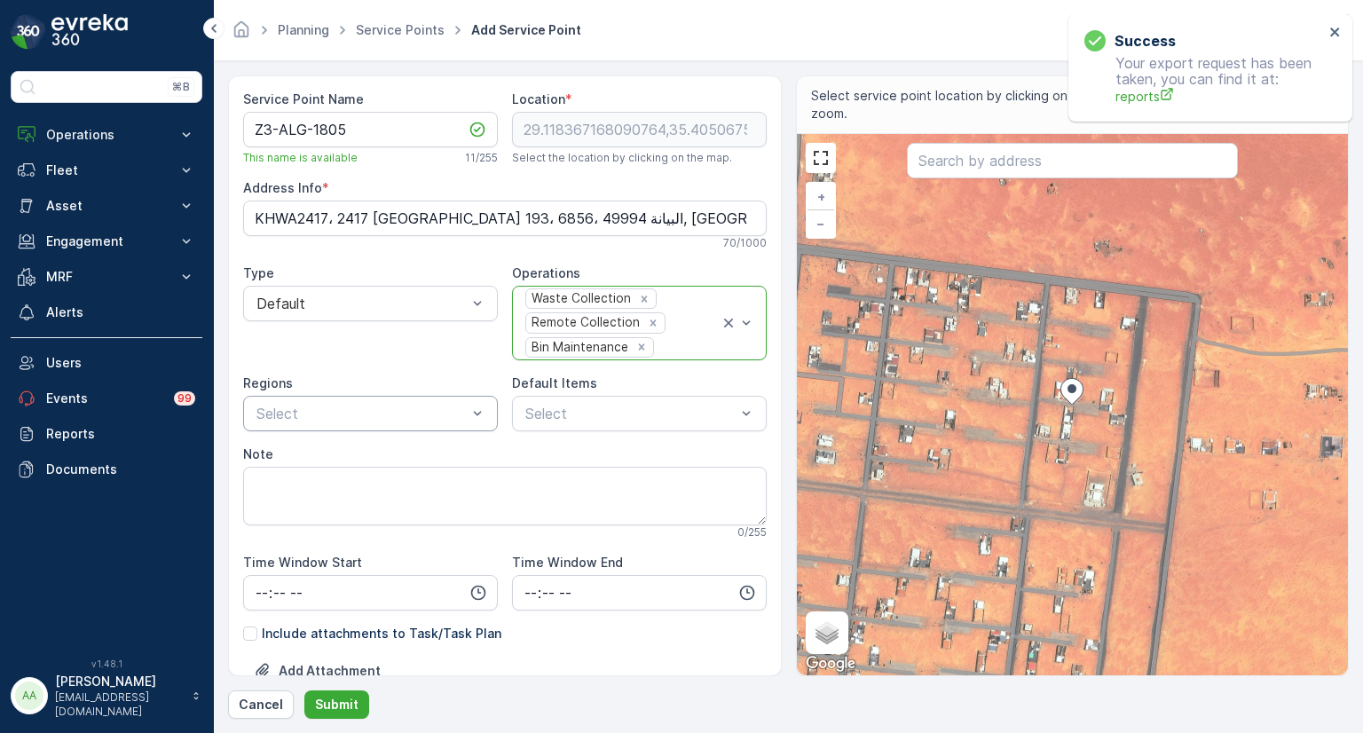
click at [336, 409] on div at bounding box center [362, 414] width 214 height 16
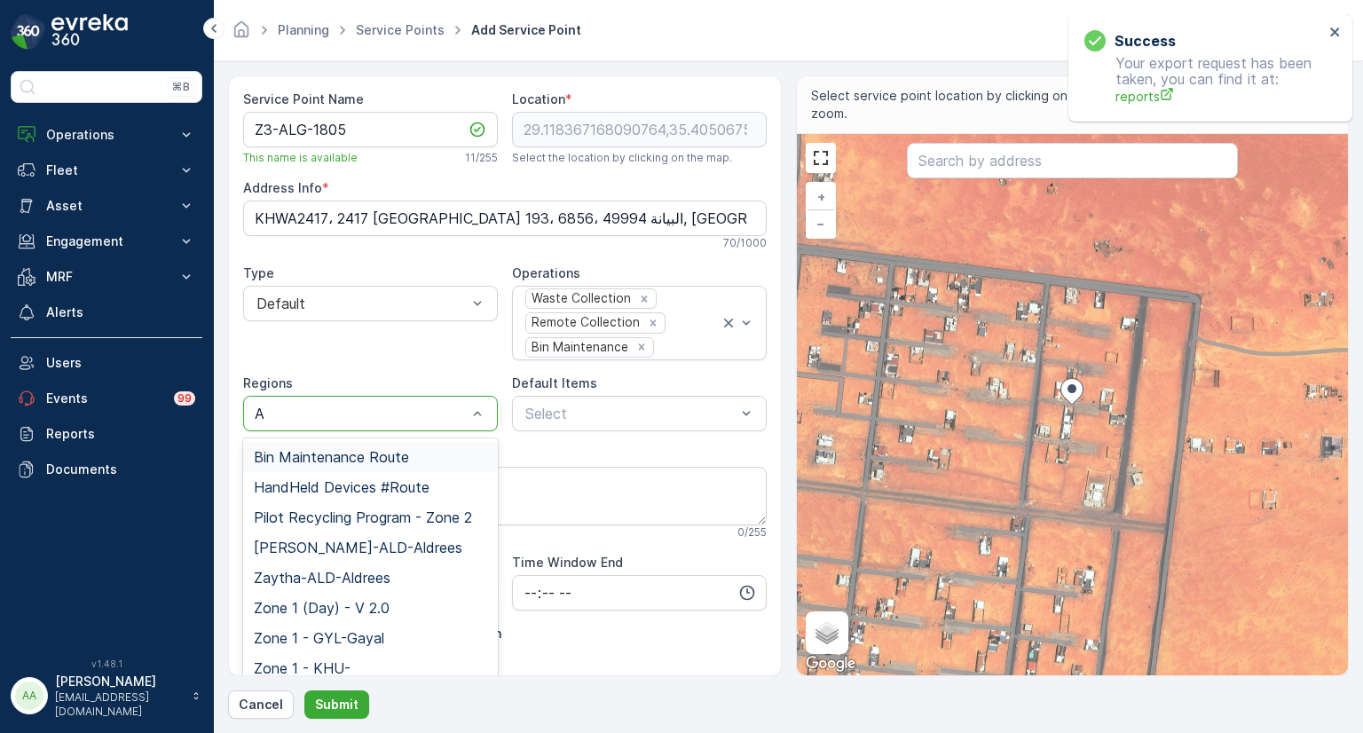
type input "AL"
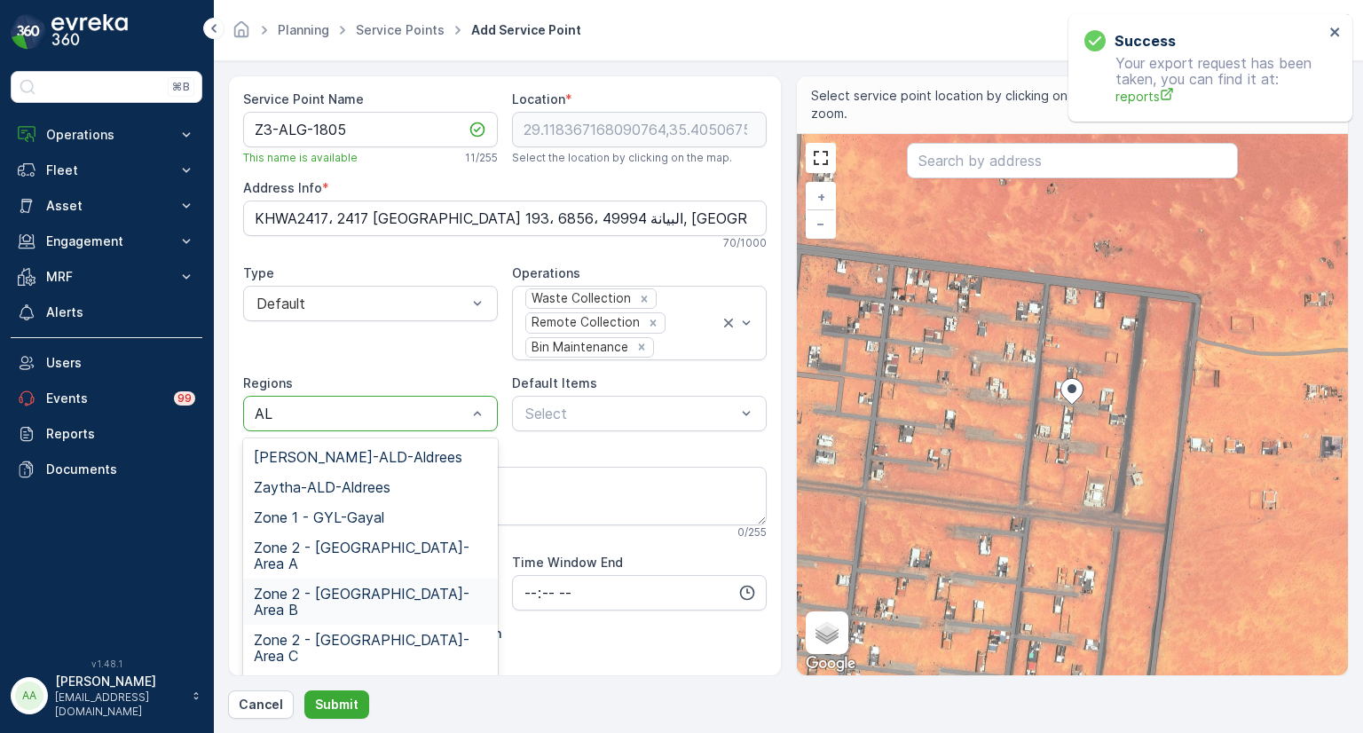
click at [383, 586] on span "Zone 2 - ALBADA-Area B" at bounding box center [370, 602] width 233 height 32
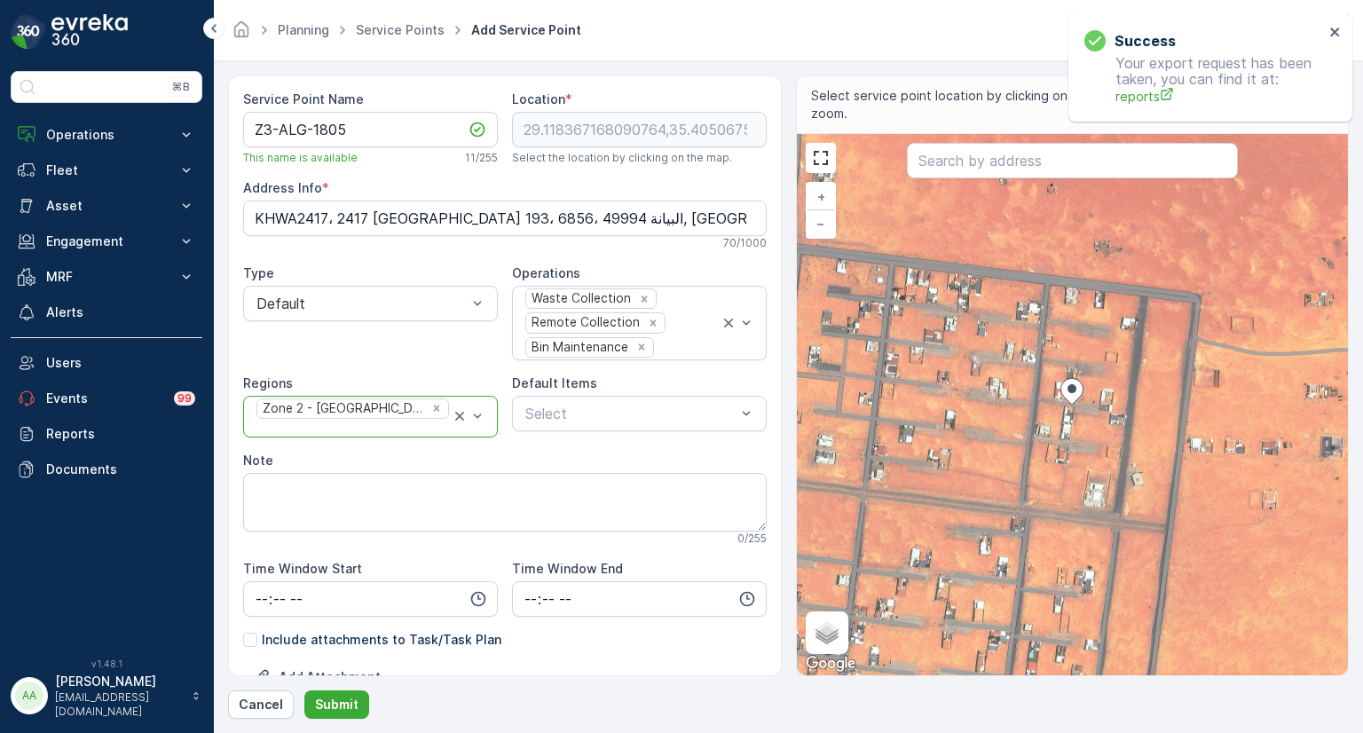
click at [259, 421] on input "text" at bounding box center [257, 429] width 4 height 16
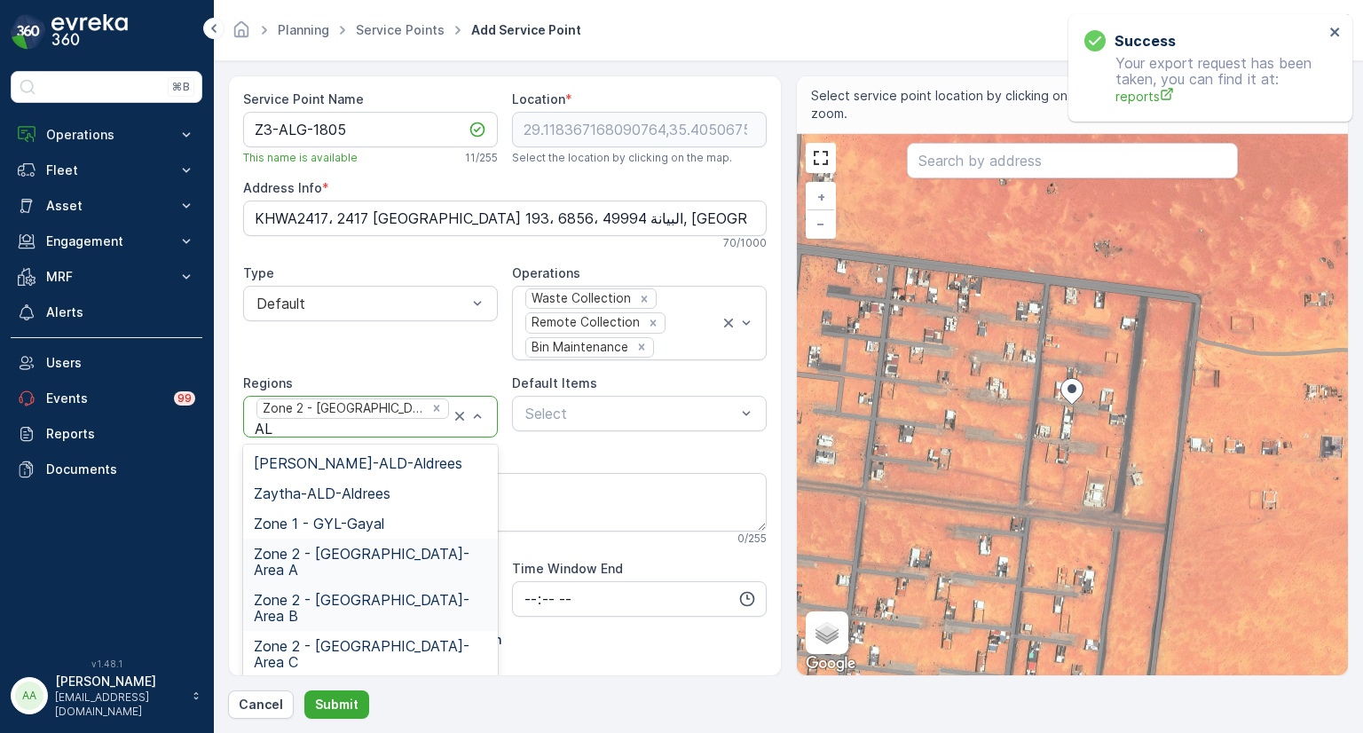
type input "A"
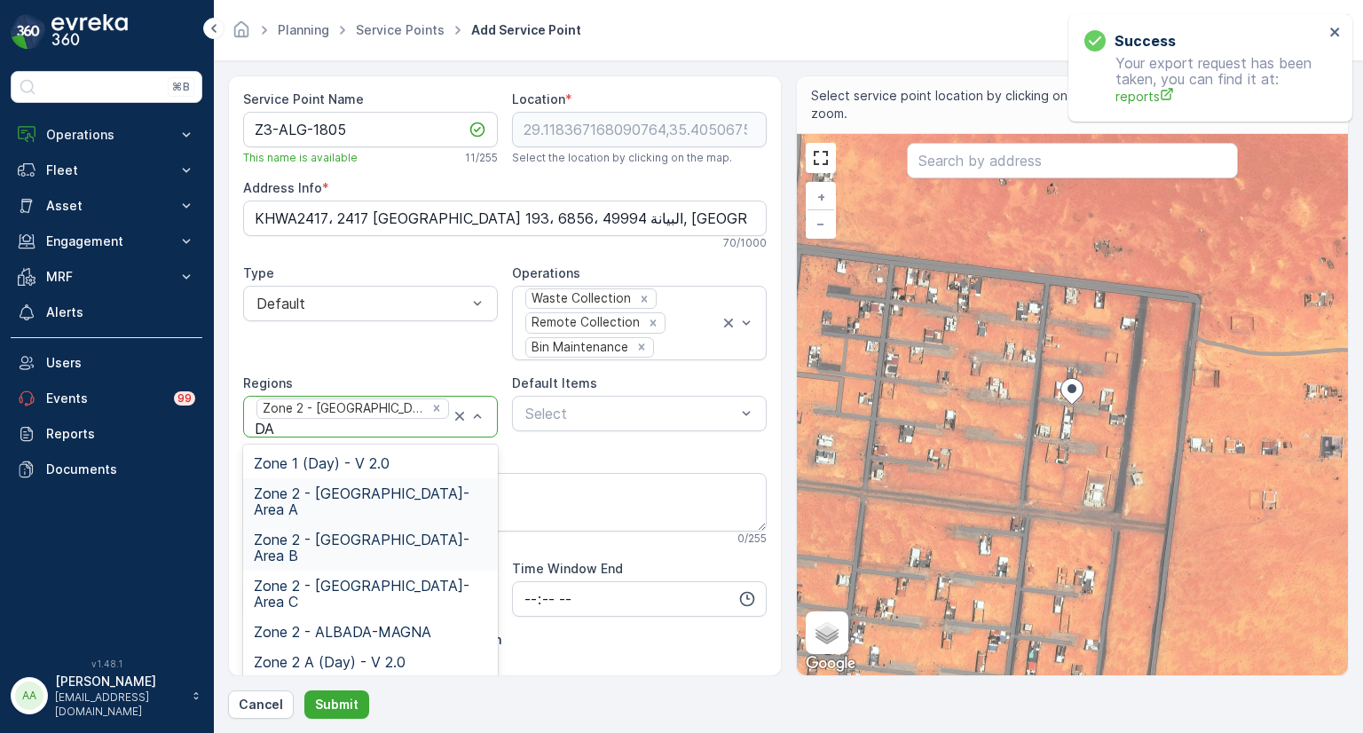
type input "DAY"
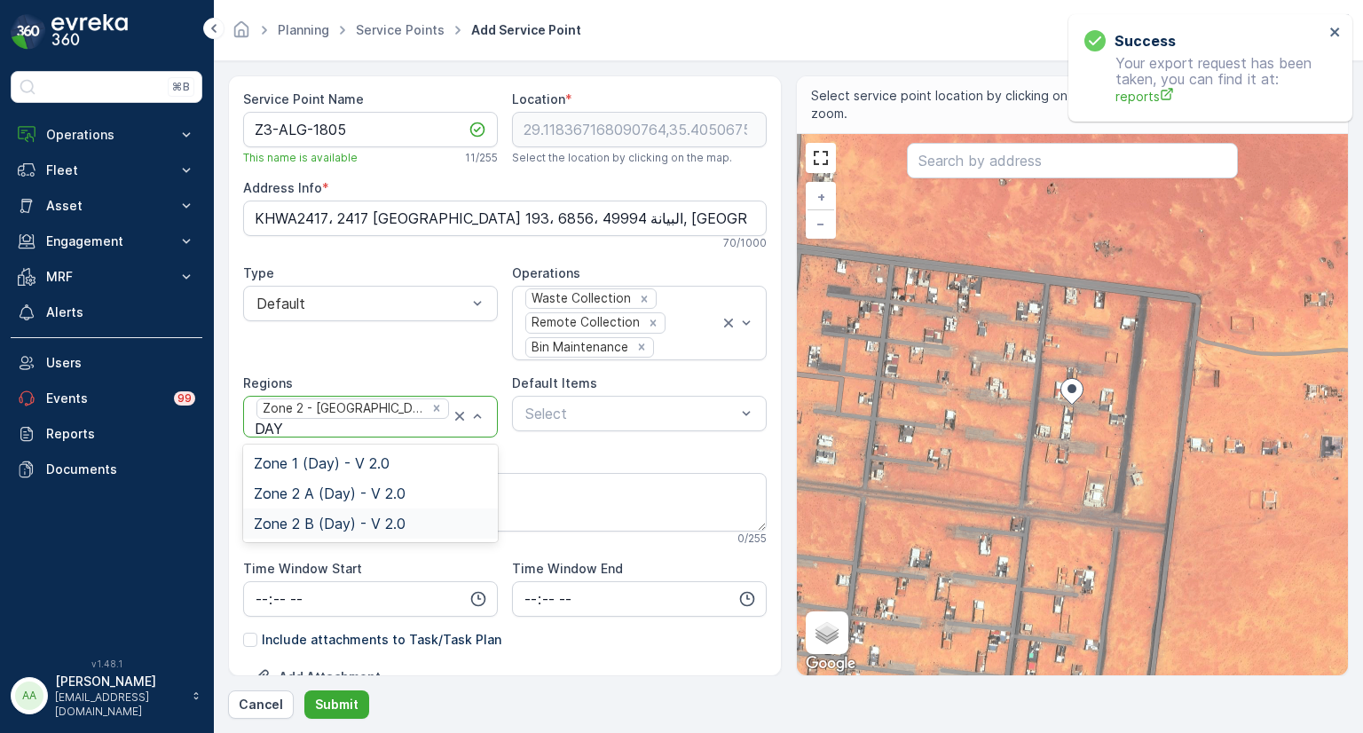
click at [362, 516] on span "Zone 2 B (Day) - V 2.0" at bounding box center [330, 524] width 152 height 16
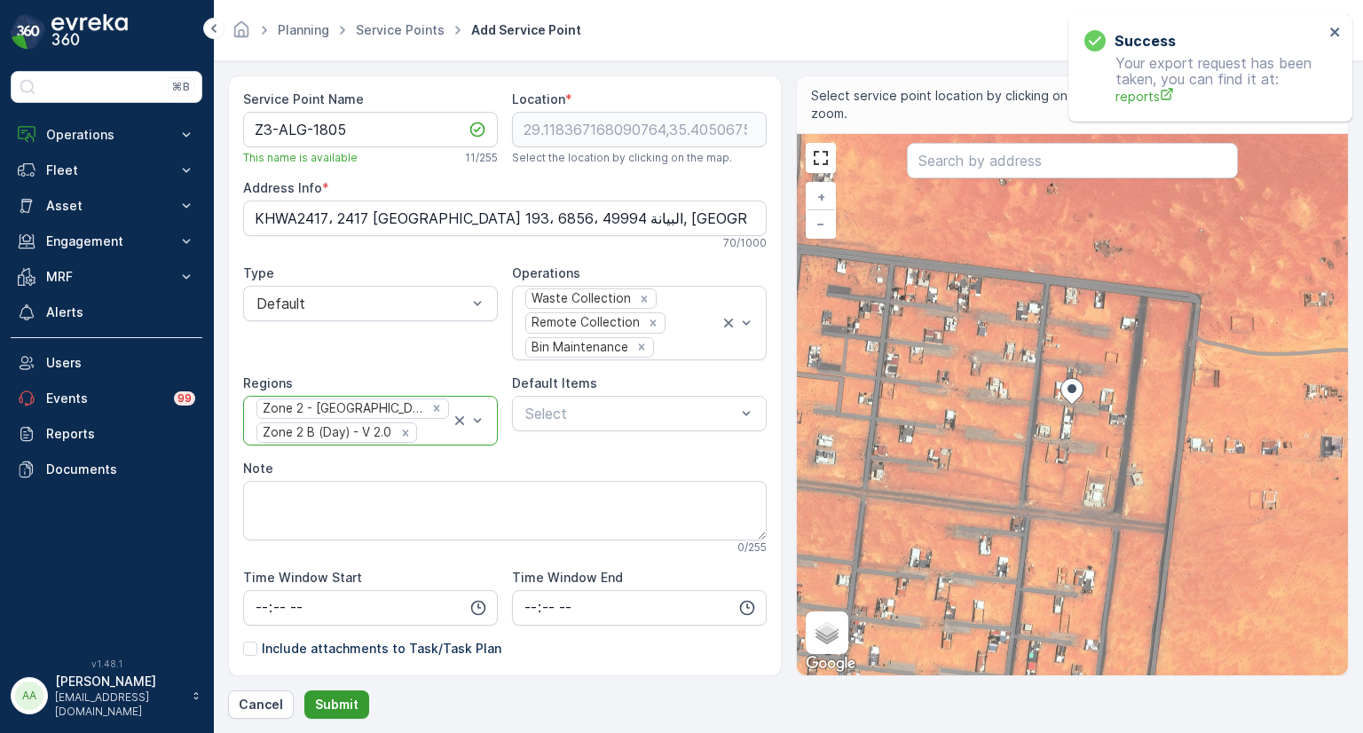
click at [347, 705] on p "Submit" at bounding box center [336, 705] width 43 height 18
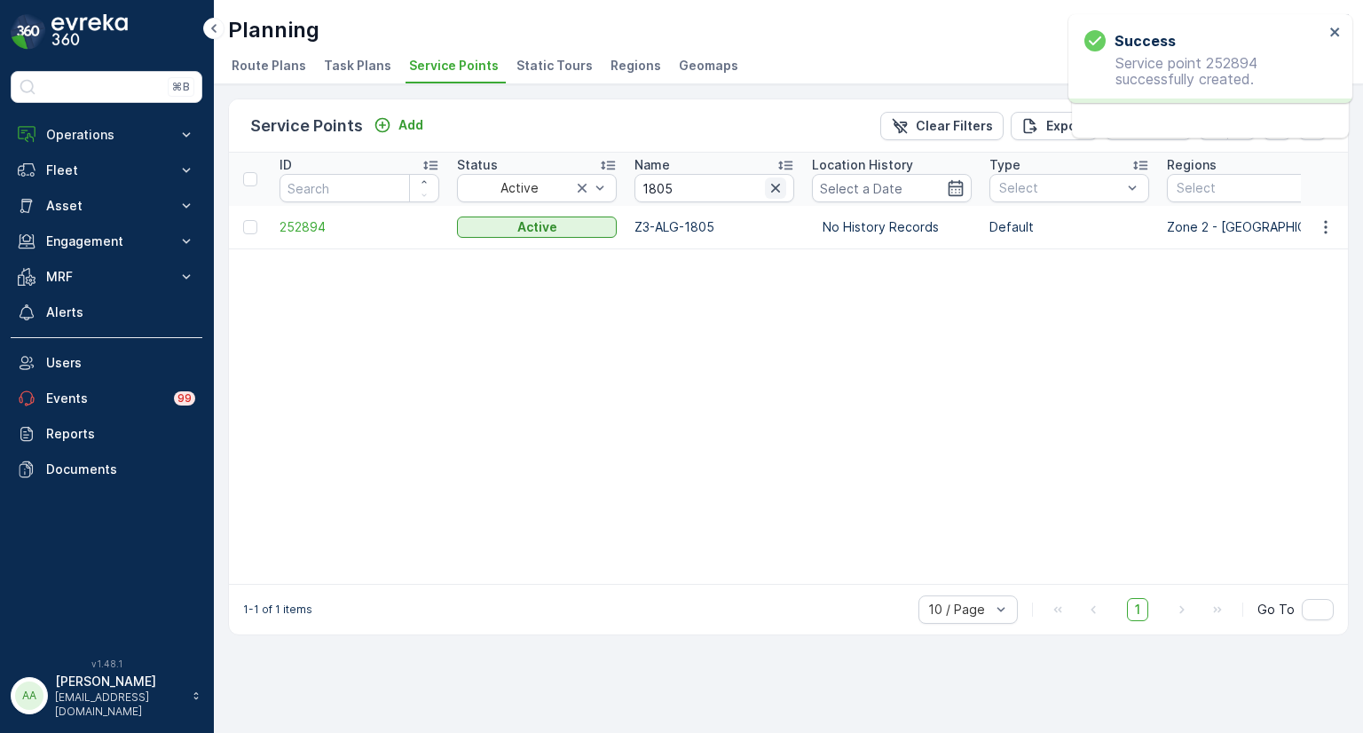
click at [771, 189] on icon "button" at bounding box center [776, 188] width 18 height 18
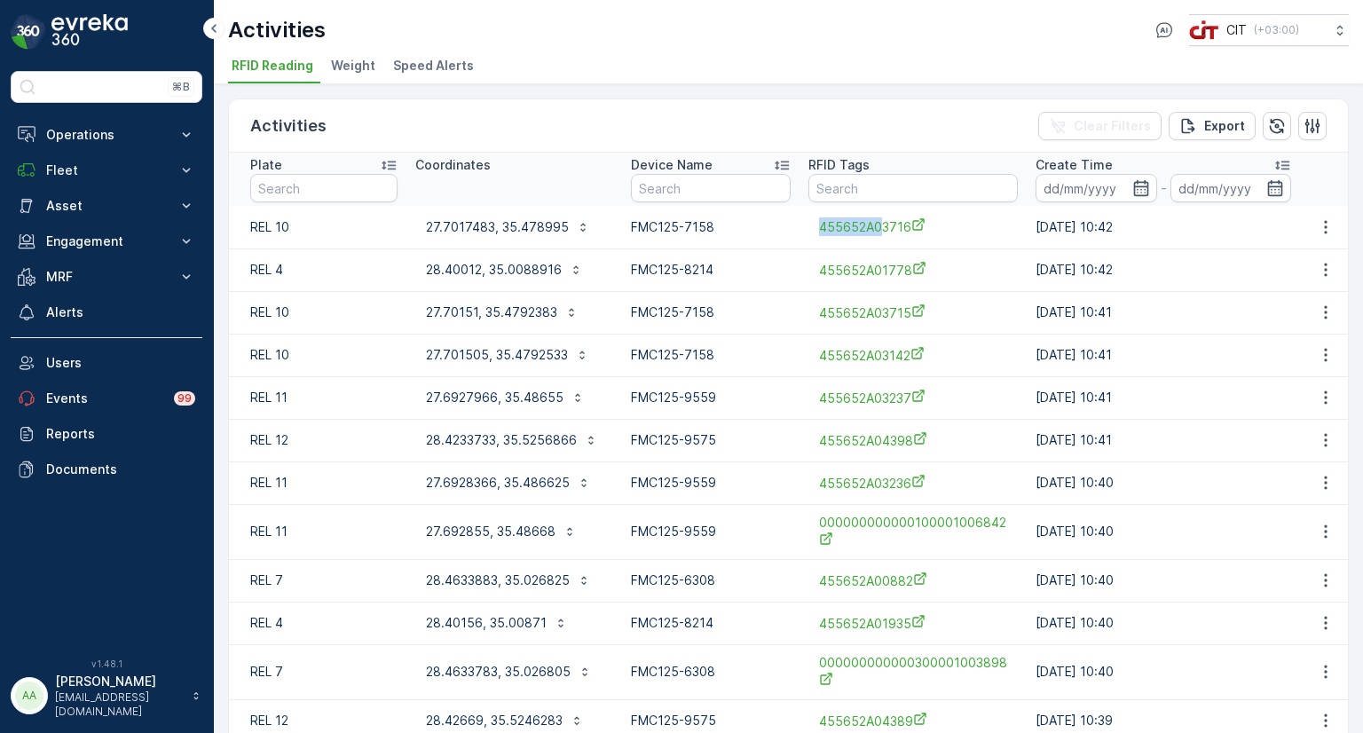
drag, startPoint x: 810, startPoint y: 230, endPoint x: 881, endPoint y: 244, distance: 71.6
click at [881, 244] on td "455652A03716" at bounding box center [913, 227] width 227 height 43
copy span "455652A0"
click at [832, 186] on input "text" at bounding box center [913, 188] width 209 height 28
paste input "455652A0"
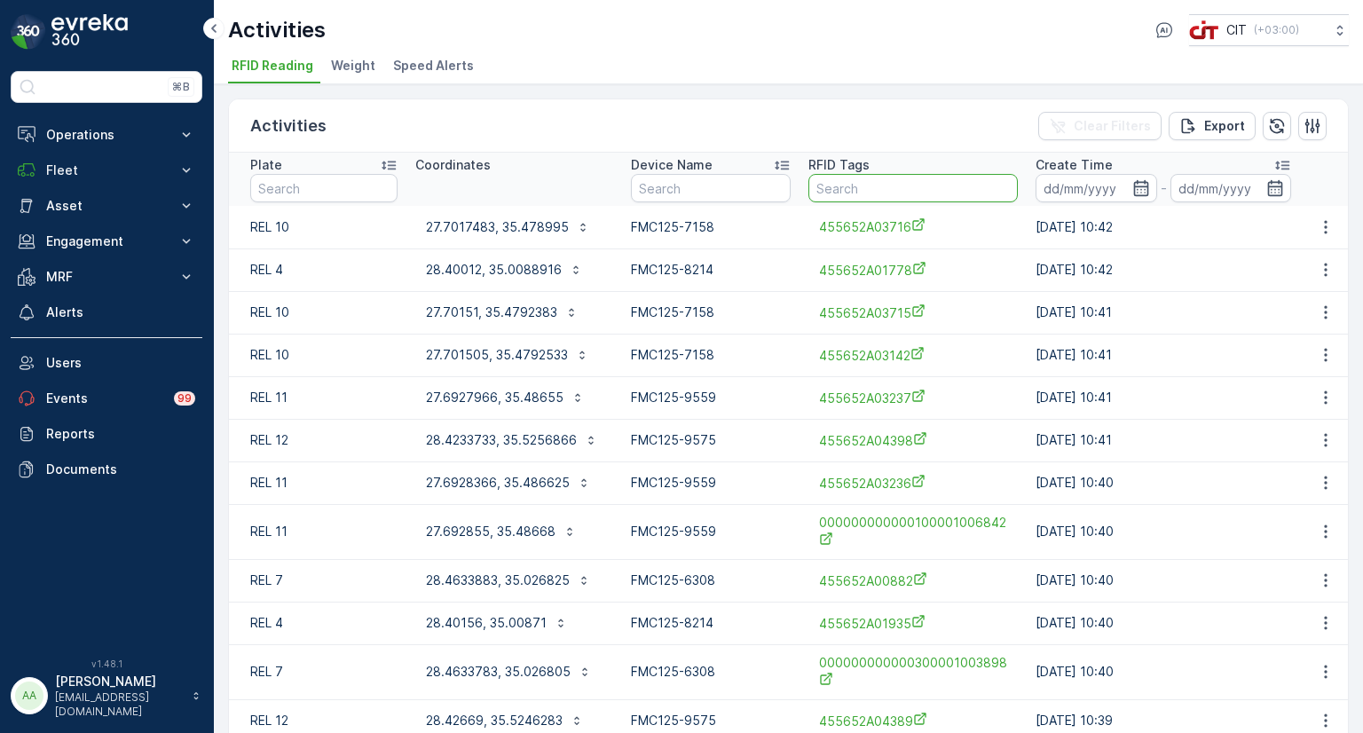
type input "455652A0"
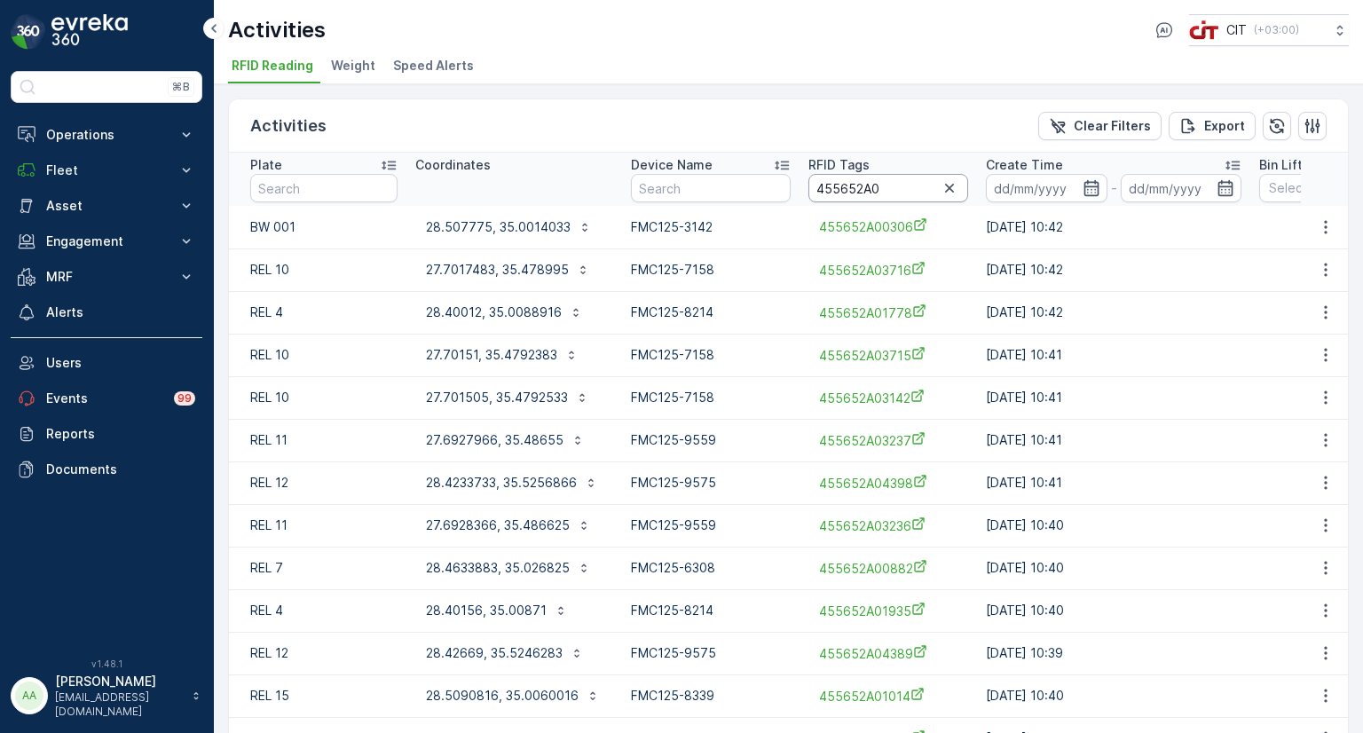
click at [888, 193] on input "455652A0" at bounding box center [889, 188] width 160 height 28
type input "455652A01805"
click at [518, 220] on p "29.1183833, 35.4049683" at bounding box center [500, 227] width 148 height 18
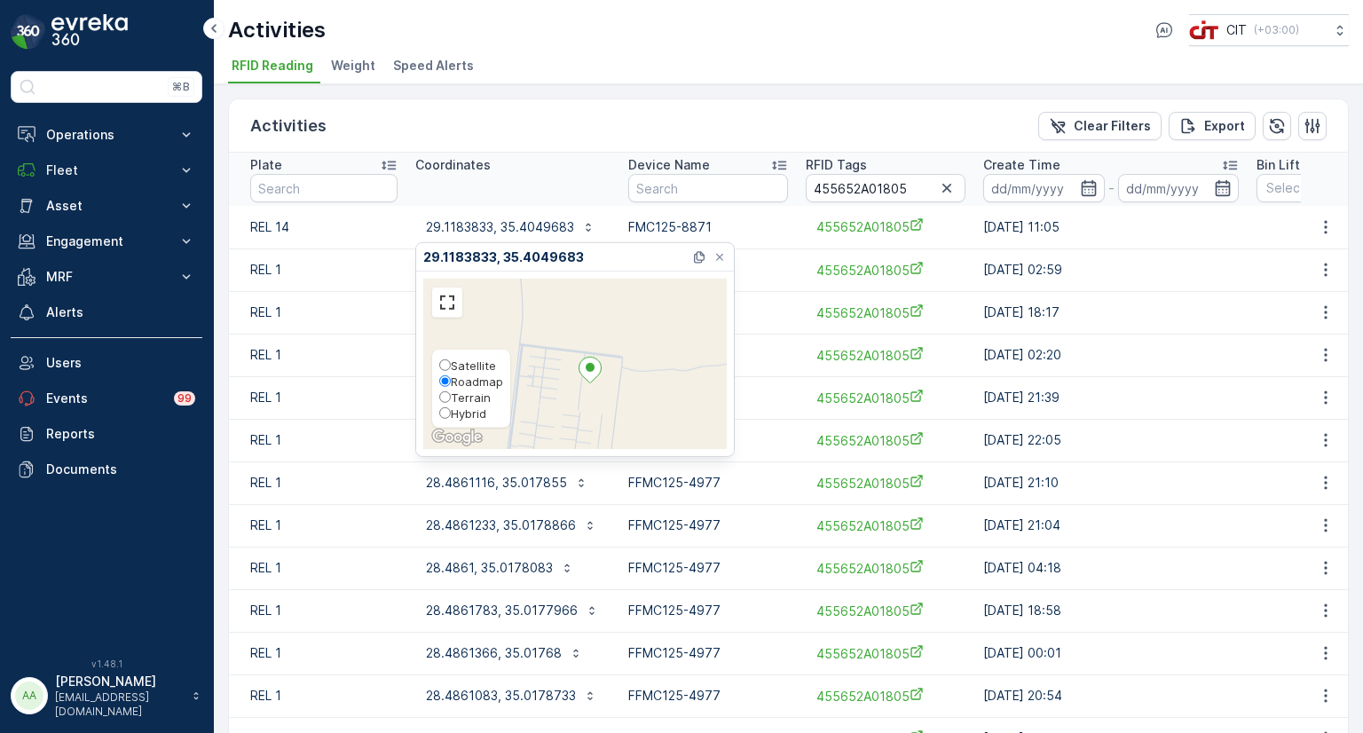
click at [469, 417] on span "Hybrid" at bounding box center [469, 414] width 36 height 14
click at [451, 417] on input "Hybrid" at bounding box center [445, 413] width 12 height 12
radio input "true"
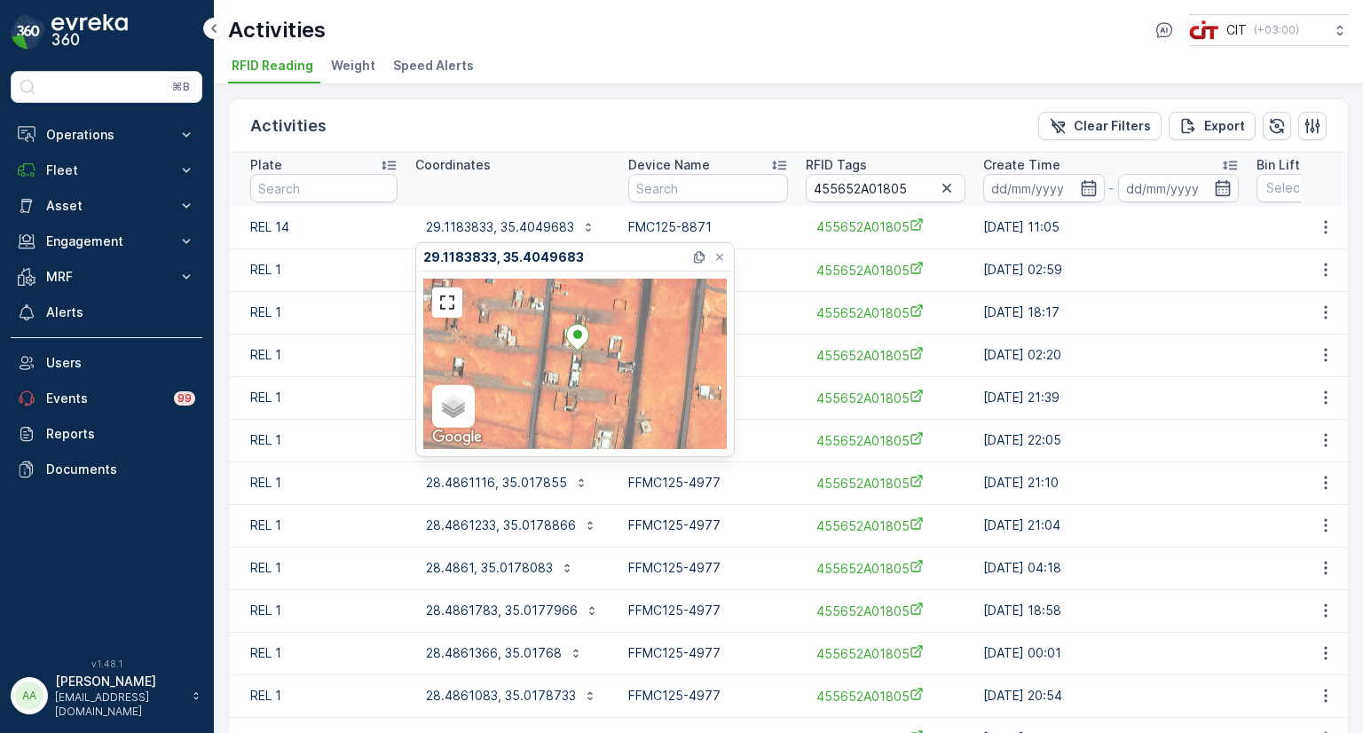
drag, startPoint x: 593, startPoint y: 415, endPoint x: 615, endPoint y: 352, distance: 66.8
click at [615, 352] on div "Satellite Roadmap Terrain Hybrid Leaflet Keyboard shortcuts Map Data Map data ©…" at bounding box center [575, 364] width 304 height 170
